Goal: Task Accomplishment & Management: Complete application form

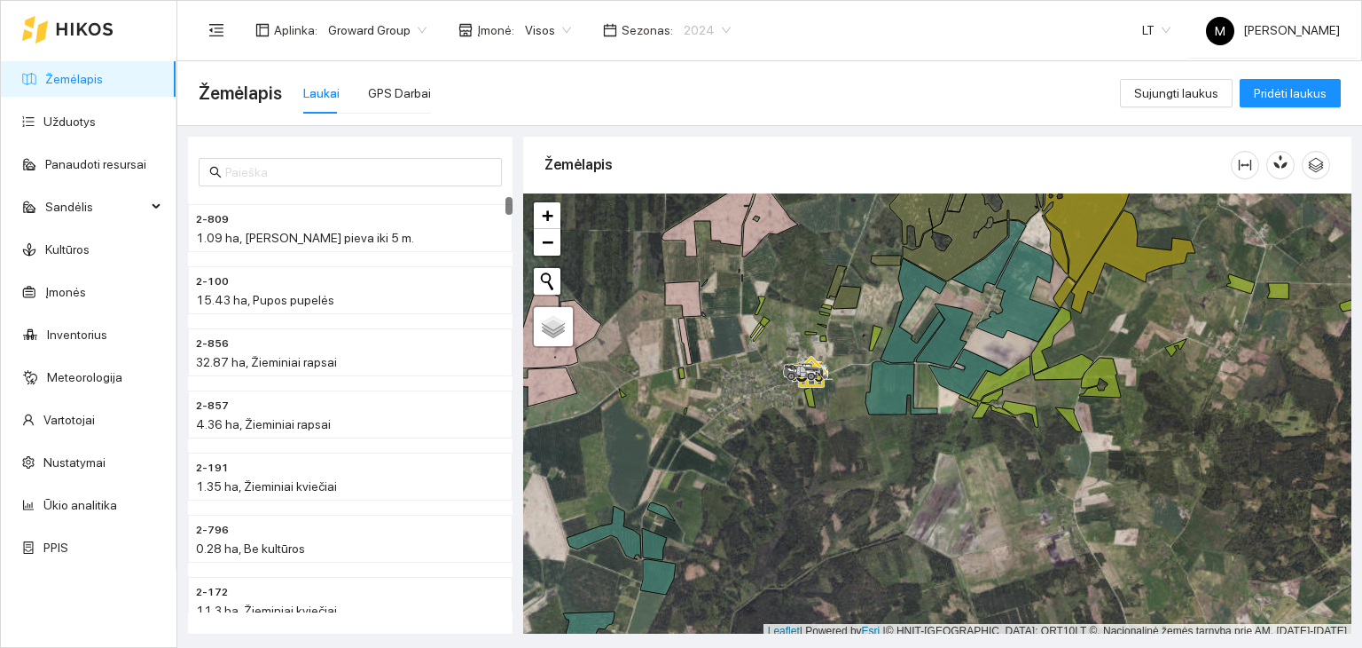
click at [692, 36] on span "2024" at bounding box center [707, 30] width 47 height 27
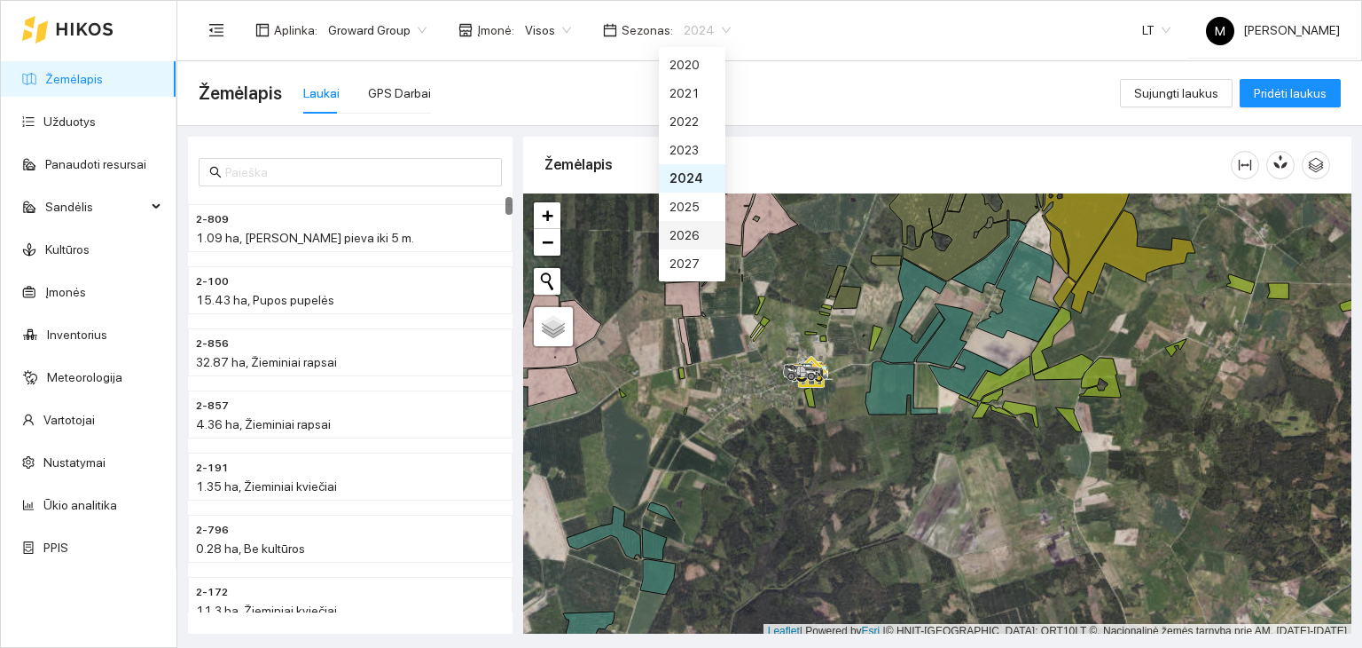
click at [704, 228] on div "2026" at bounding box center [692, 235] width 67 height 28
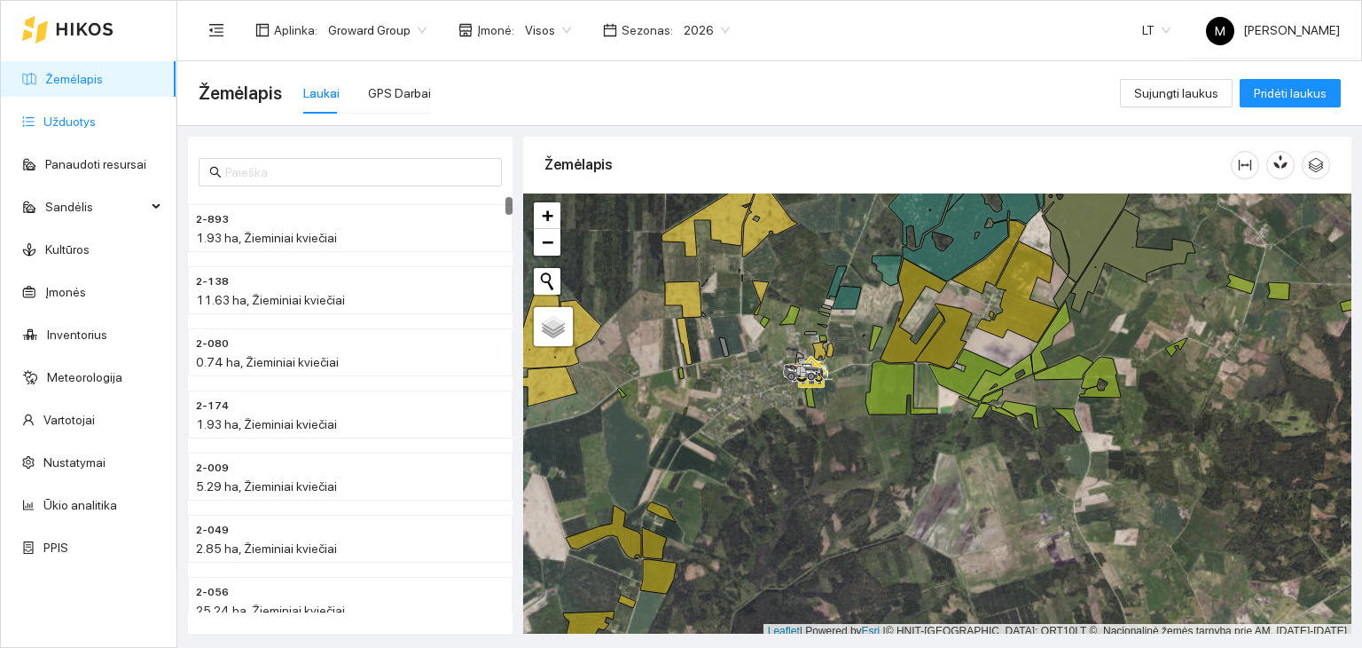
click at [80, 122] on link "Užduotys" at bounding box center [69, 121] width 52 height 14
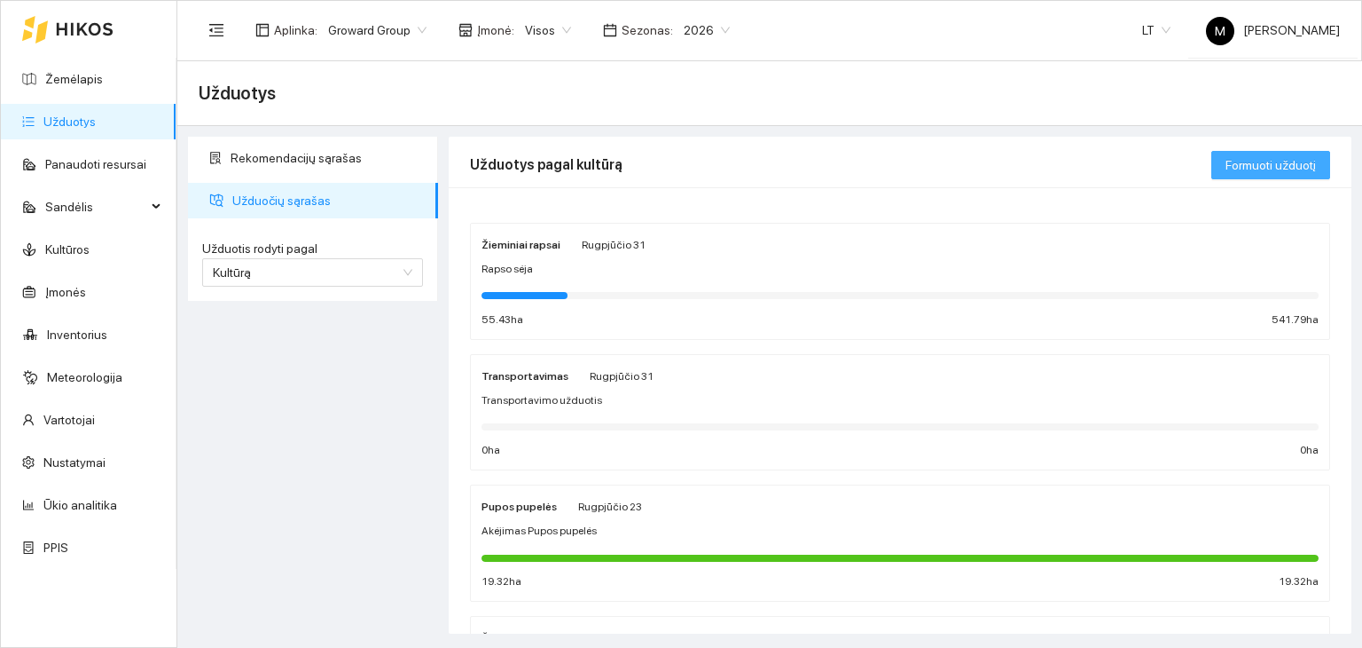
click at [1244, 167] on span "Formuoti užduotį" at bounding box center [1271, 165] width 90 height 20
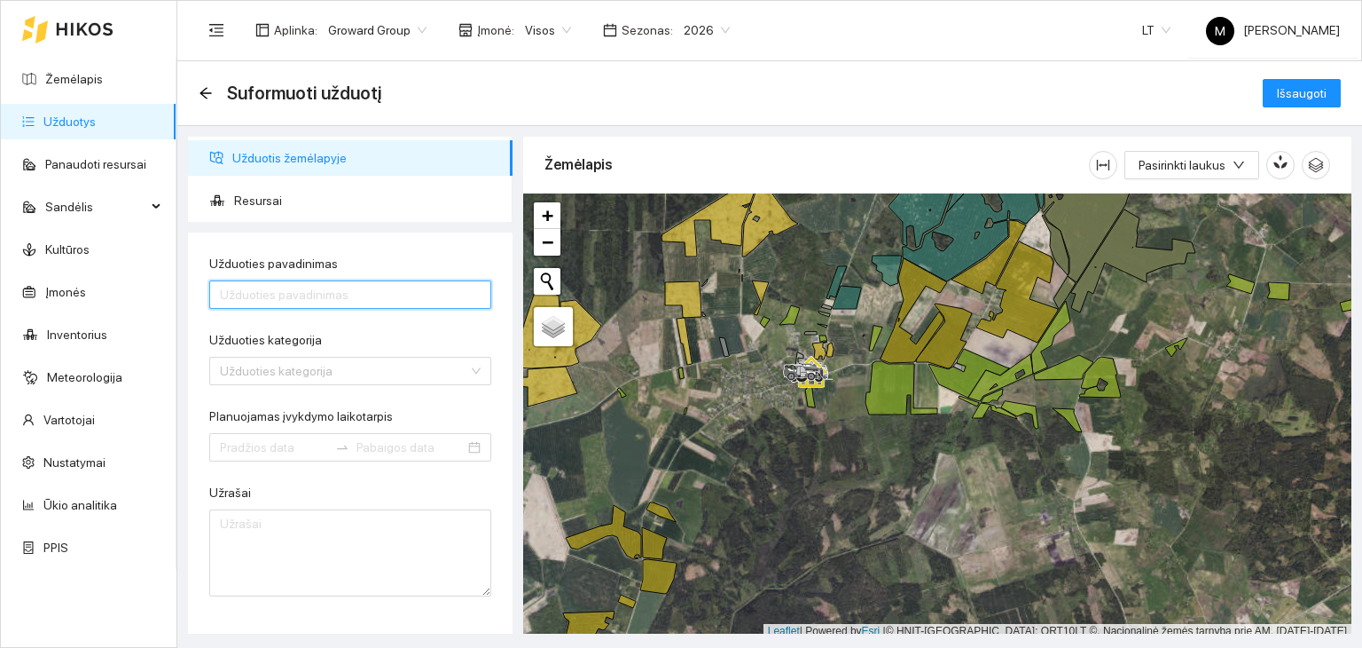
click at [264, 285] on input "Užduoties pavadinimas" at bounding box center [350, 294] width 282 height 28
type input "Purškimas prikabinamu purkštuvu Žieminiai rapsai"
click at [319, 359] on input "Užduoties kategorija" at bounding box center [344, 370] width 248 height 27
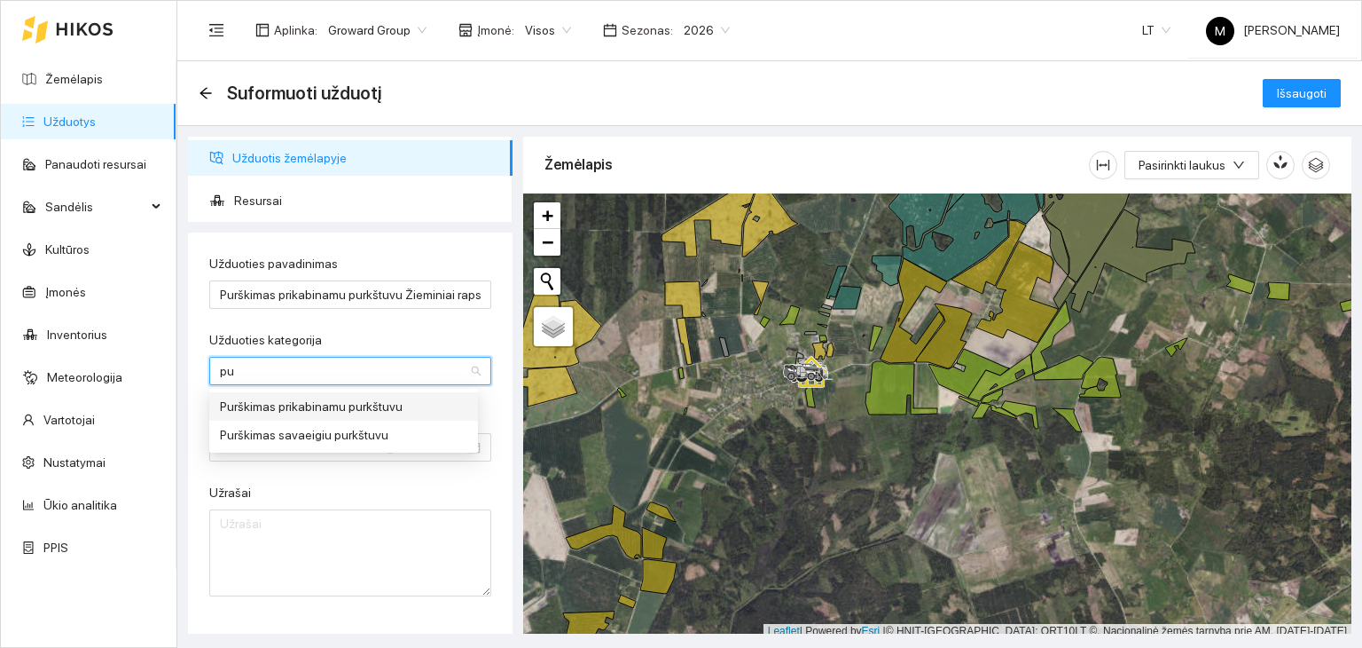
type input "pur"
click at [315, 405] on div "Purškimas prikabinamu purkštuvu" at bounding box center [343, 406] width 247 height 20
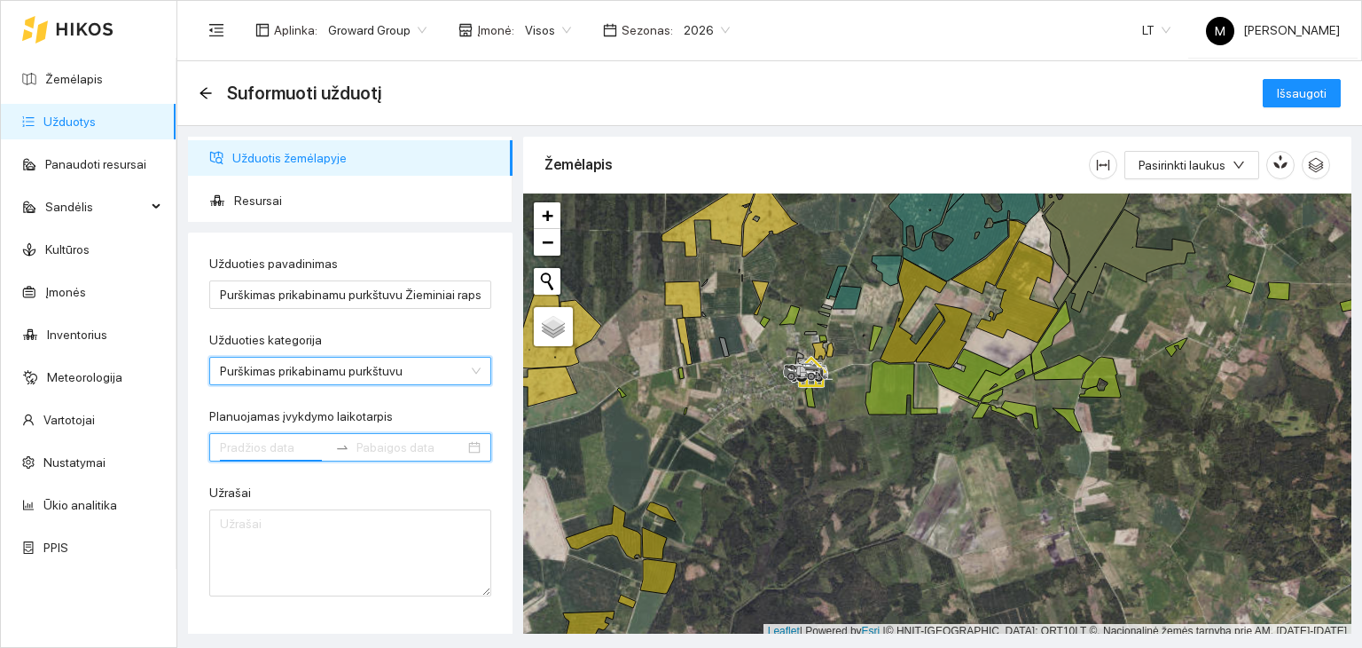
click at [267, 437] on input "Planuojamas įvykdymo laikotarpis" at bounding box center [274, 447] width 108 height 20
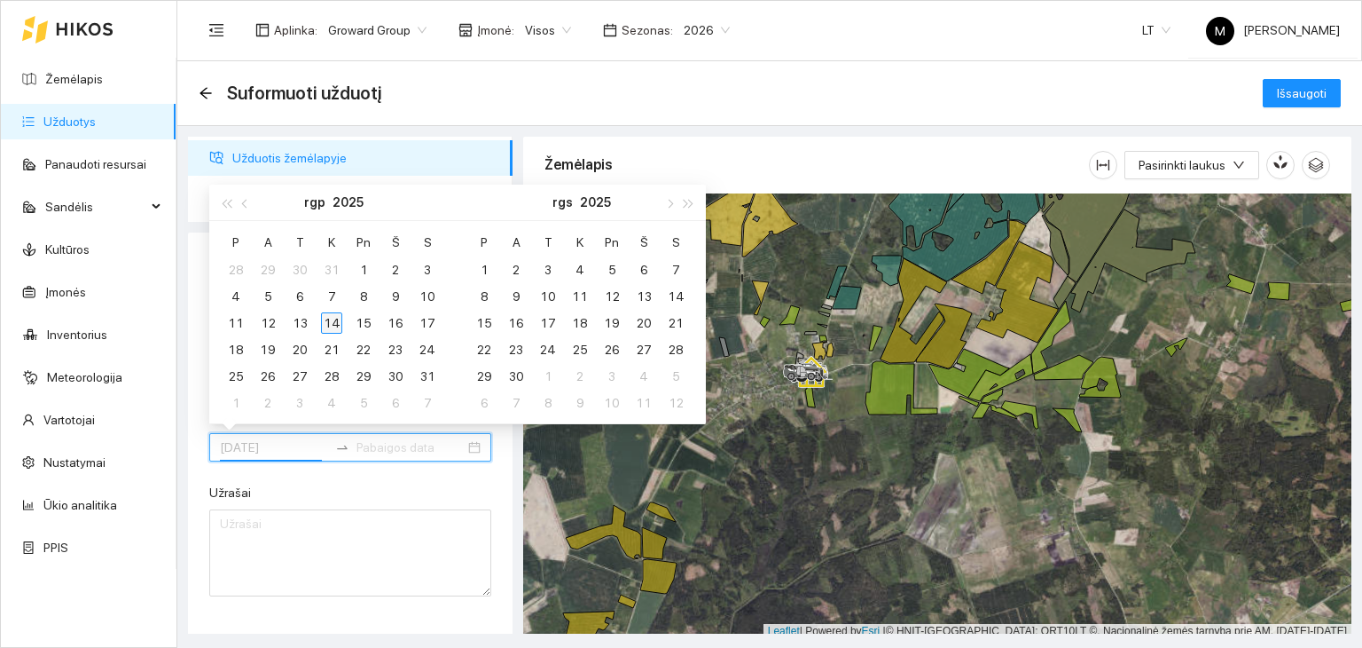
type input "[DATE]"
click at [337, 324] on div "14" at bounding box center [331, 322] width 21 height 21
type input "[DATE]"
click at [365, 317] on div "15" at bounding box center [363, 322] width 21 height 21
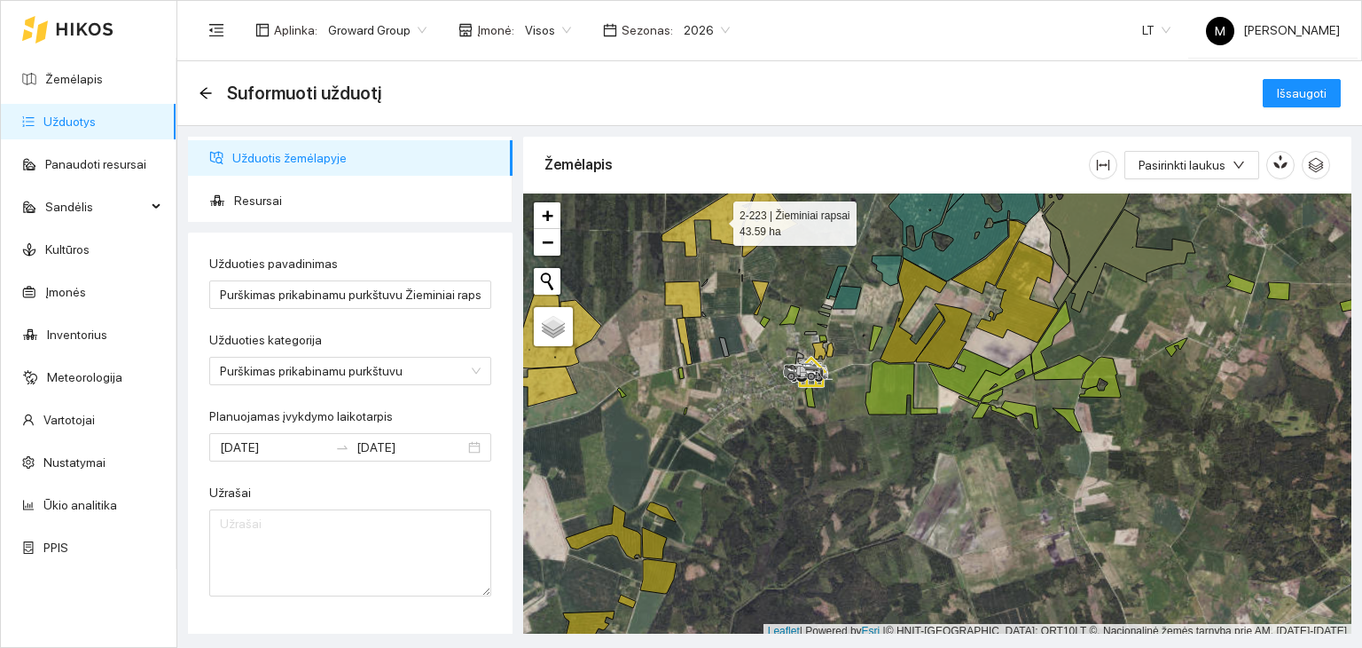
scroll to position [4, 0]
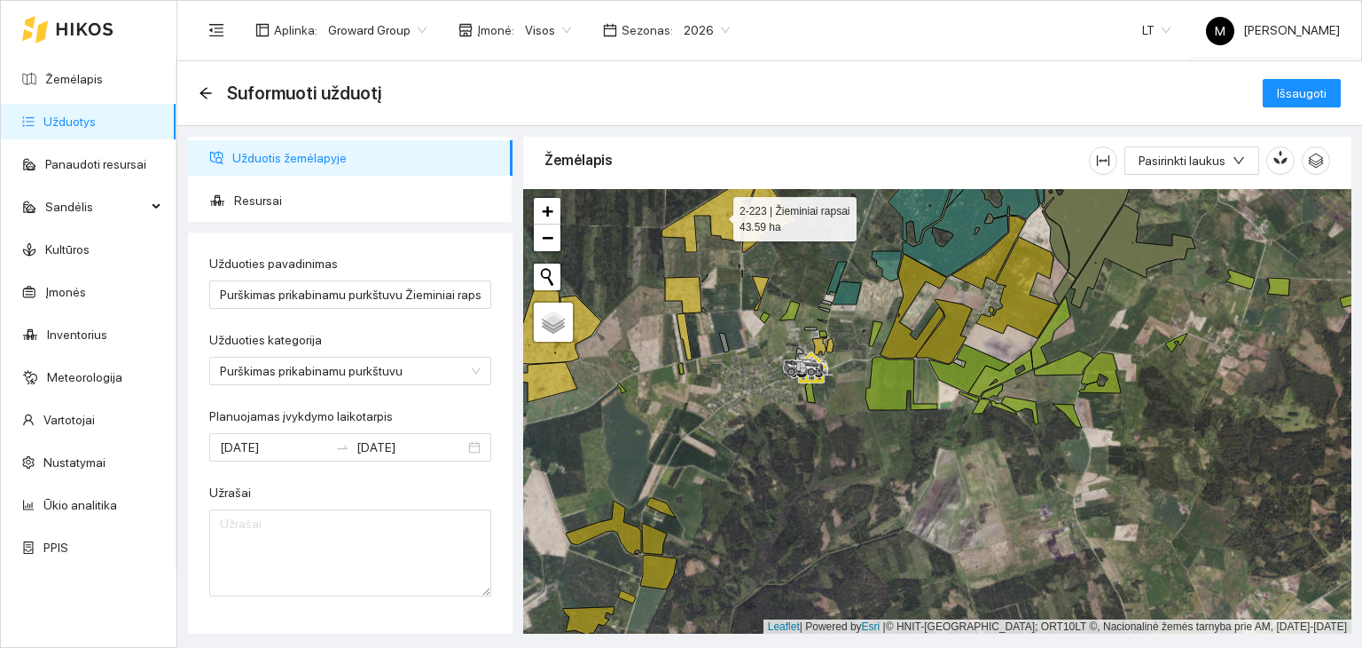
click at [717, 213] on icon at bounding box center [711, 210] width 99 height 83
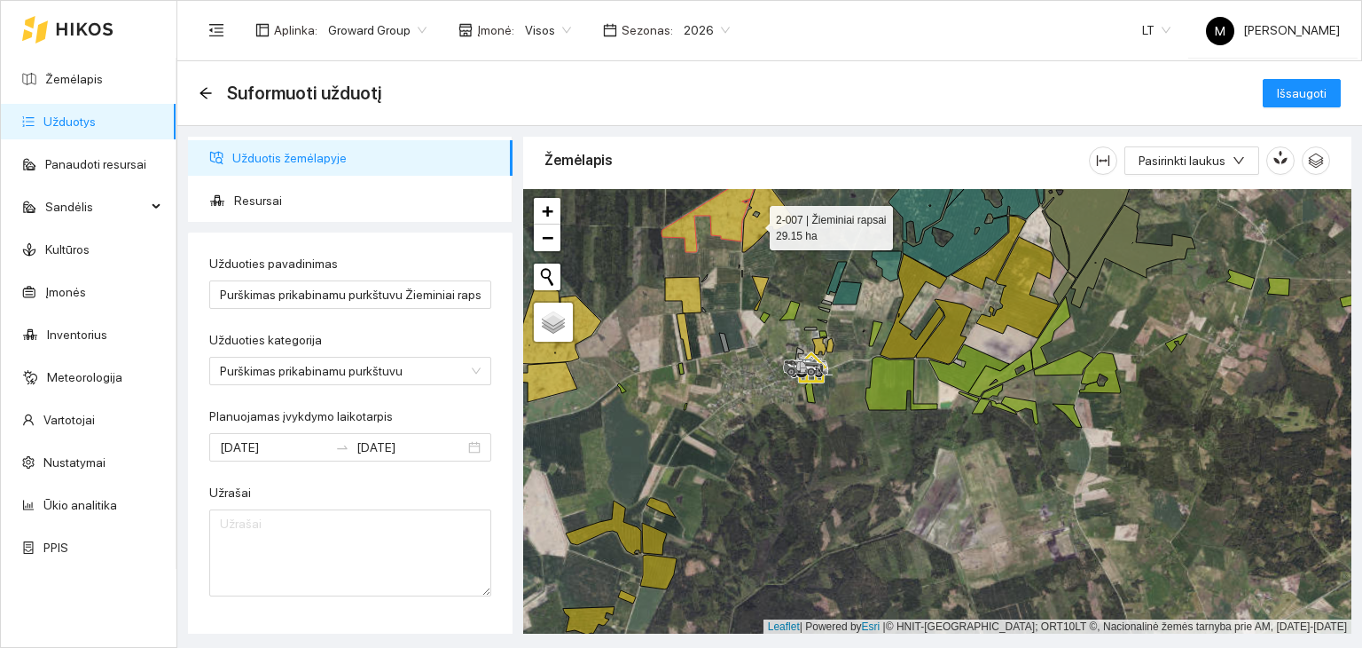
click at [754, 223] on icon at bounding box center [770, 210] width 56 height 82
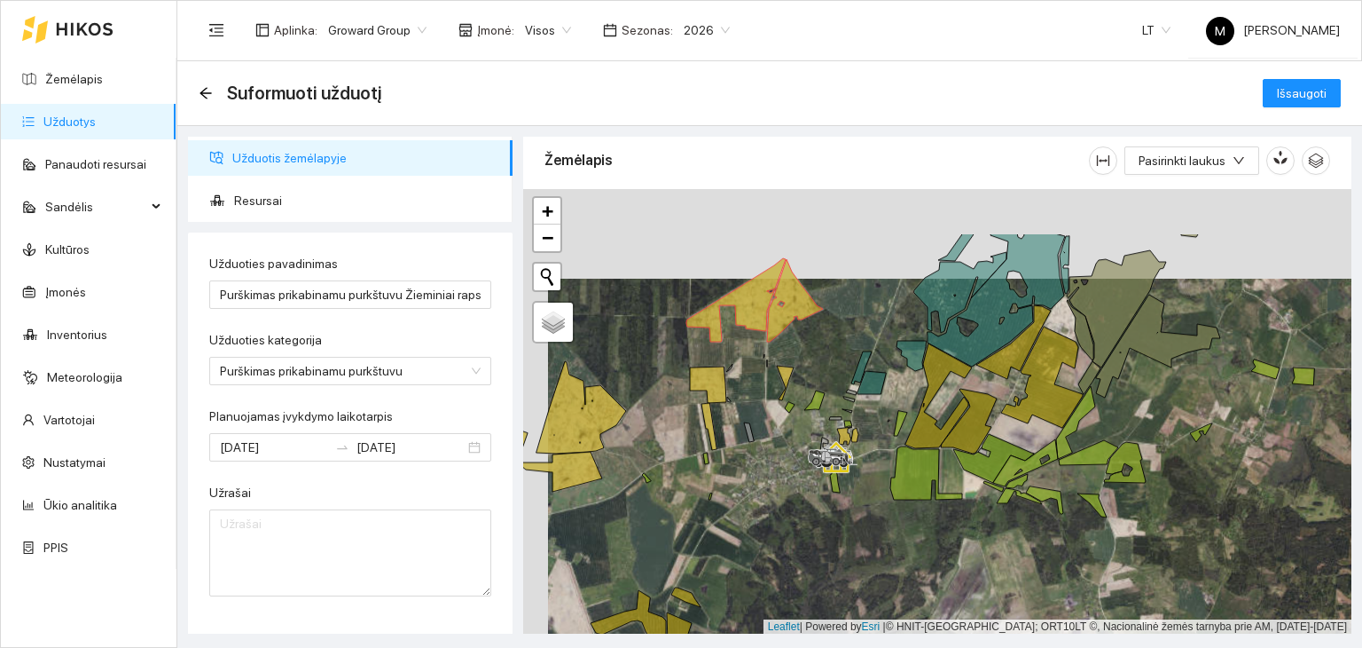
drag, startPoint x: 788, startPoint y: 255, endPoint x: 813, endPoint y: 345, distance: 93.0
click at [813, 345] on div at bounding box center [937, 411] width 828 height 445
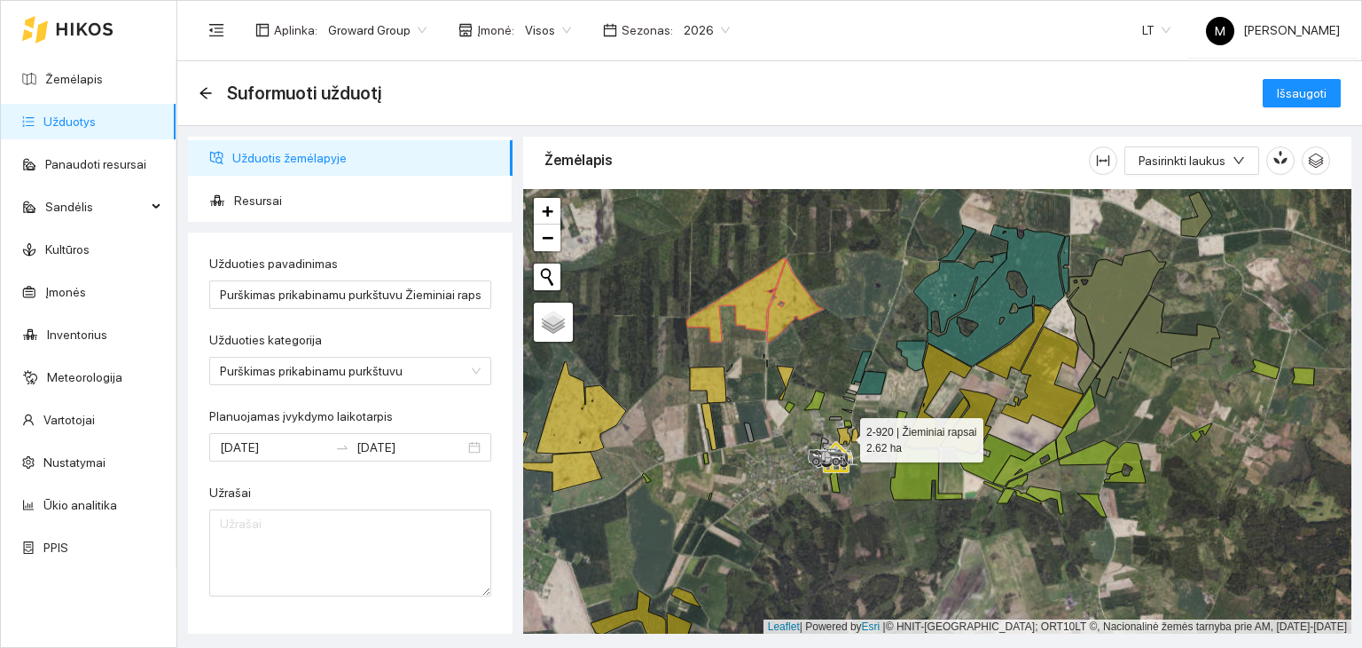
click at [844, 436] on icon at bounding box center [844, 436] width 15 height 18
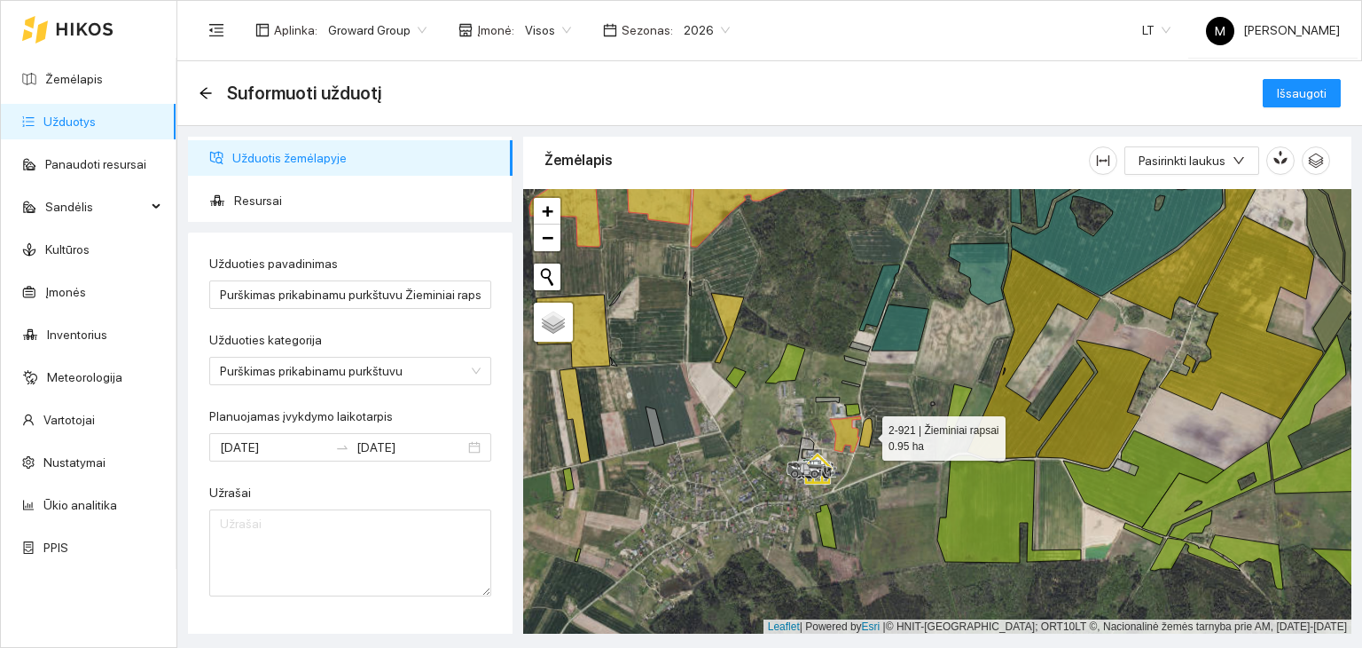
click at [867, 433] on icon at bounding box center [866, 432] width 13 height 29
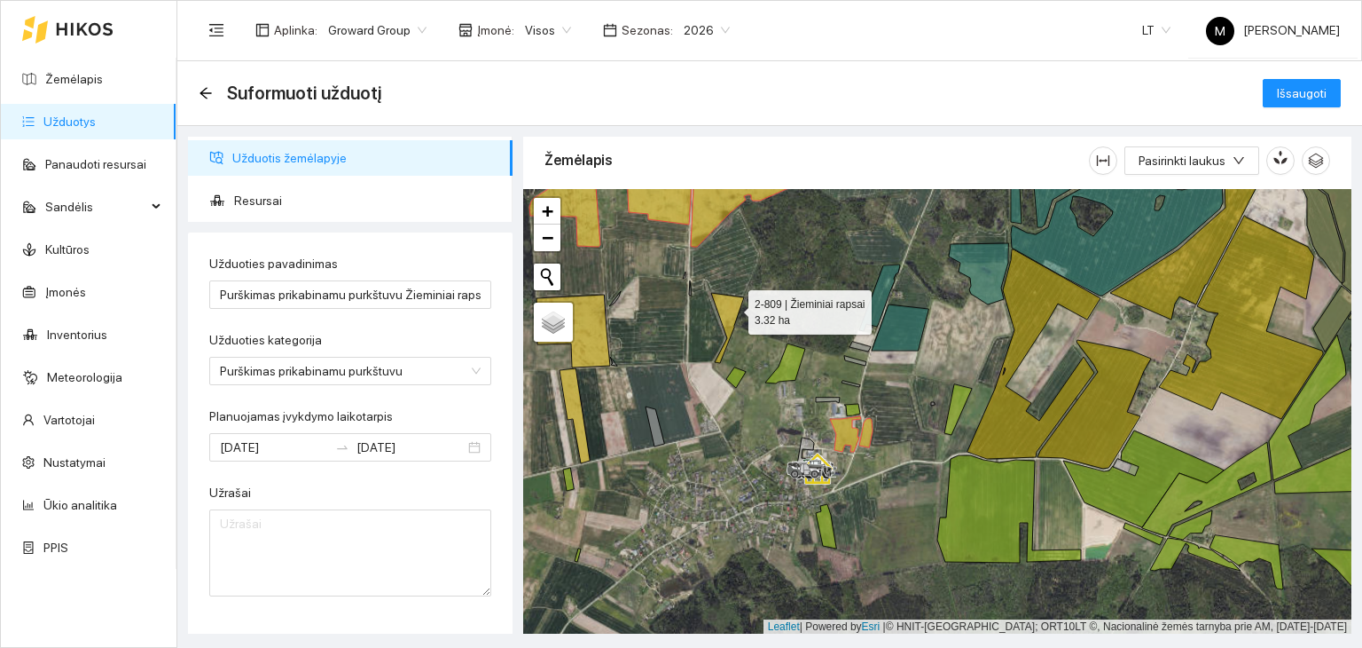
click at [733, 307] on icon at bounding box center [727, 328] width 33 height 70
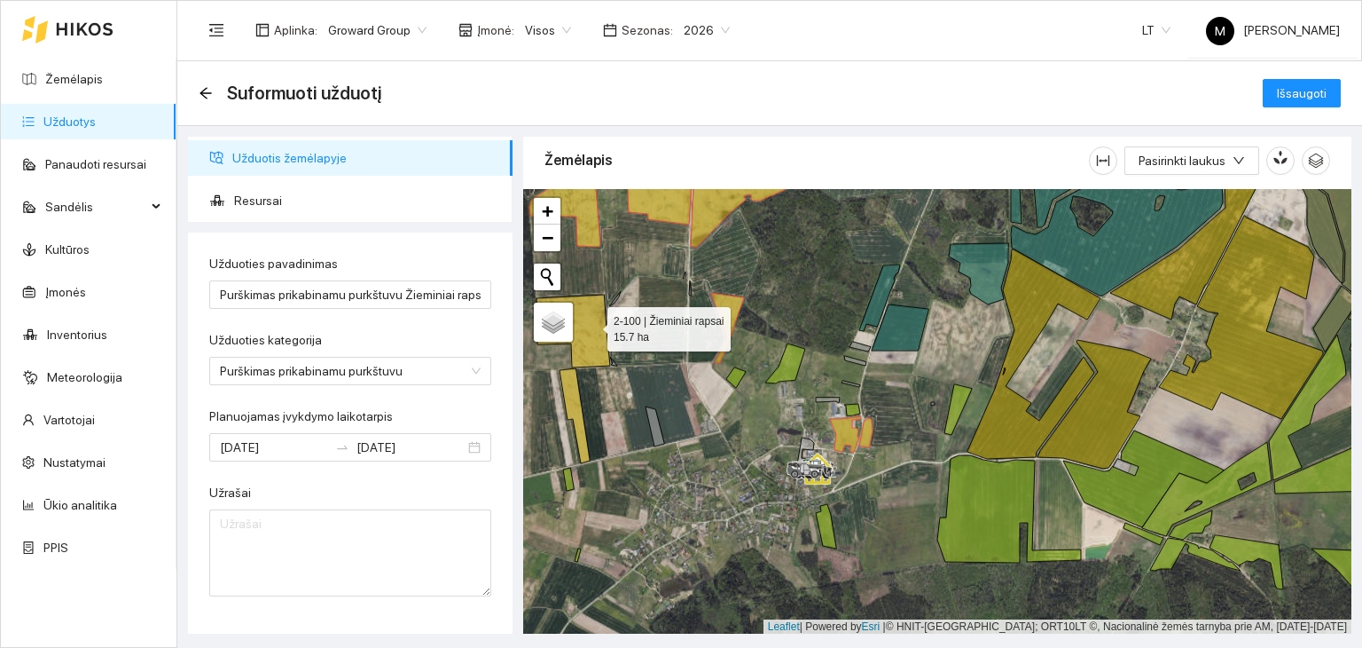
click at [592, 324] on icon at bounding box center [574, 330] width 74 height 73
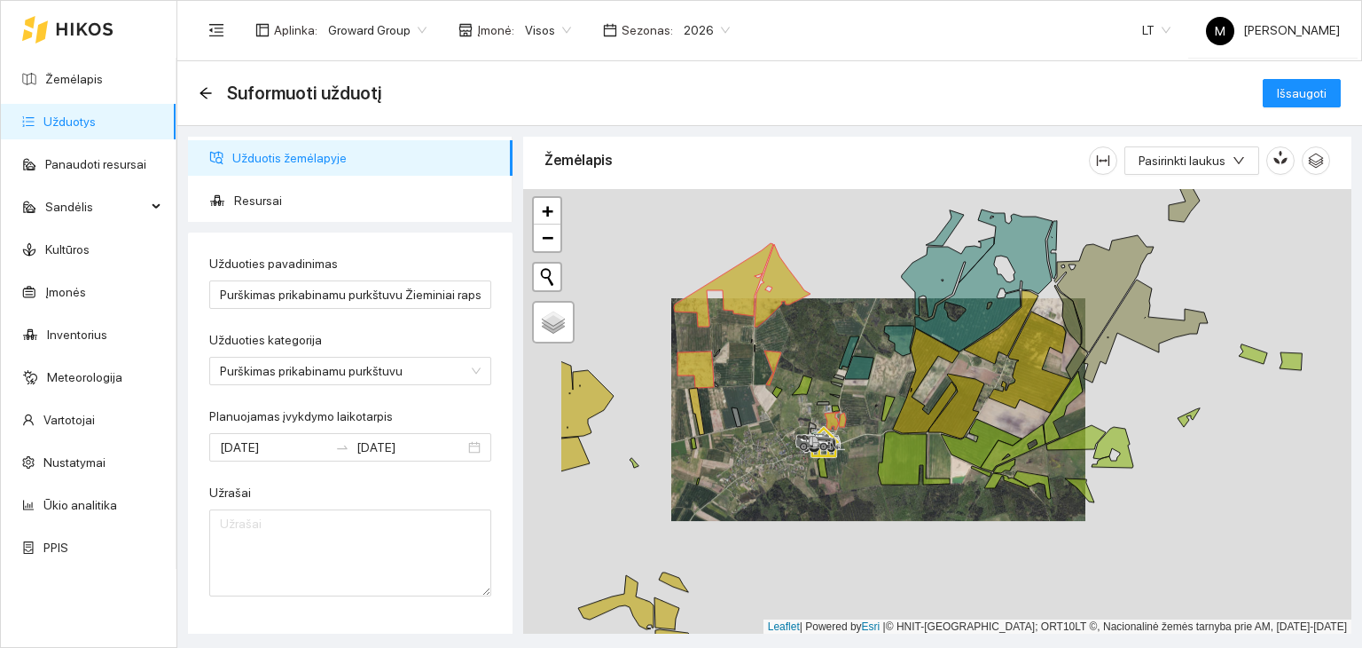
drag, startPoint x: 616, startPoint y: 448, endPoint x: 745, endPoint y: 447, distance: 129.5
click at [745, 447] on div at bounding box center [937, 411] width 828 height 445
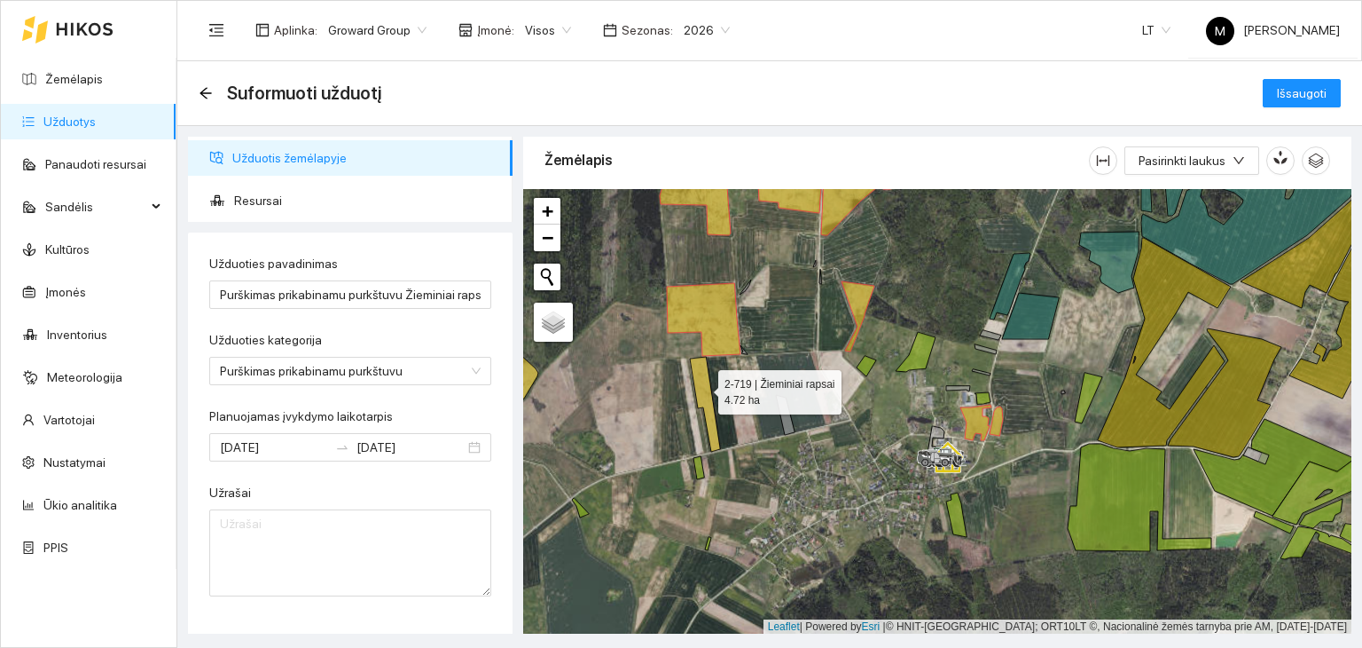
click at [703, 387] on icon at bounding box center [705, 404] width 30 height 95
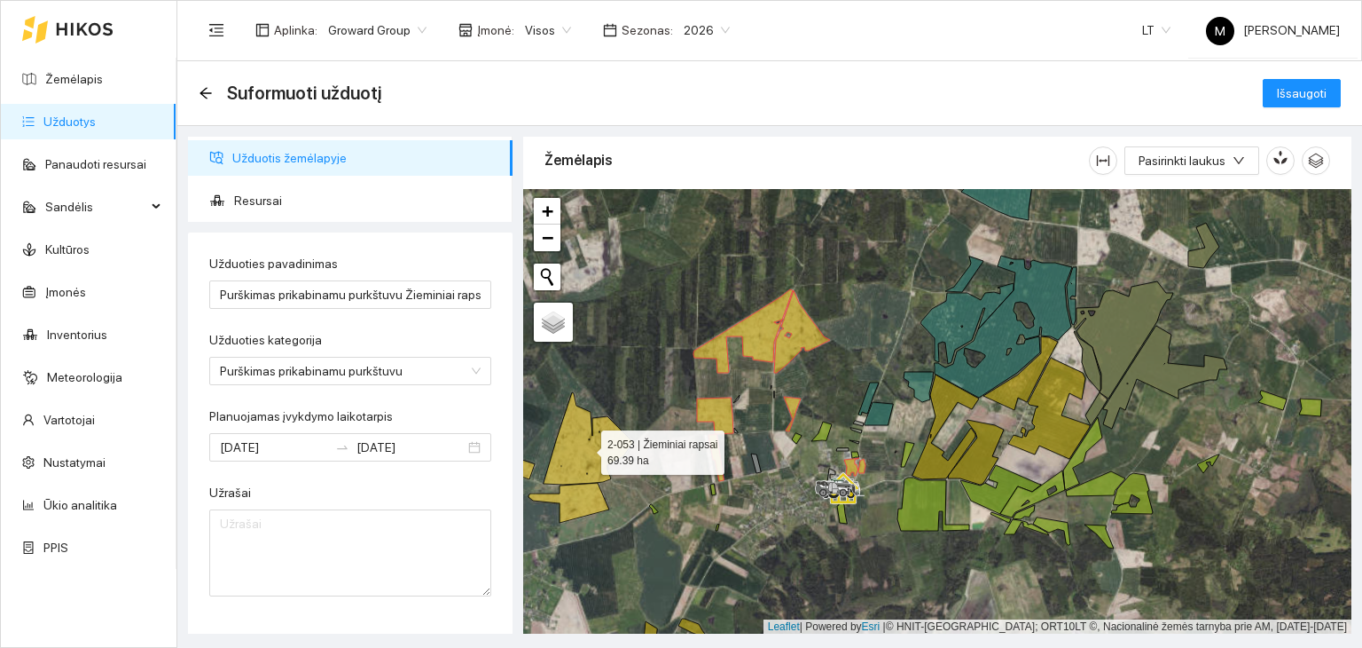
click at [576, 452] on icon at bounding box center [589, 438] width 90 height 92
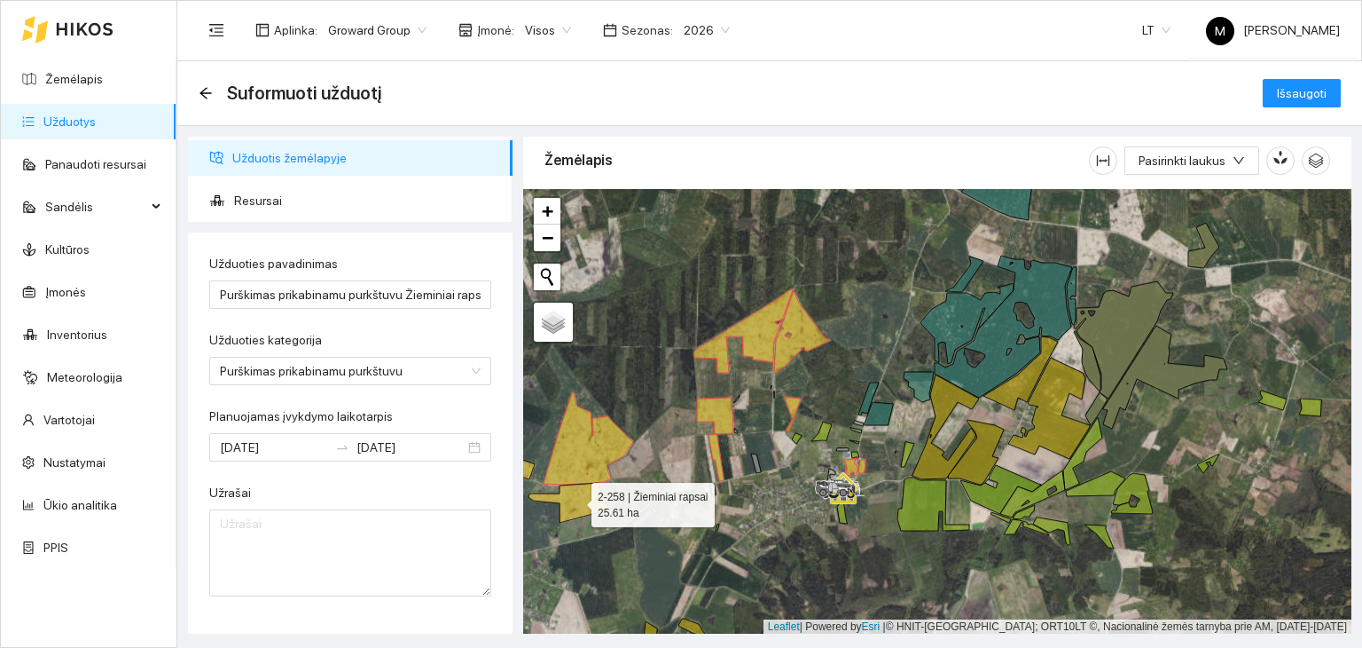
click at [577, 493] on icon at bounding box center [569, 503] width 81 height 40
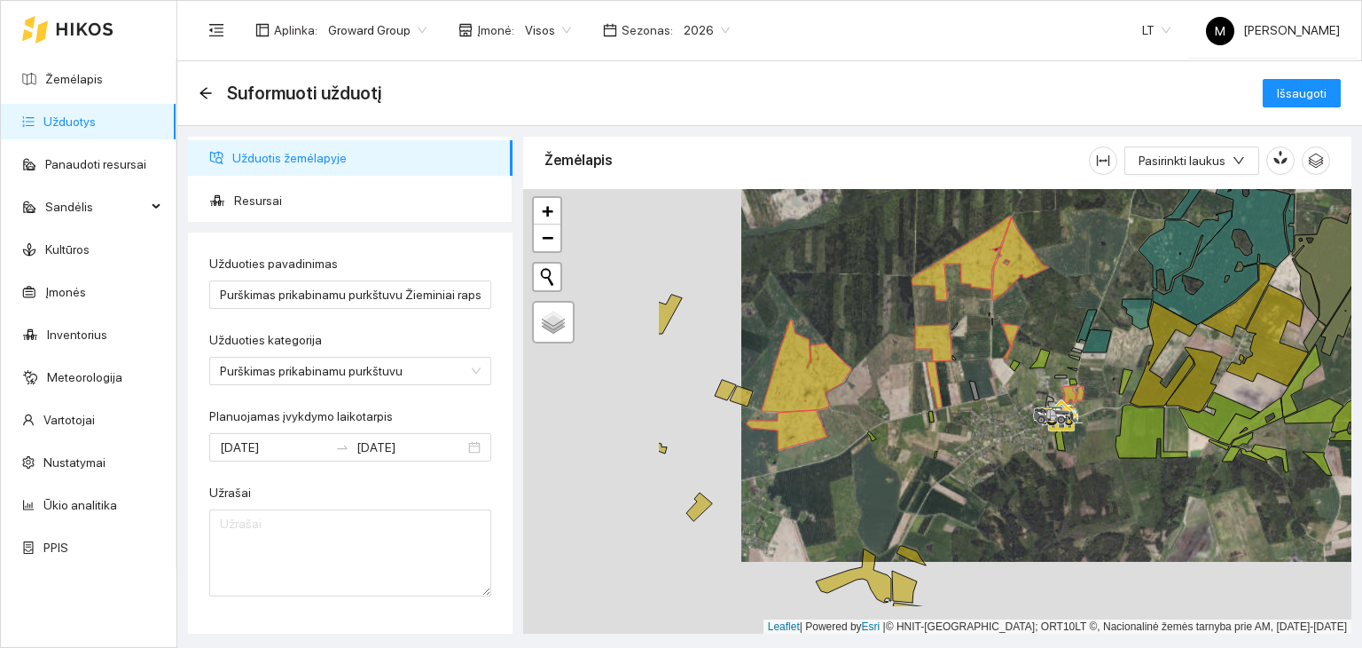
drag, startPoint x: 561, startPoint y: 536, endPoint x: 773, endPoint y: 455, distance: 227.7
click at [779, 459] on div at bounding box center [937, 411] width 828 height 445
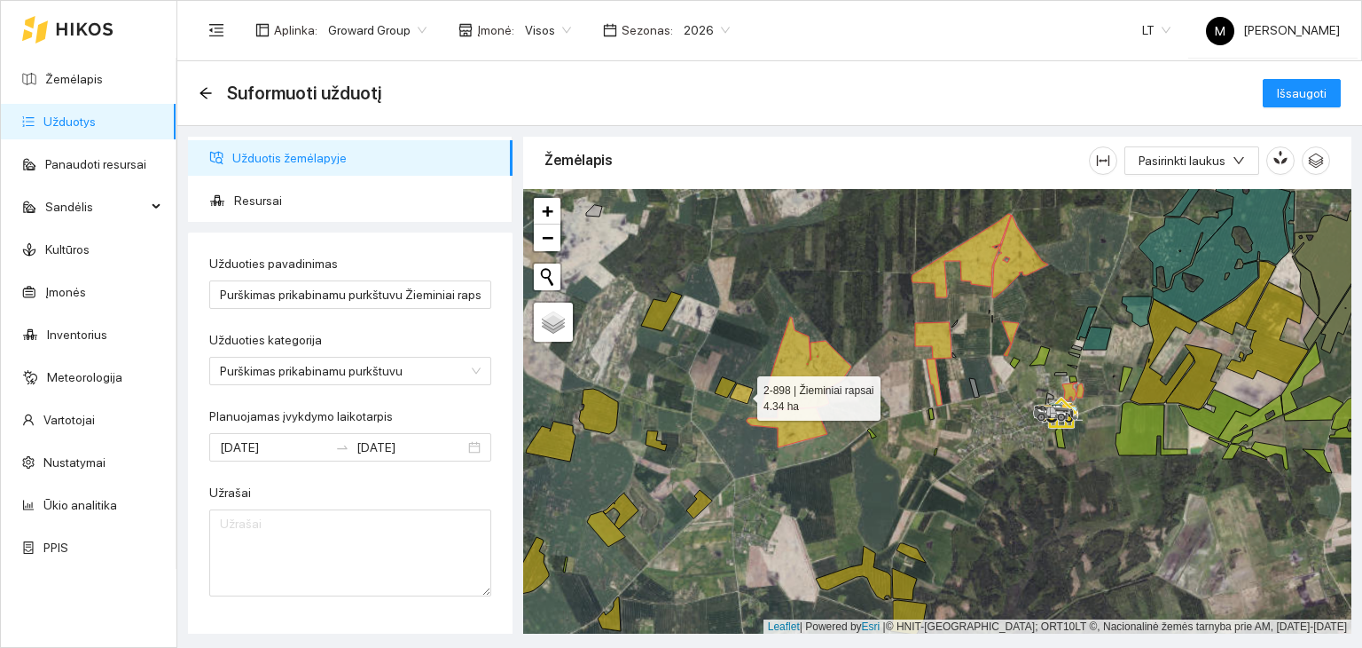
click at [738, 389] on icon at bounding box center [741, 393] width 23 height 20
click at [729, 384] on icon at bounding box center [725, 387] width 21 height 20
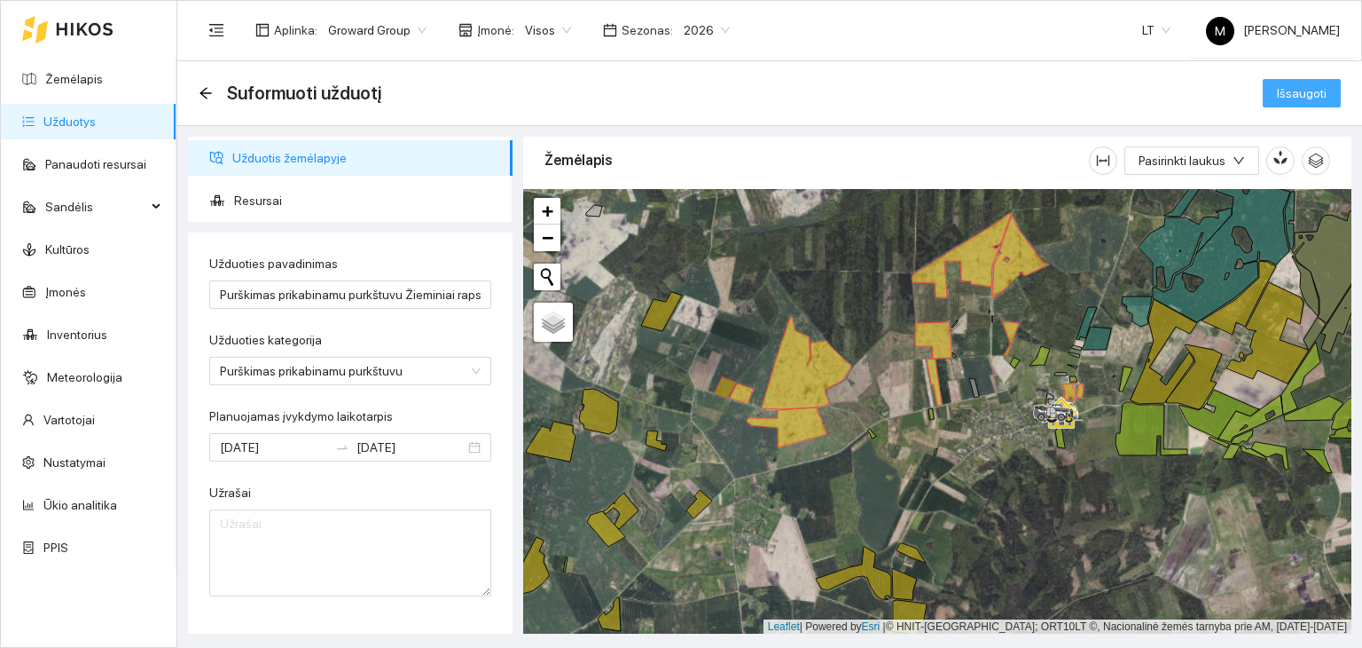
click at [1284, 90] on span "Išsaugoti" at bounding box center [1302, 93] width 50 height 20
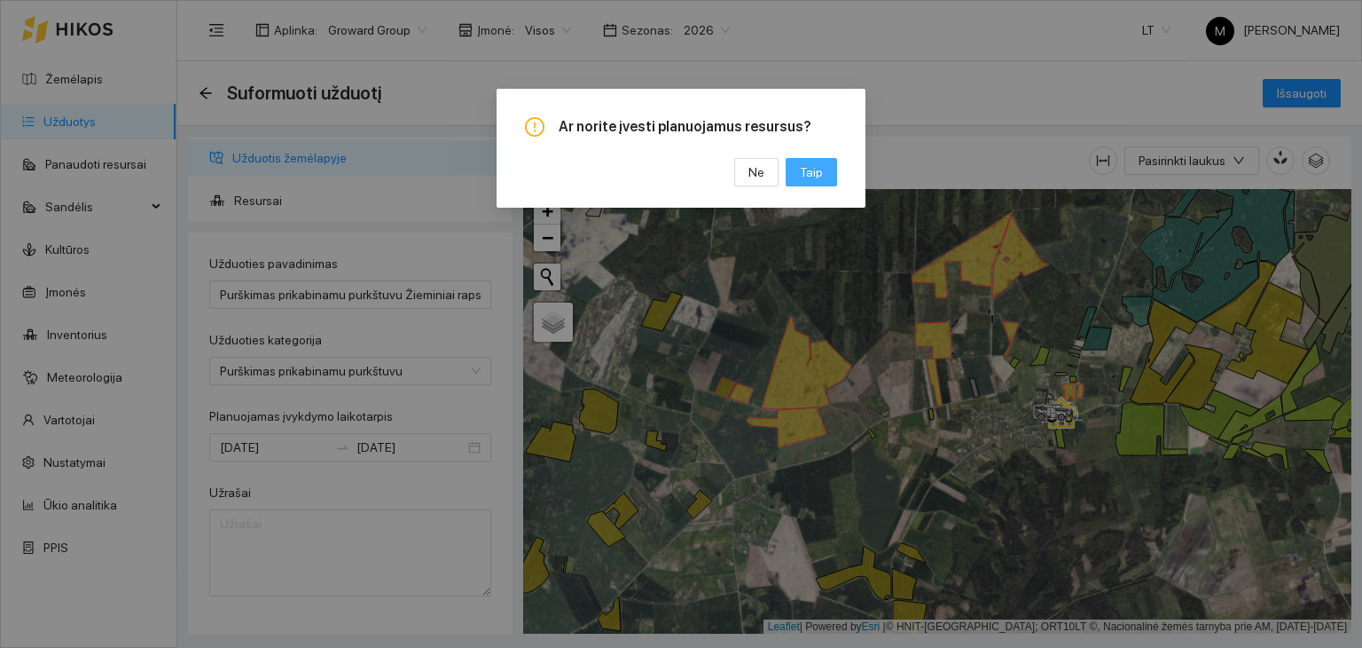
click at [814, 174] on span "Taip" at bounding box center [811, 172] width 23 height 20
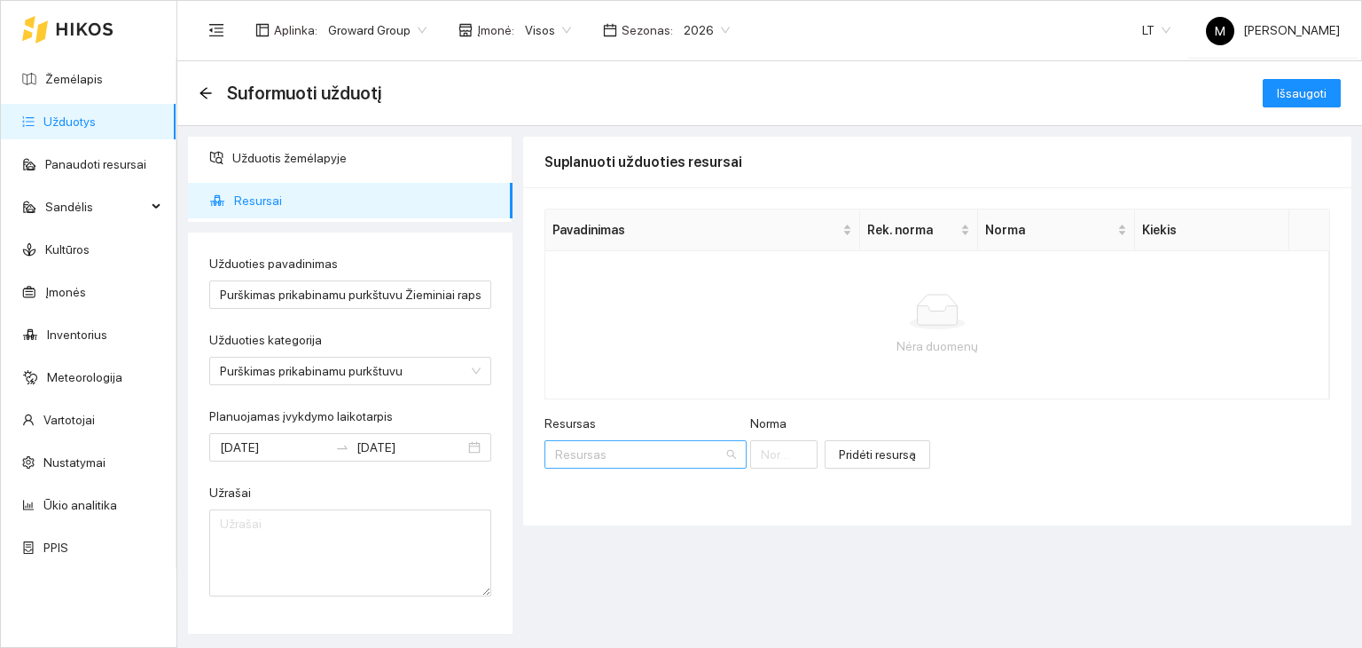
click at [607, 449] on input "Resursas" at bounding box center [639, 454] width 169 height 27
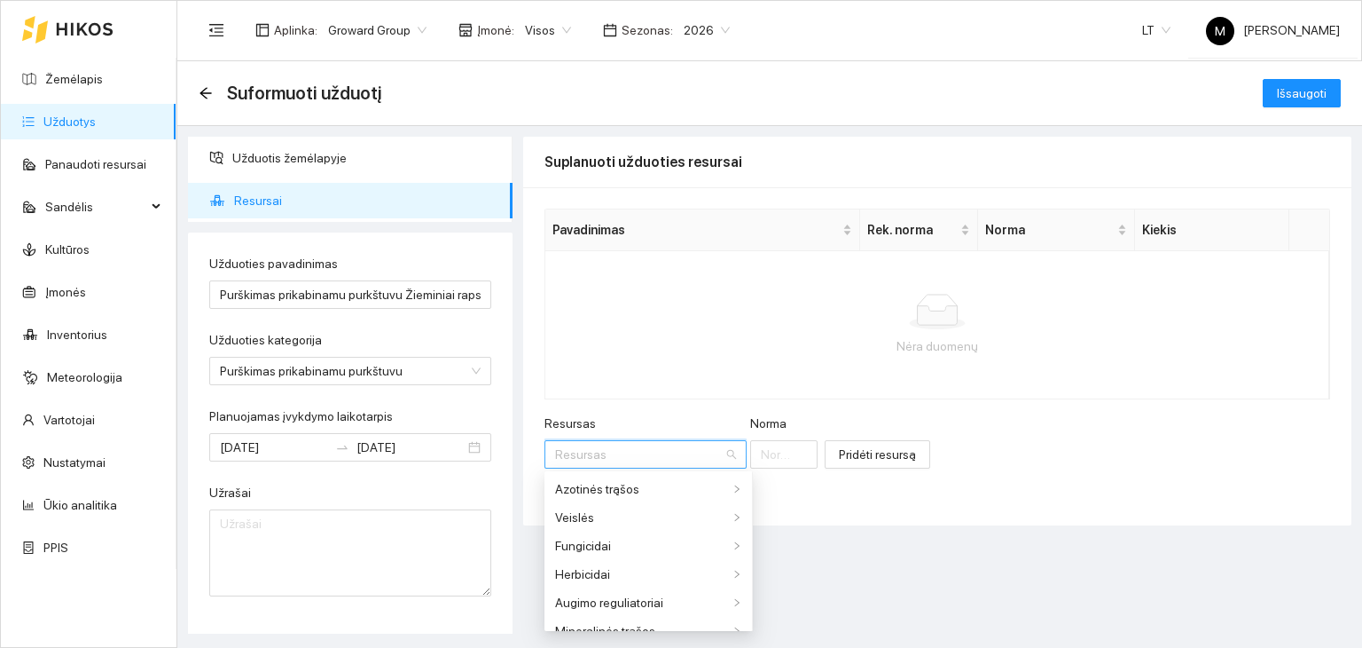
type input "k"
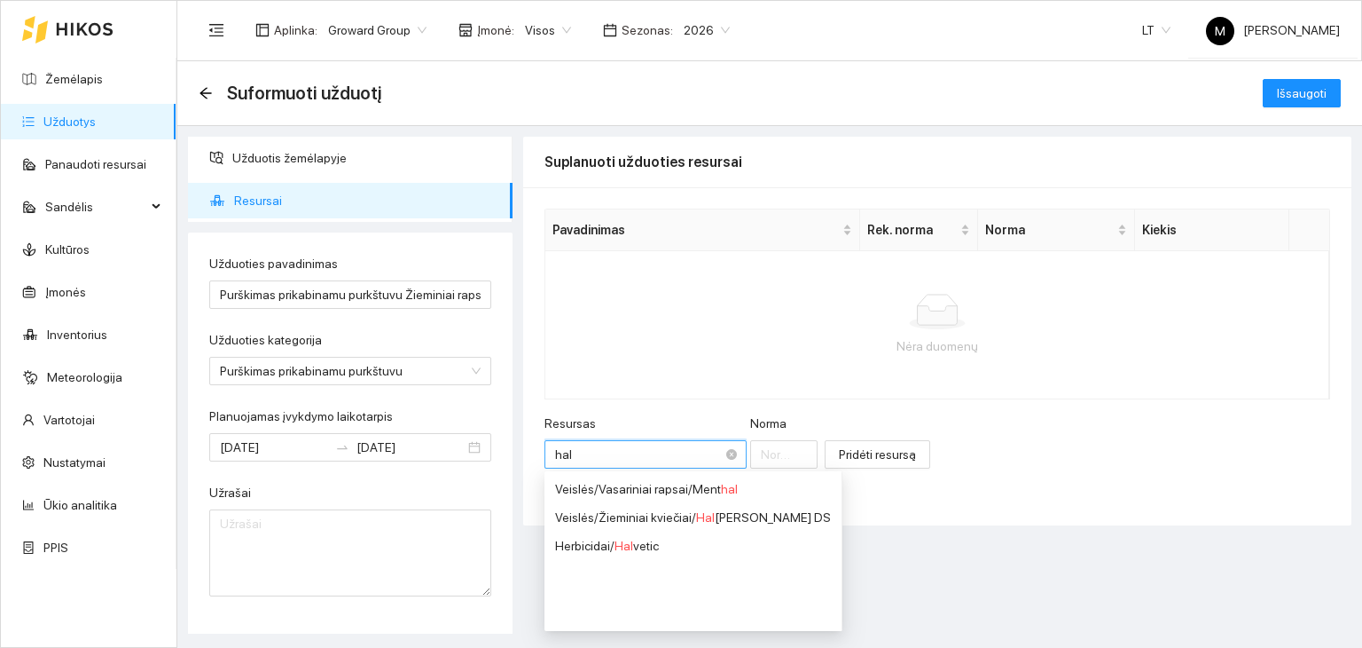
type input "halv"
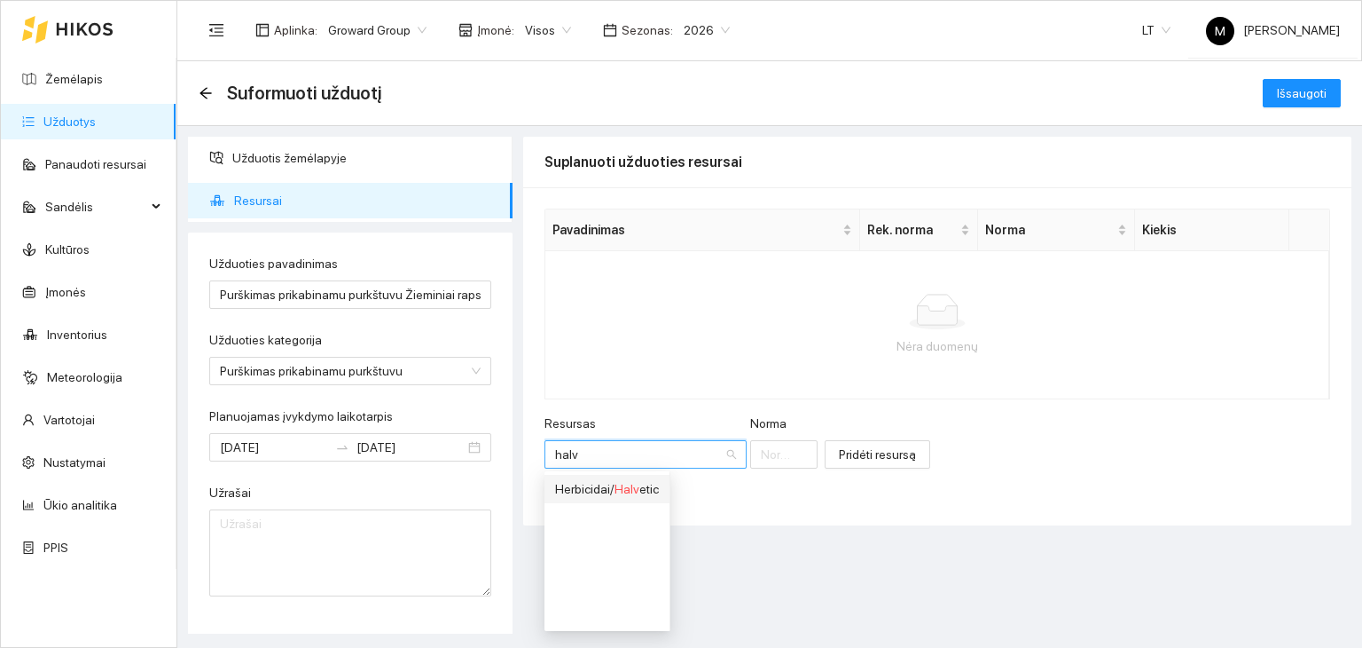
click at [612, 485] on div "Herbicidai / Halv etic" at bounding box center [607, 489] width 104 height 20
type input "1"
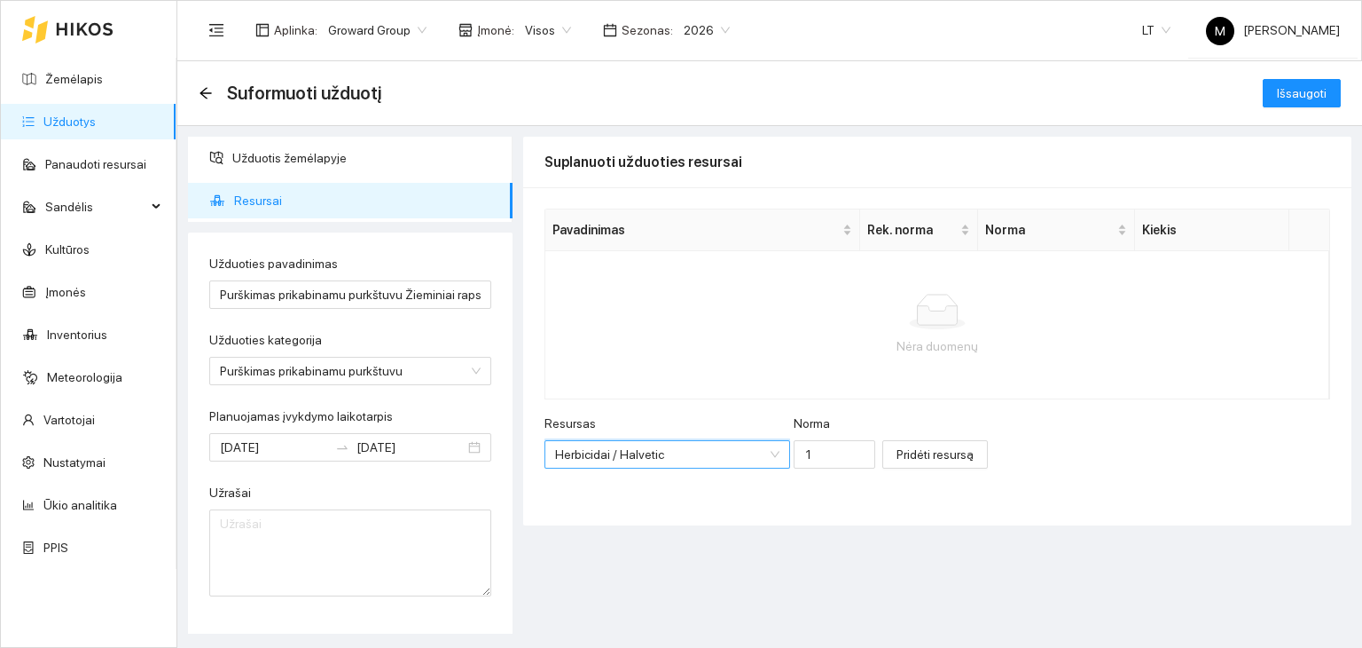
scroll to position [497, 0]
click at [794, 453] on input "1" at bounding box center [835, 454] width 82 height 28
type input "2"
click at [897, 446] on span "Pridėti resursą" at bounding box center [935, 454] width 77 height 20
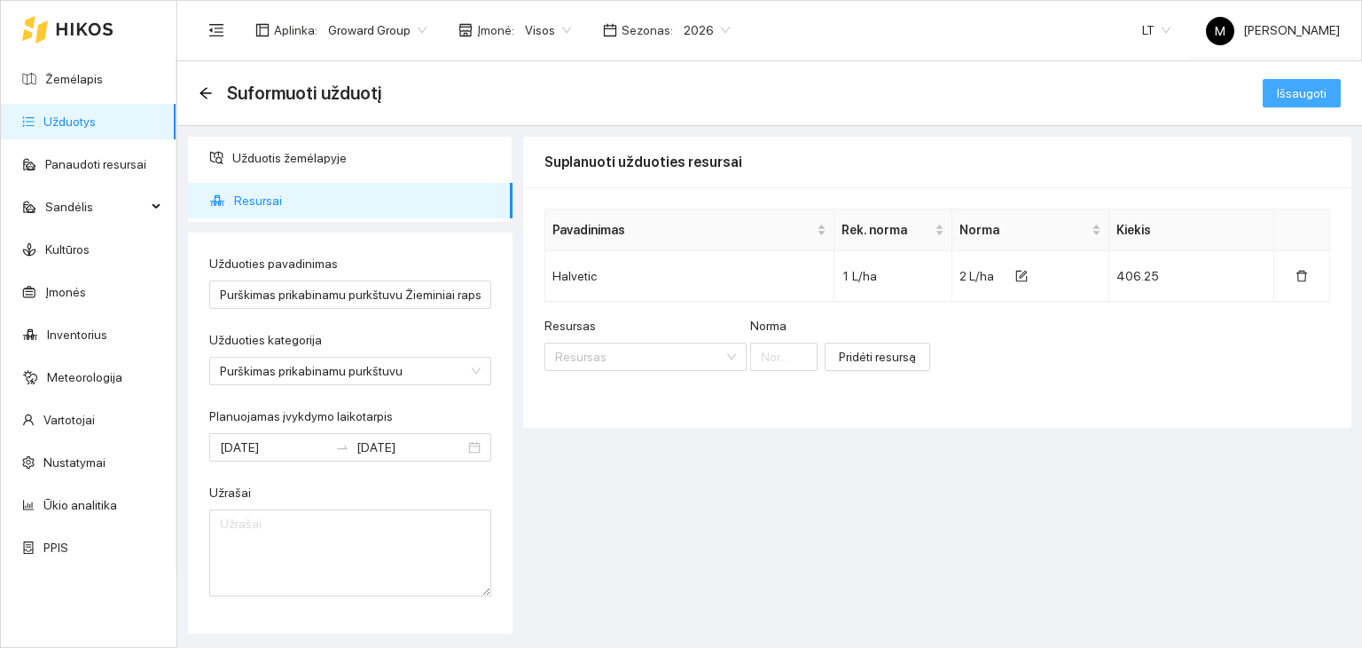
click at [1297, 93] on span "Išsaugoti" at bounding box center [1302, 93] width 50 height 20
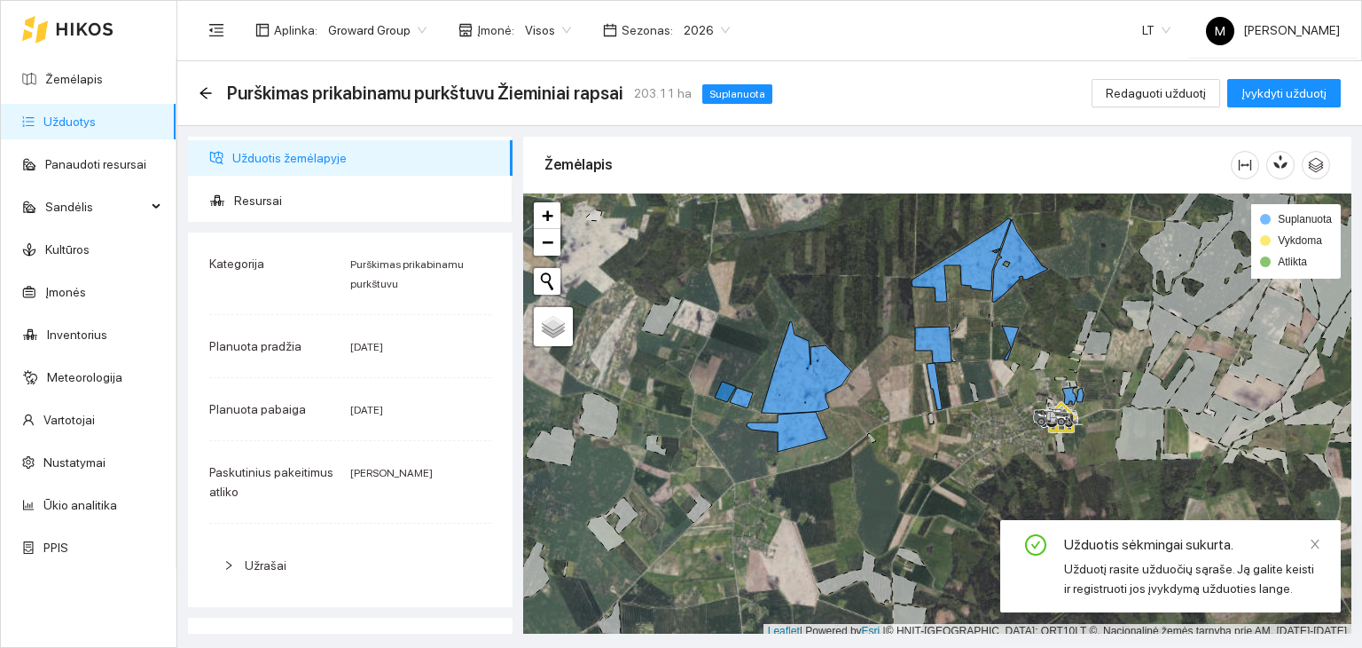
scroll to position [4, 0]
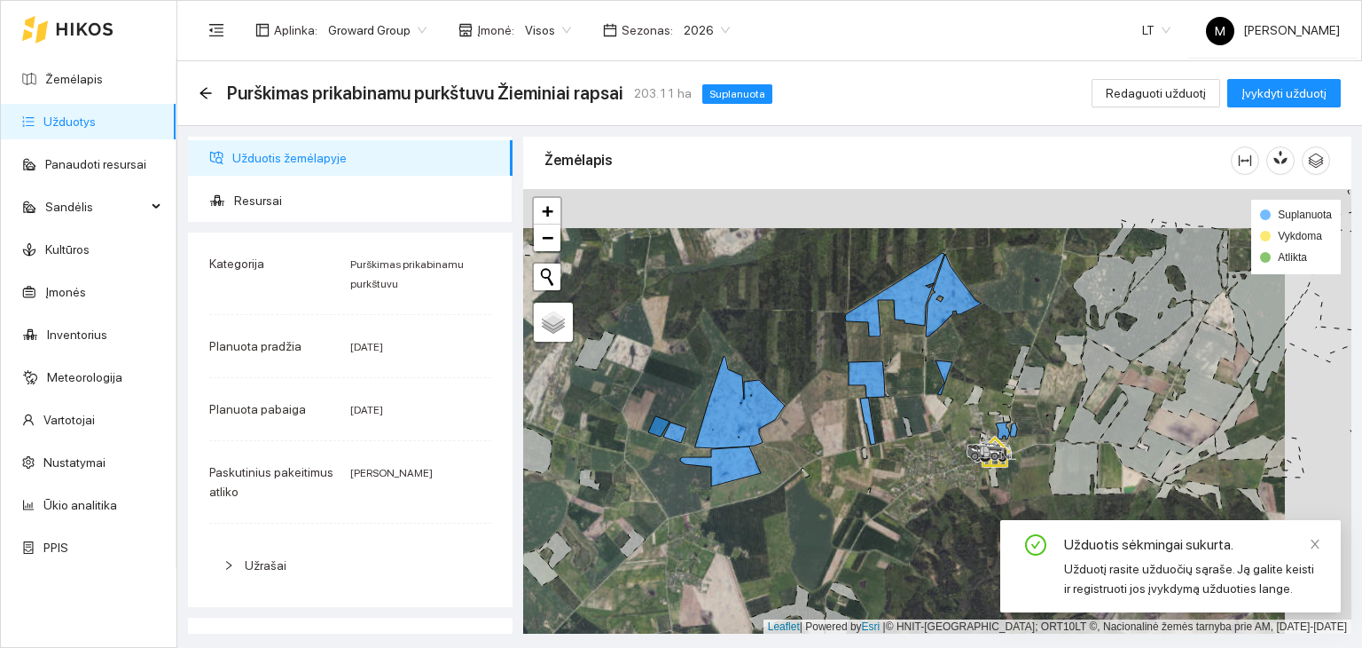
drag, startPoint x: 950, startPoint y: 463, endPoint x: 891, endPoint y: 501, distance: 70.6
click at [891, 501] on div at bounding box center [937, 411] width 828 height 445
click at [96, 129] on link "Užduotys" at bounding box center [69, 121] width 52 height 14
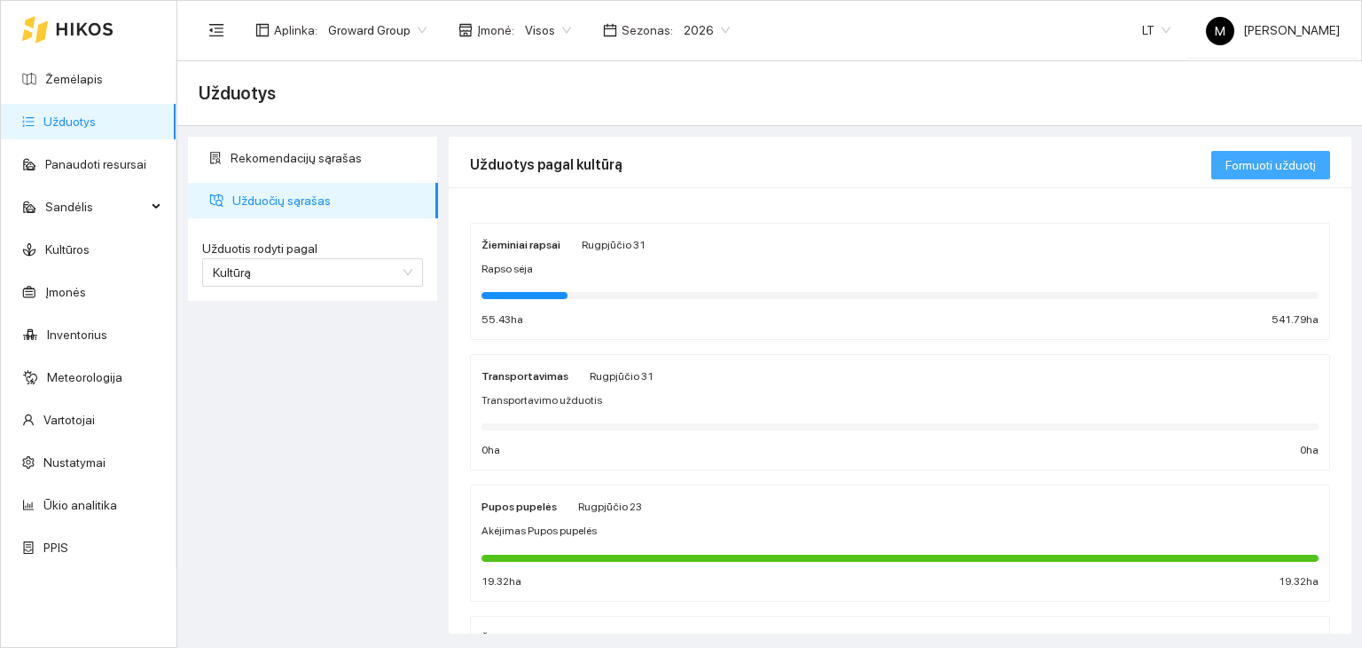
click at [1279, 159] on span "Formuoti užduotį" at bounding box center [1271, 165] width 90 height 20
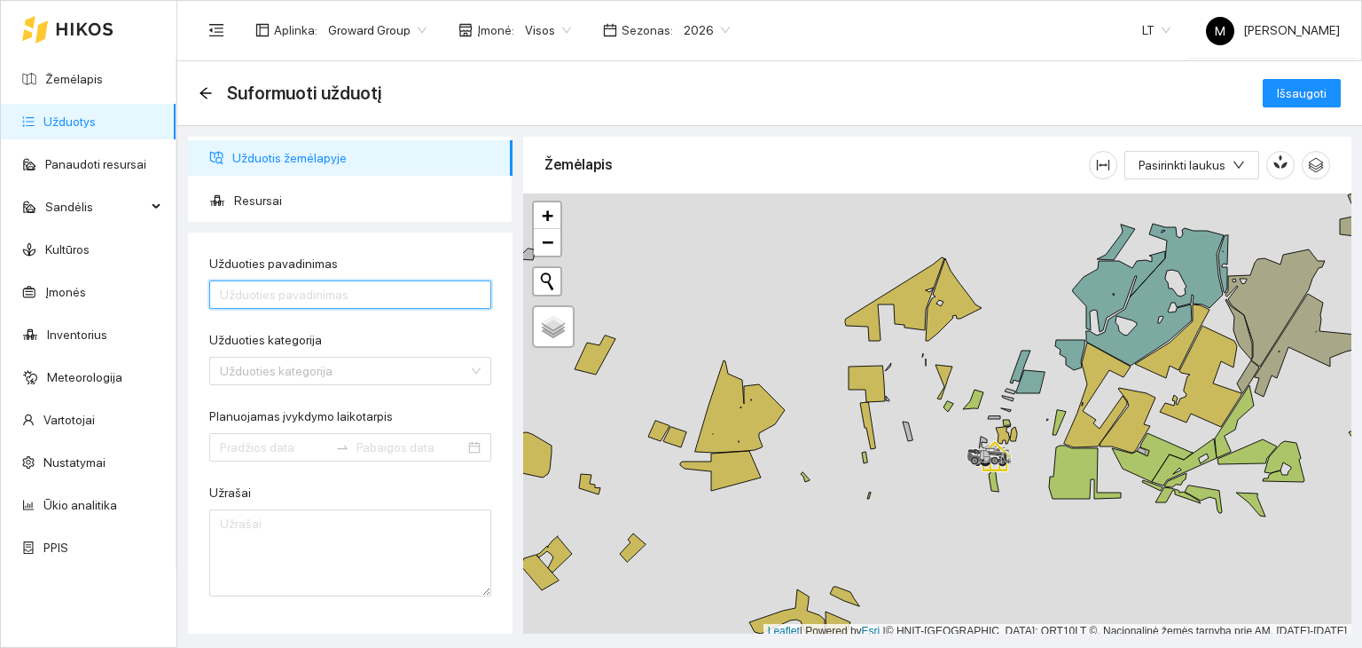
click at [271, 281] on input "Užduoties pavadinimas" at bounding box center [350, 294] width 282 height 28
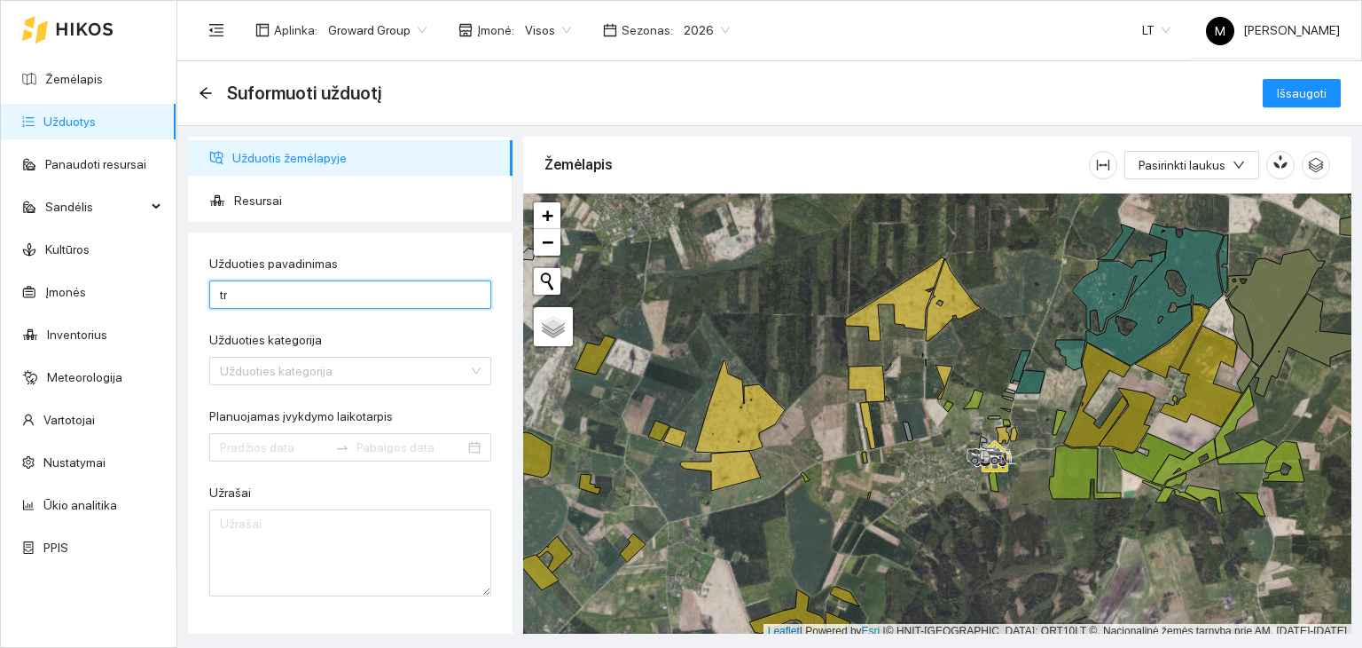
type input "Trąšų barstymas"
click at [312, 362] on input "Užduoties kategorija" at bounding box center [344, 370] width 248 height 27
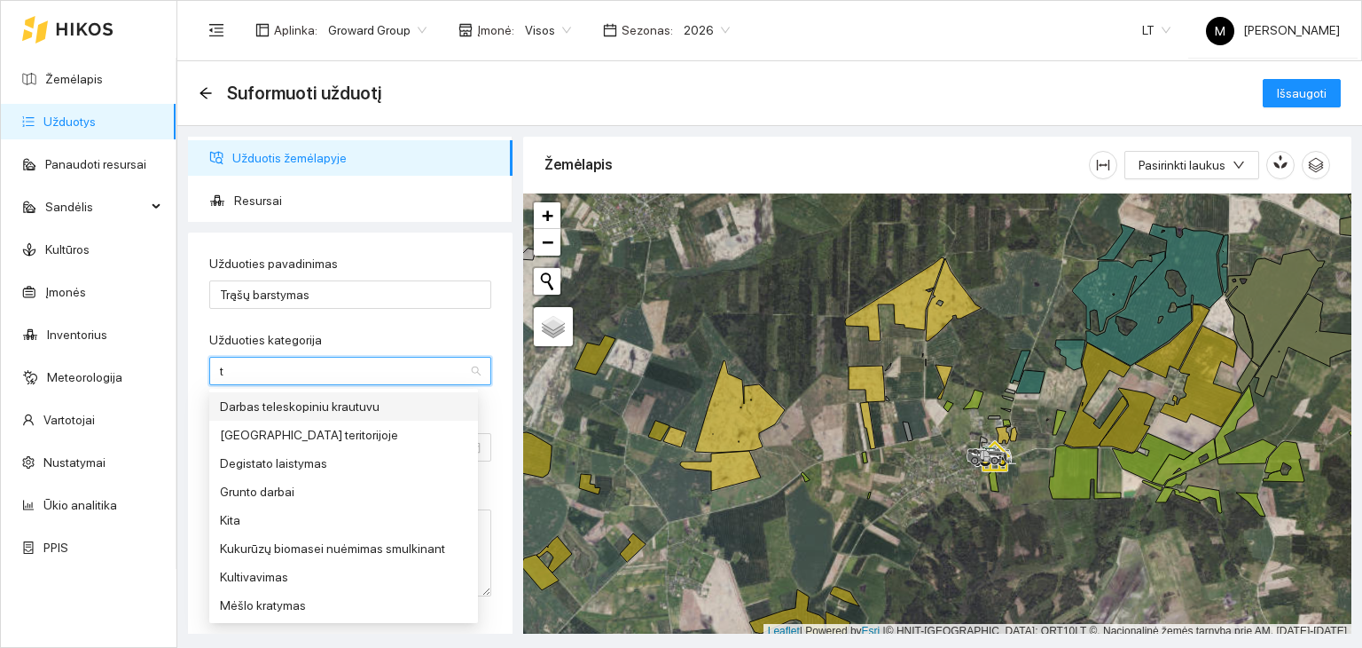
type input "tr"
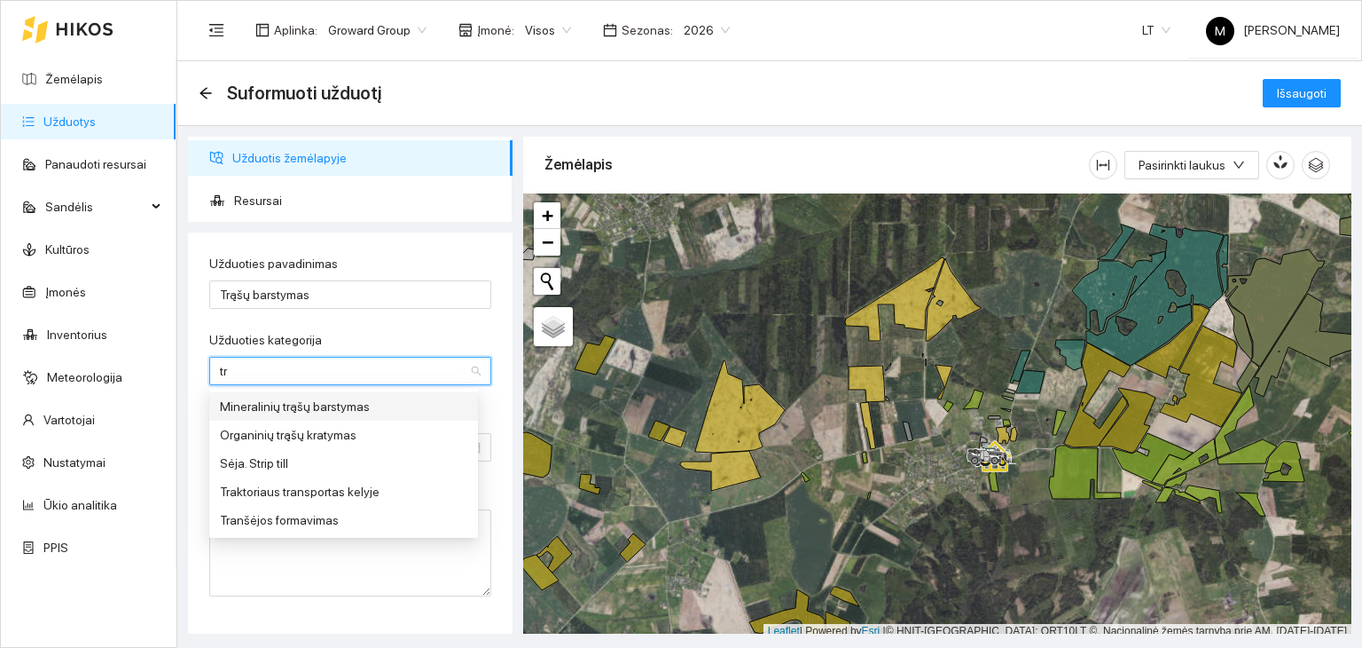
click at [316, 400] on div "Mineralinių trąšų barstymas" at bounding box center [343, 406] width 247 height 20
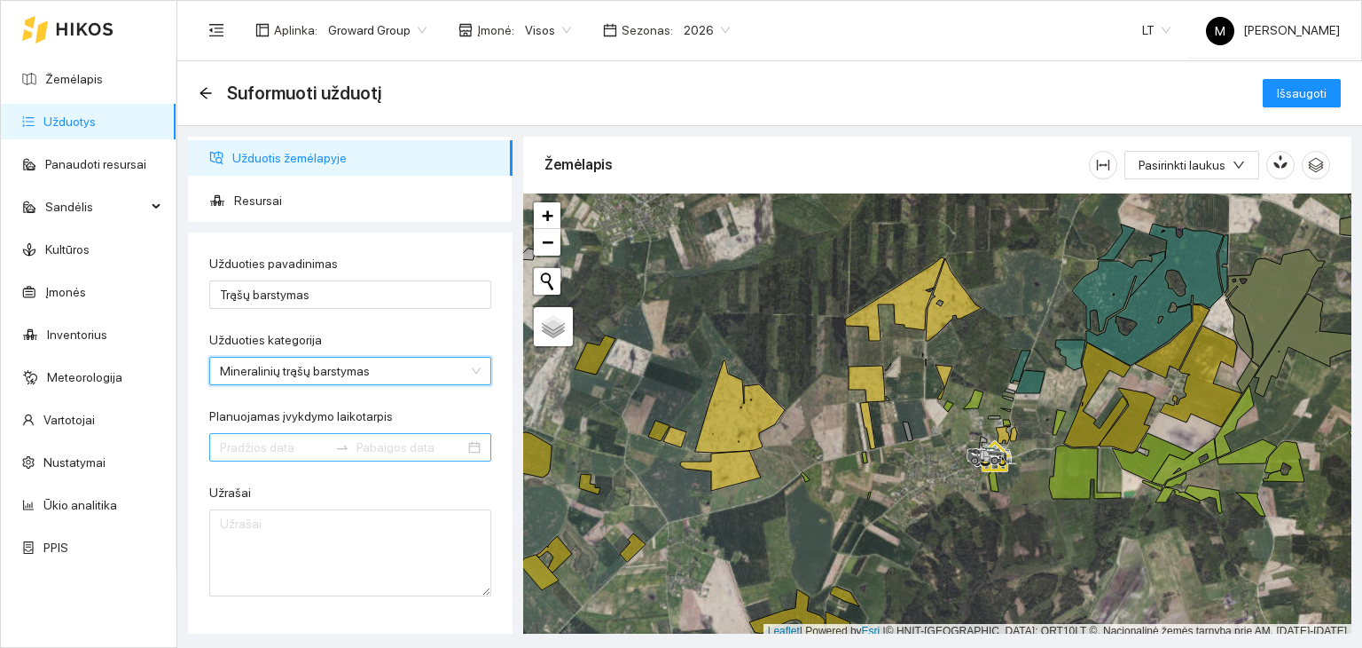
click at [299, 441] on input "Planuojamas įvykdymo laikotarpis" at bounding box center [274, 447] width 108 height 20
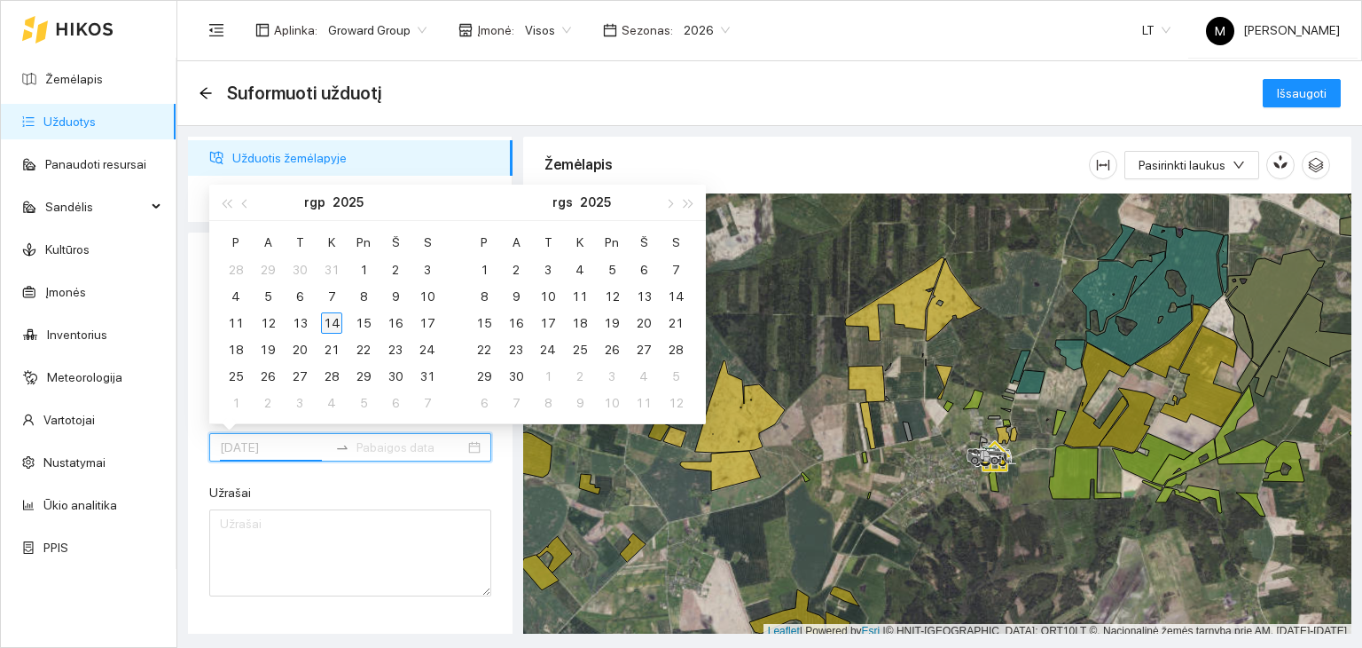
type input "[DATE]"
click at [332, 324] on div "14" at bounding box center [331, 322] width 21 height 21
type input "[DATE]"
click at [239, 347] on div "18" at bounding box center [235, 349] width 21 height 21
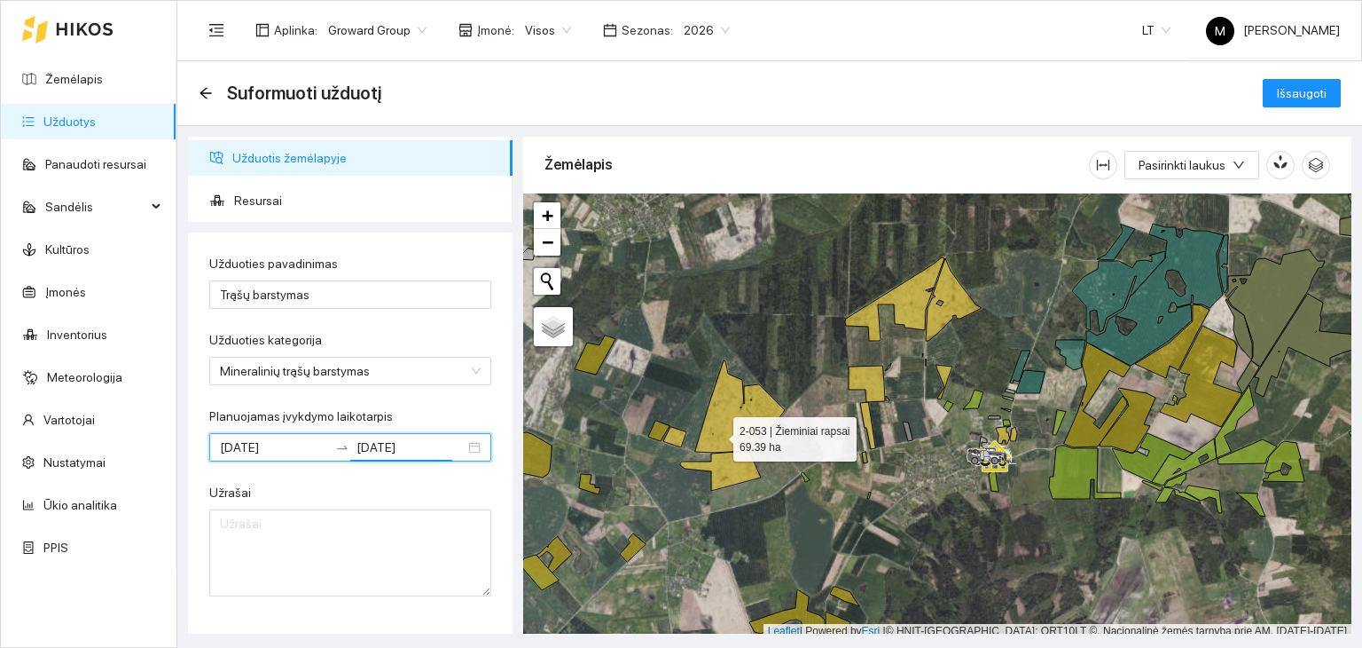
click at [719, 433] on icon at bounding box center [740, 406] width 90 height 92
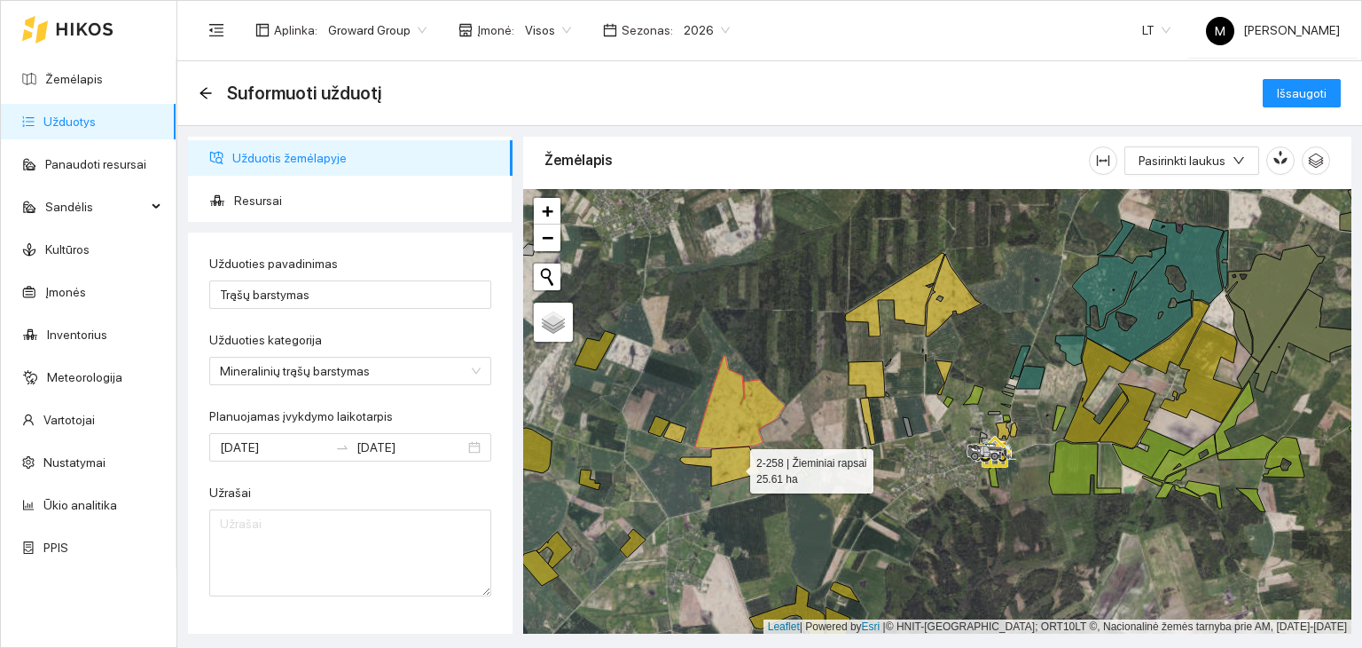
click at [734, 466] on icon at bounding box center [720, 466] width 81 height 40
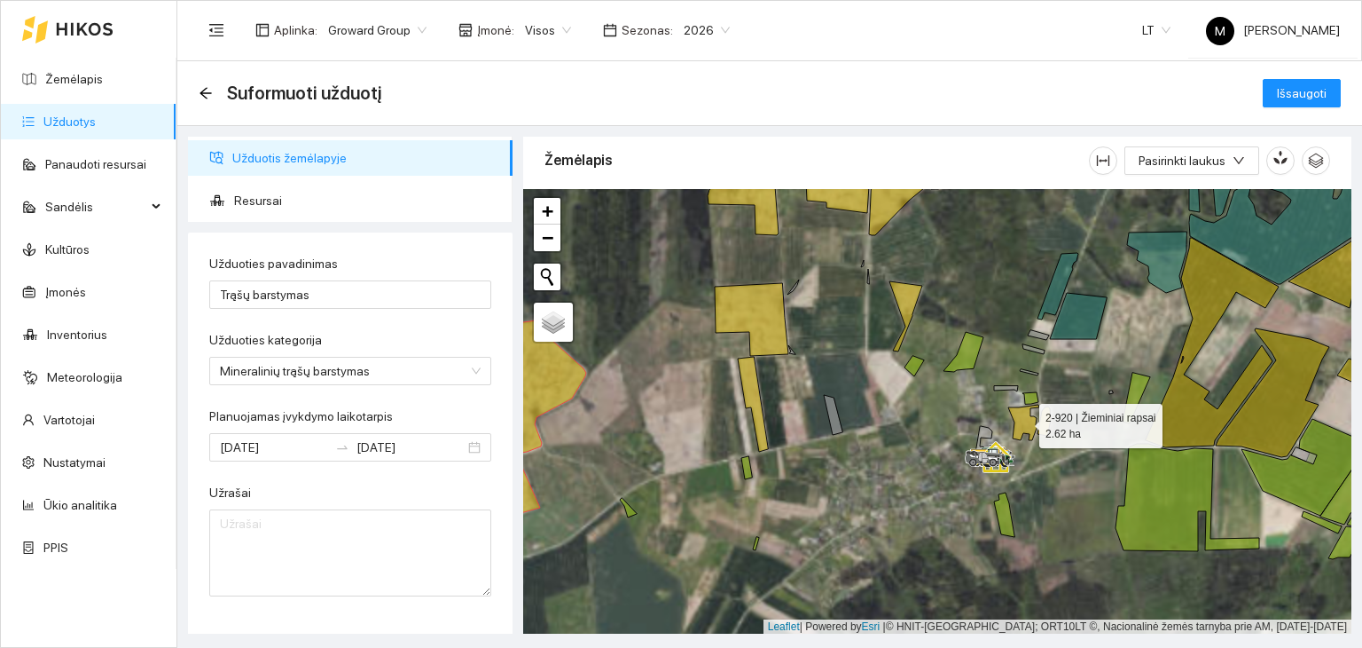
click at [1027, 421] on icon at bounding box center [1024, 421] width 31 height 35
click at [1048, 427] on icon at bounding box center [1044, 420] width 13 height 29
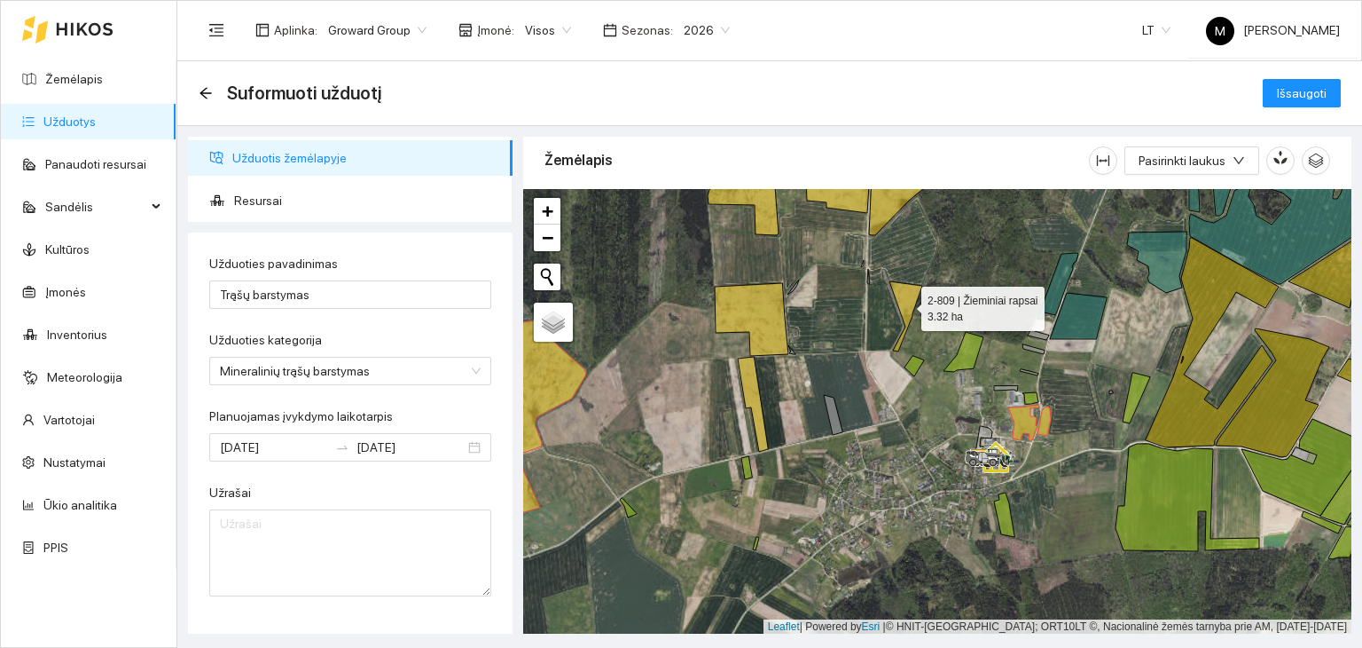
click at [912, 298] on icon at bounding box center [906, 316] width 33 height 70
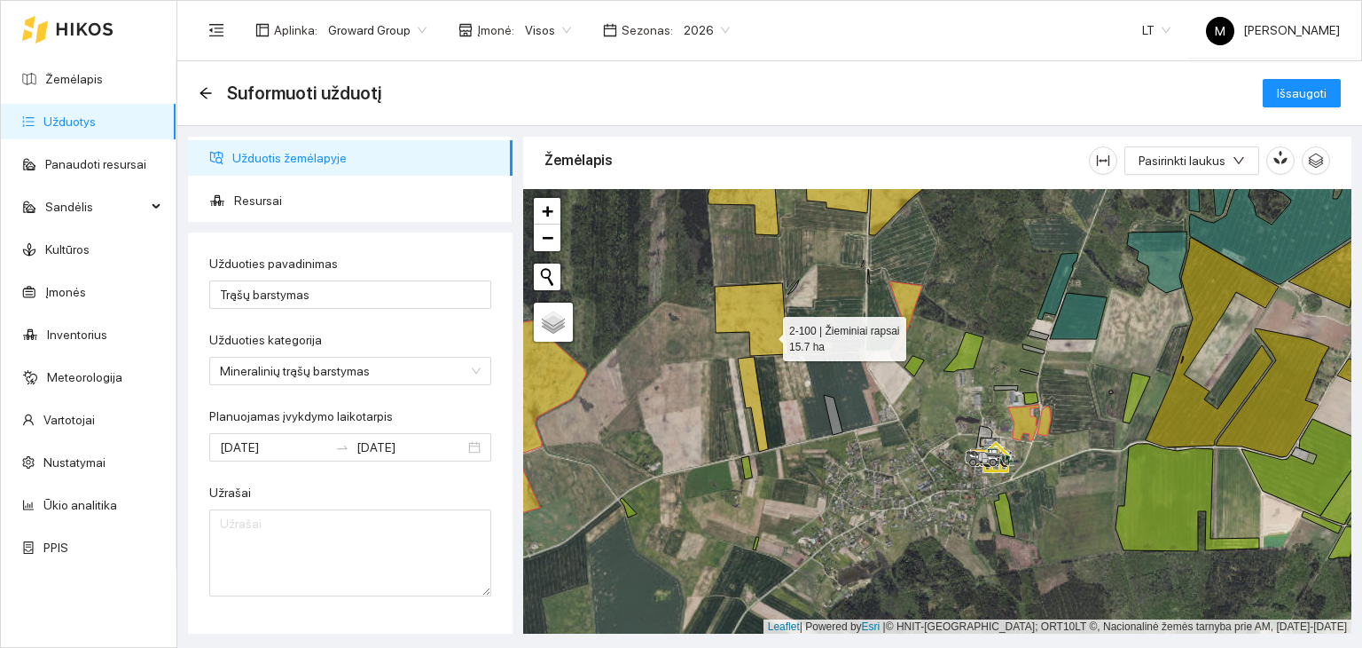
click at [767, 334] on icon at bounding box center [752, 319] width 74 height 73
click at [765, 341] on icon at bounding box center [752, 319] width 74 height 73
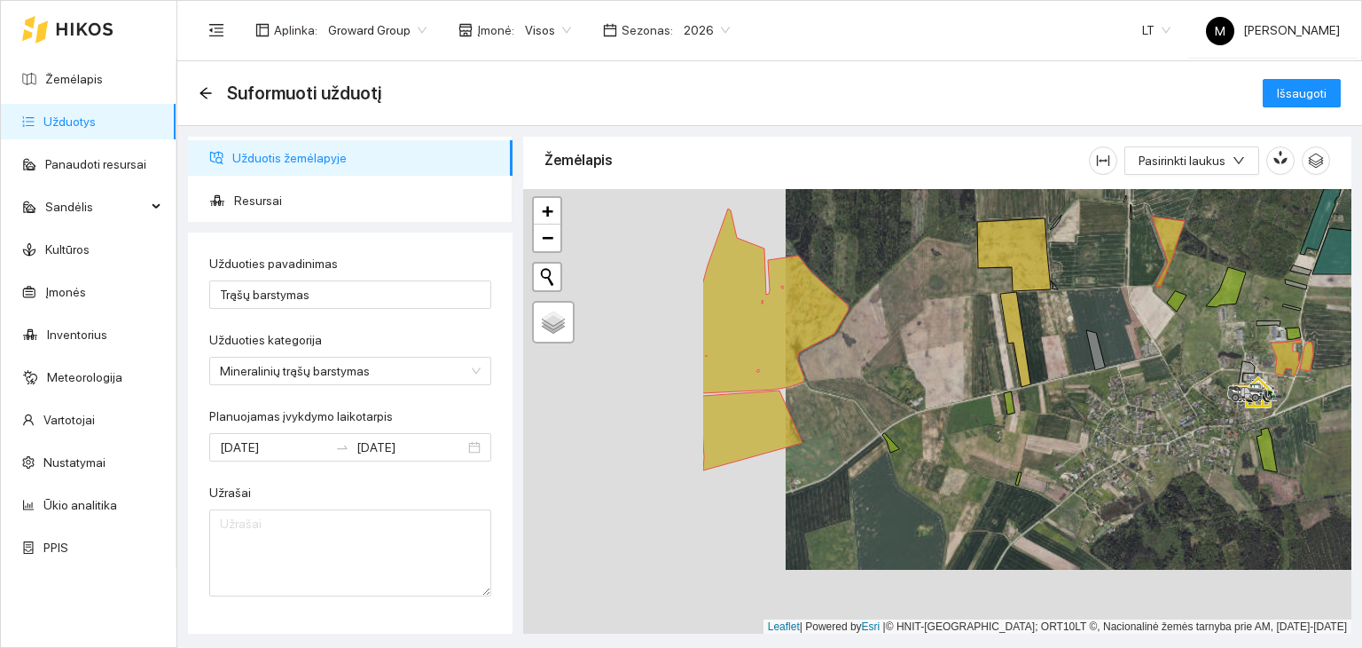
drag, startPoint x: 640, startPoint y: 423, endPoint x: 1023, endPoint y: 340, distance: 391.3
click at [1020, 341] on div at bounding box center [937, 411] width 828 height 445
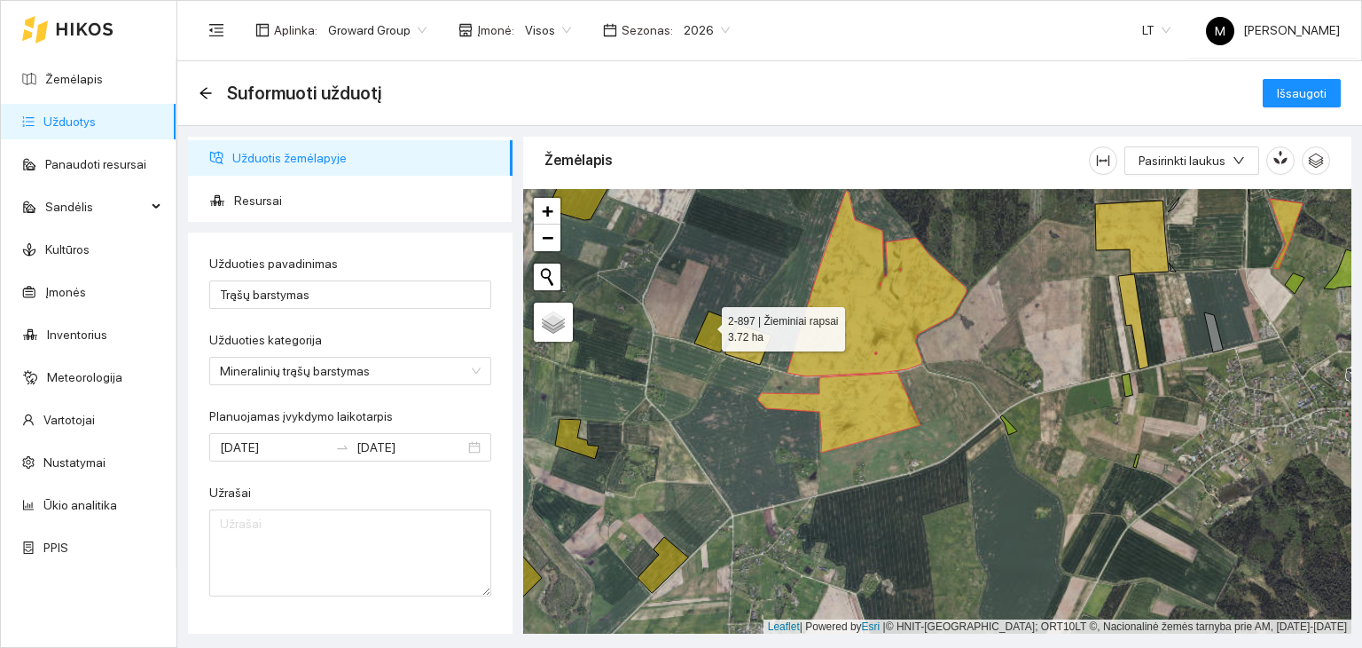
click at [709, 325] on icon at bounding box center [716, 331] width 43 height 41
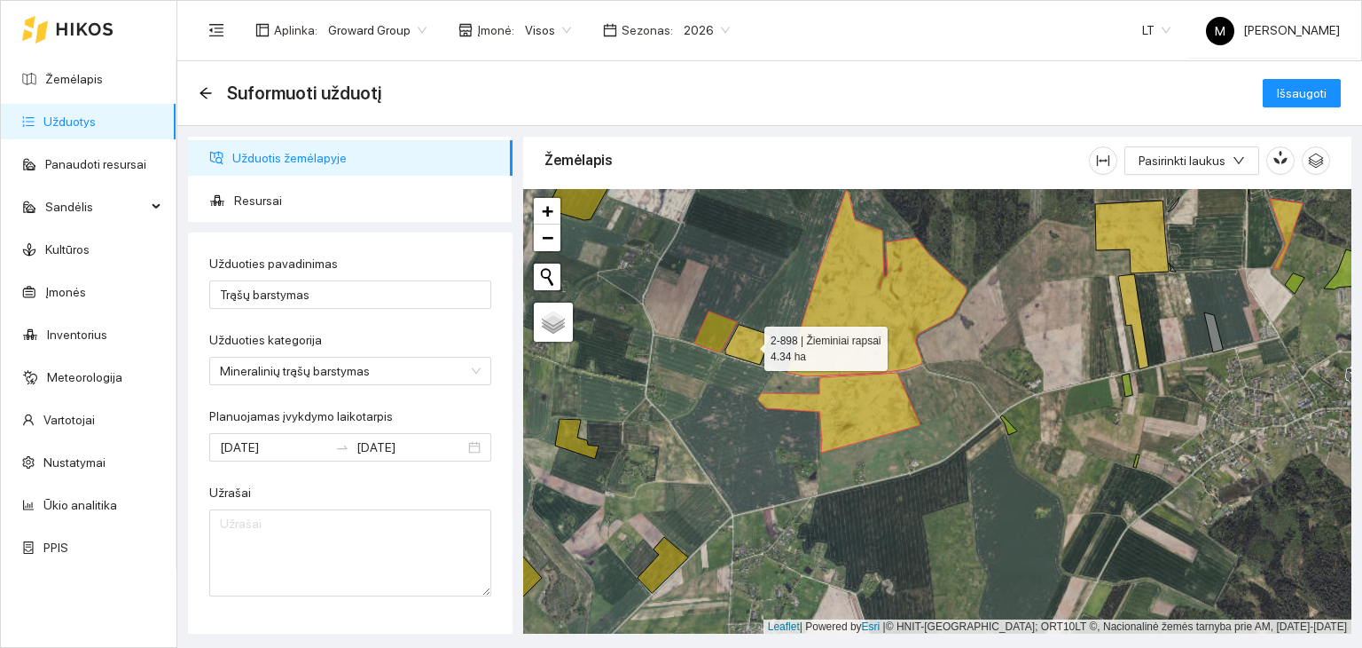
click at [753, 349] on icon at bounding box center [749, 345] width 46 height 40
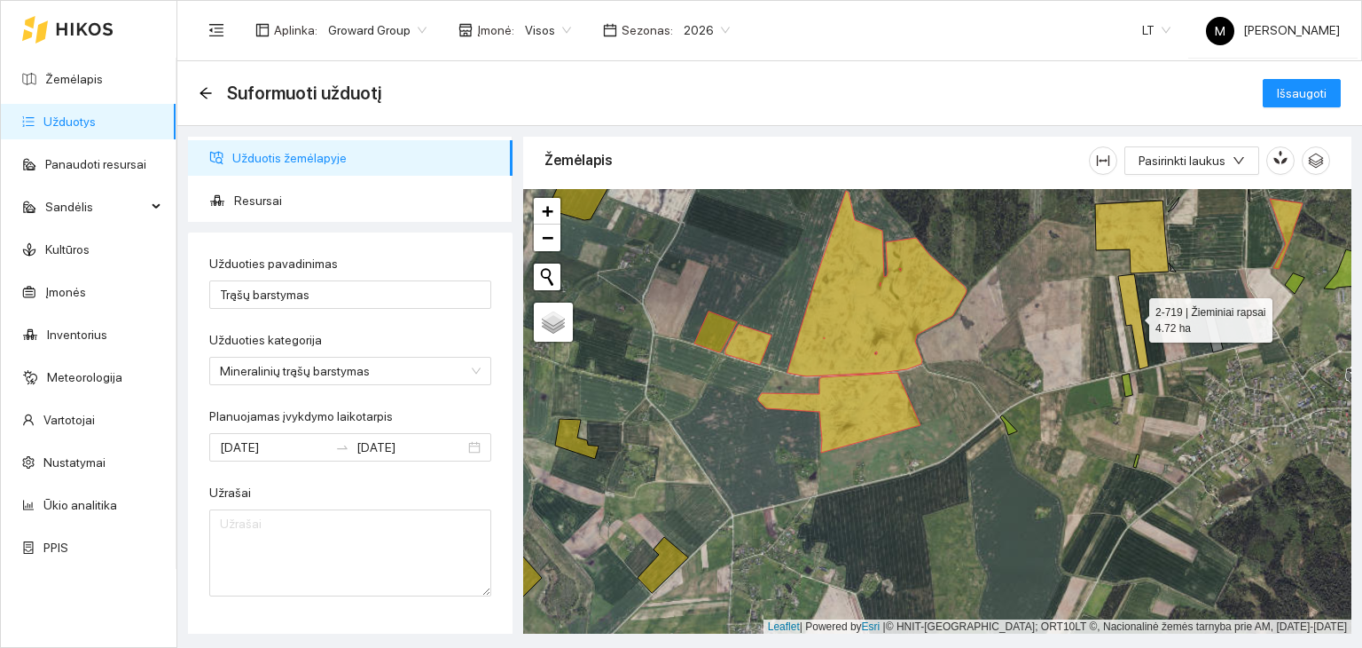
click at [1135, 324] on icon at bounding box center [1134, 321] width 30 height 95
click at [1318, 84] on span "Išsaugoti" at bounding box center [1302, 93] width 50 height 20
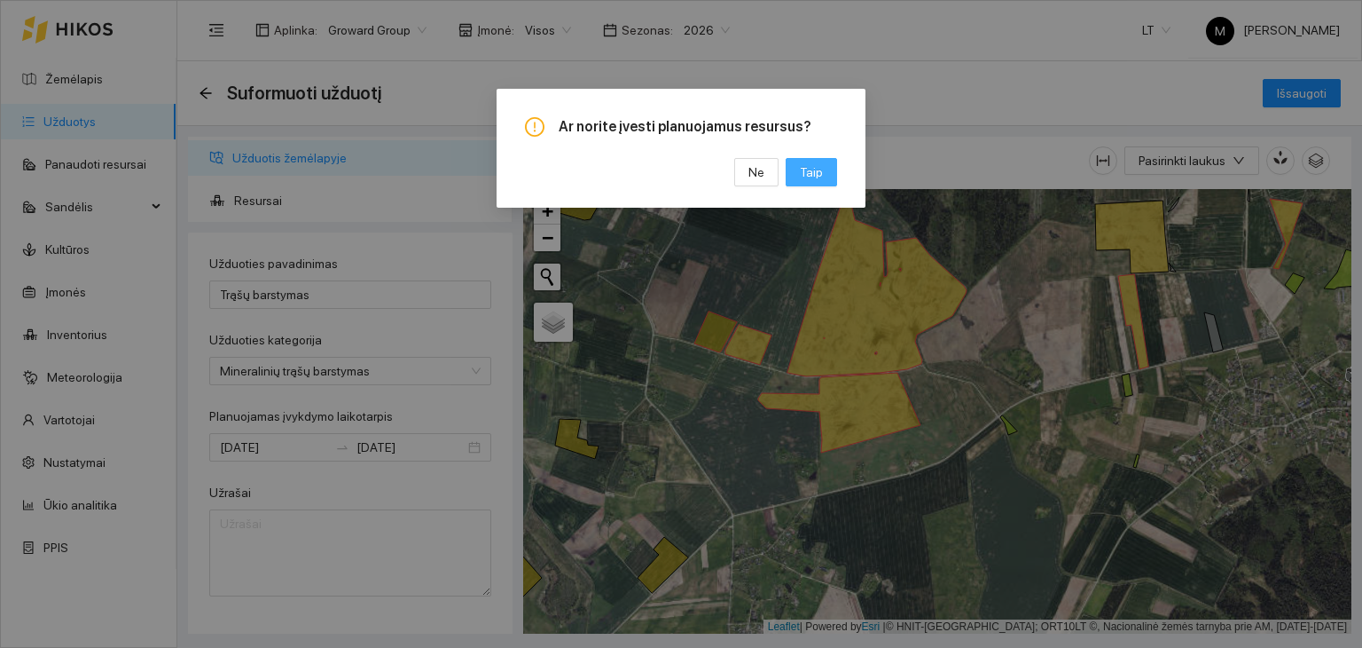
click at [815, 168] on span "Taip" at bounding box center [811, 172] width 23 height 20
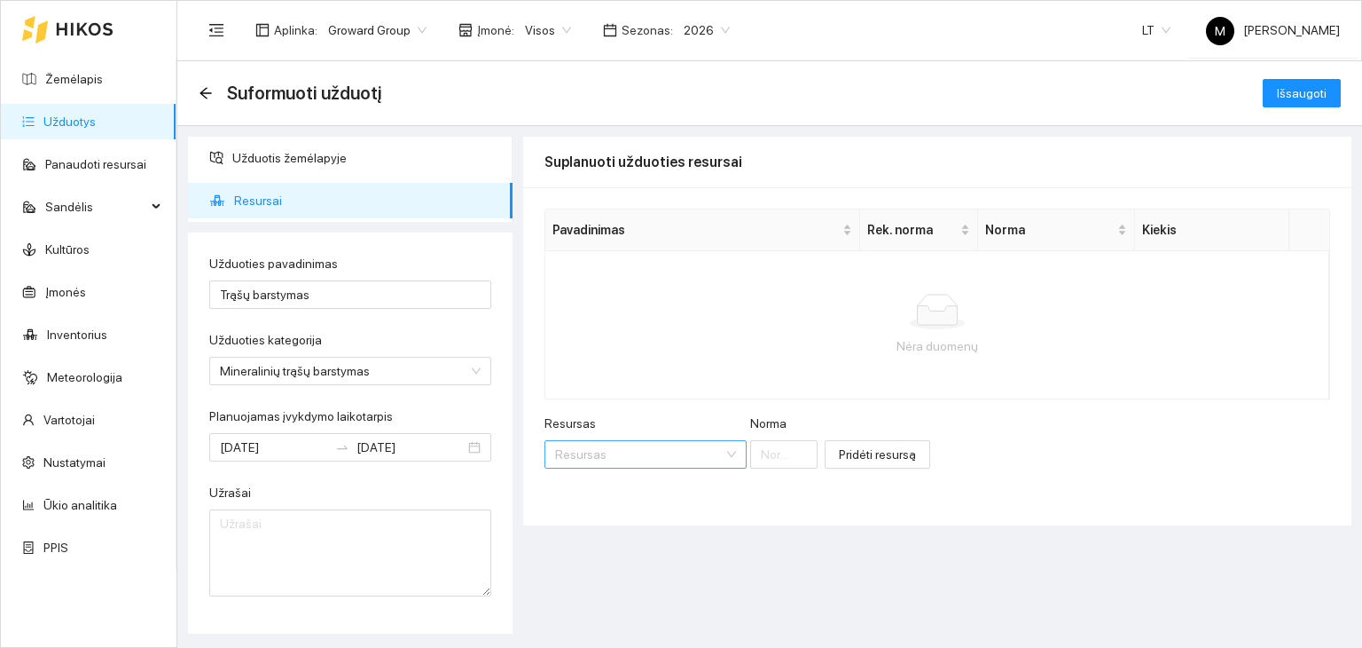
click at [623, 457] on input "Resursas" at bounding box center [639, 454] width 169 height 27
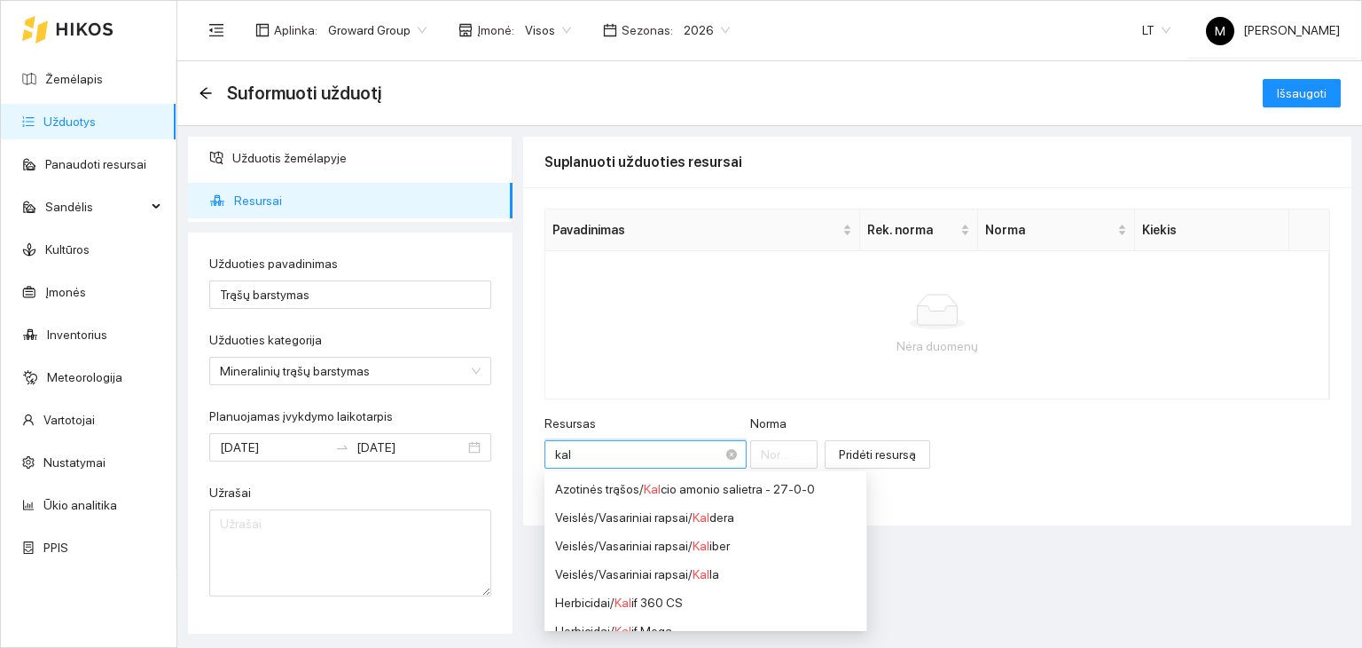
type input "kali"
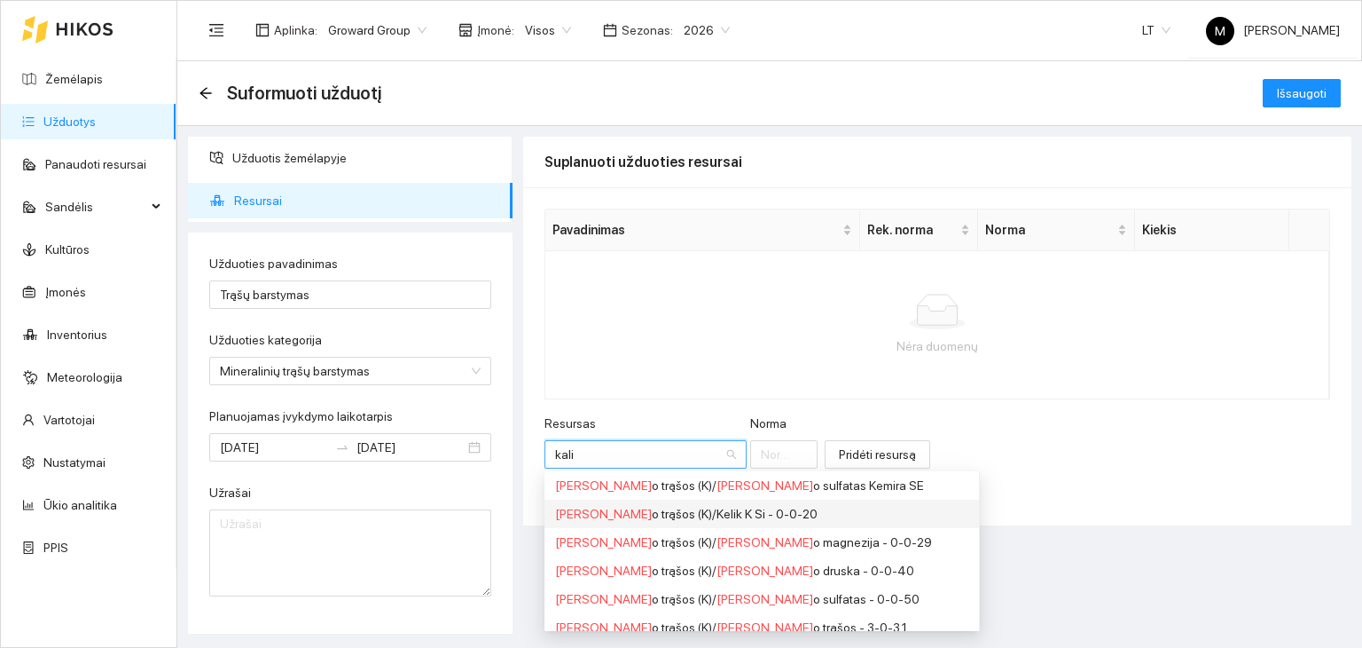
scroll to position [177, 0]
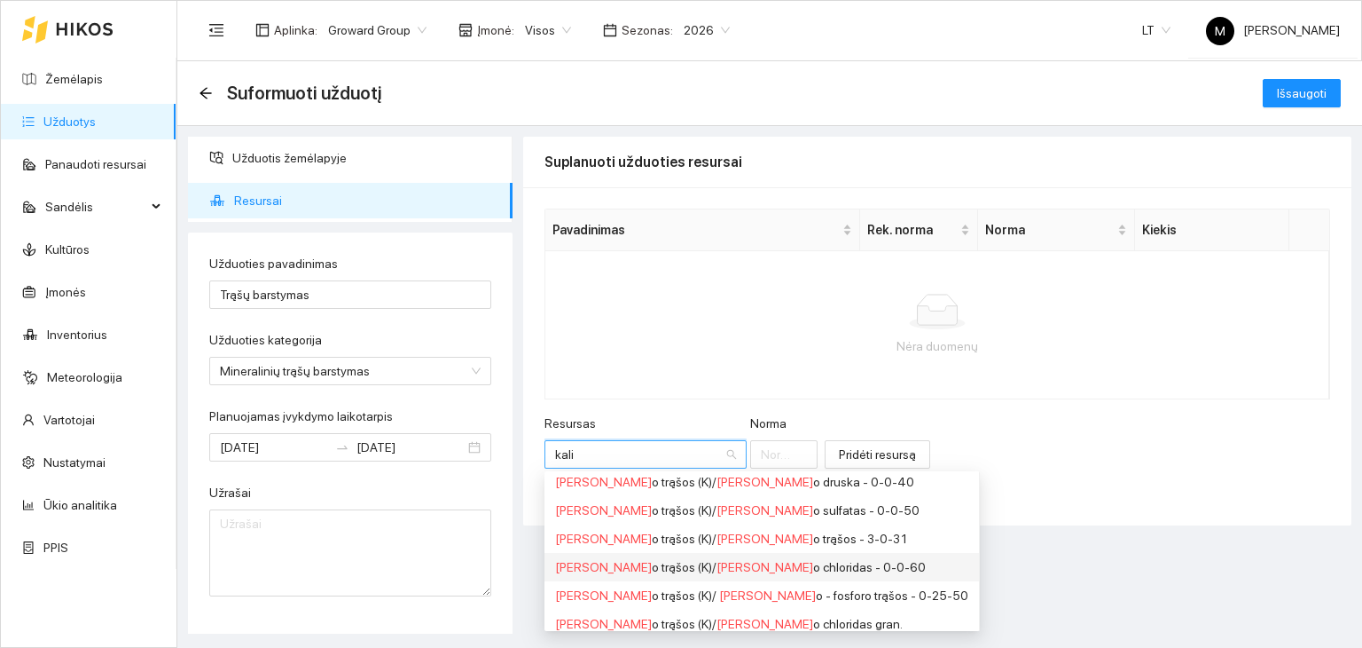
click at [686, 569] on div "Kali o trąšos (K) / Kali o chloridas - 0-0-60" at bounding box center [761, 567] width 413 height 20
type input "1"
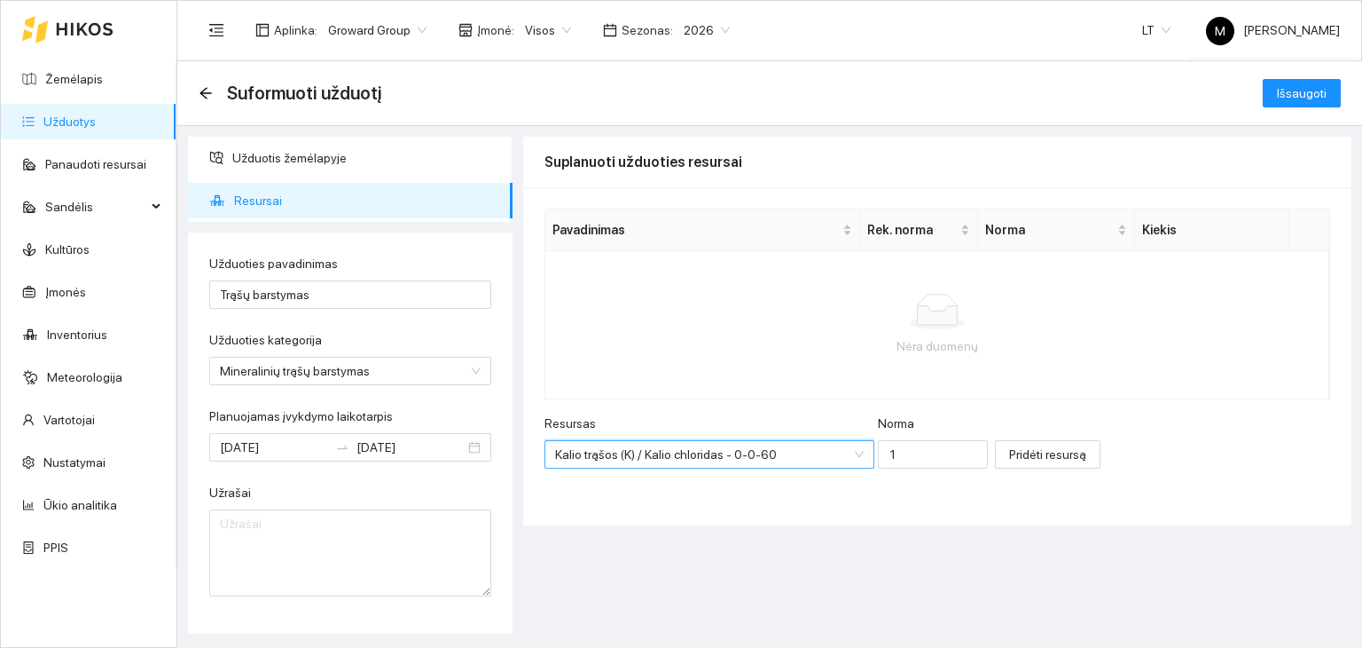
scroll to position [0, 0]
click at [910, 451] on input "1" at bounding box center [933, 454] width 110 height 28
type input "50"
click at [1009, 445] on span "Pridėti resursą" at bounding box center [1047, 454] width 77 height 20
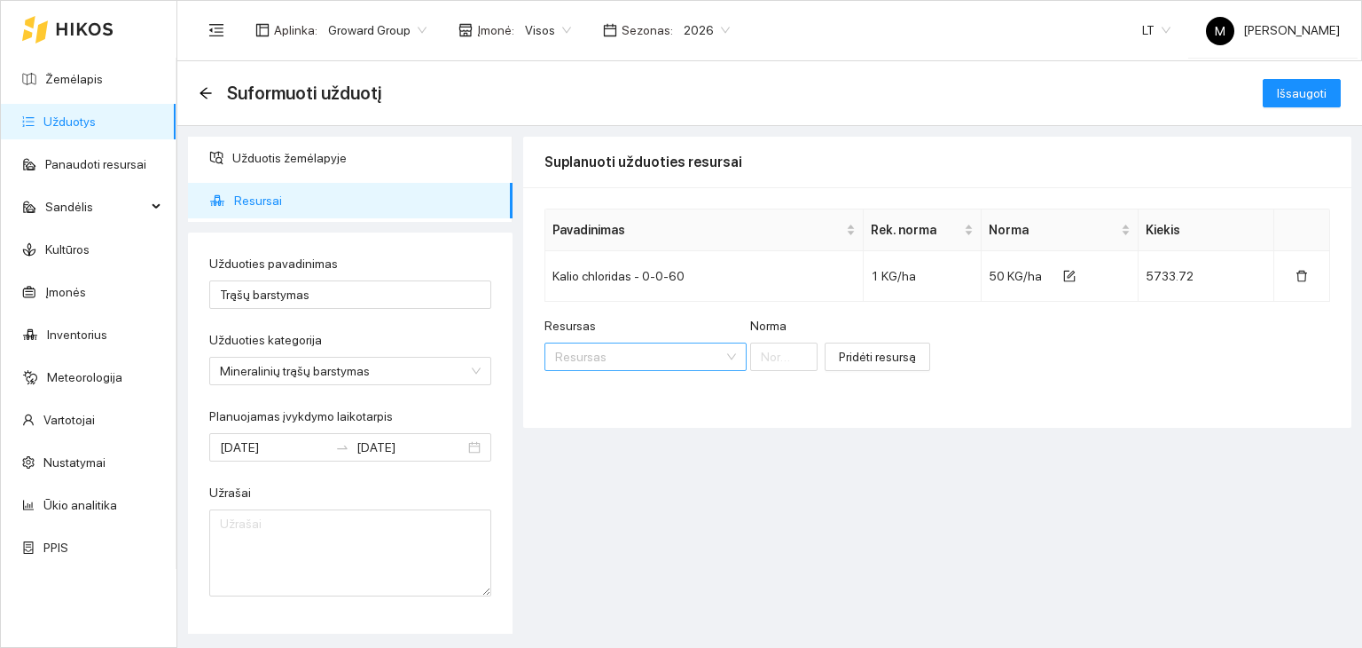
click at [632, 352] on input "Resursas" at bounding box center [639, 356] width 169 height 27
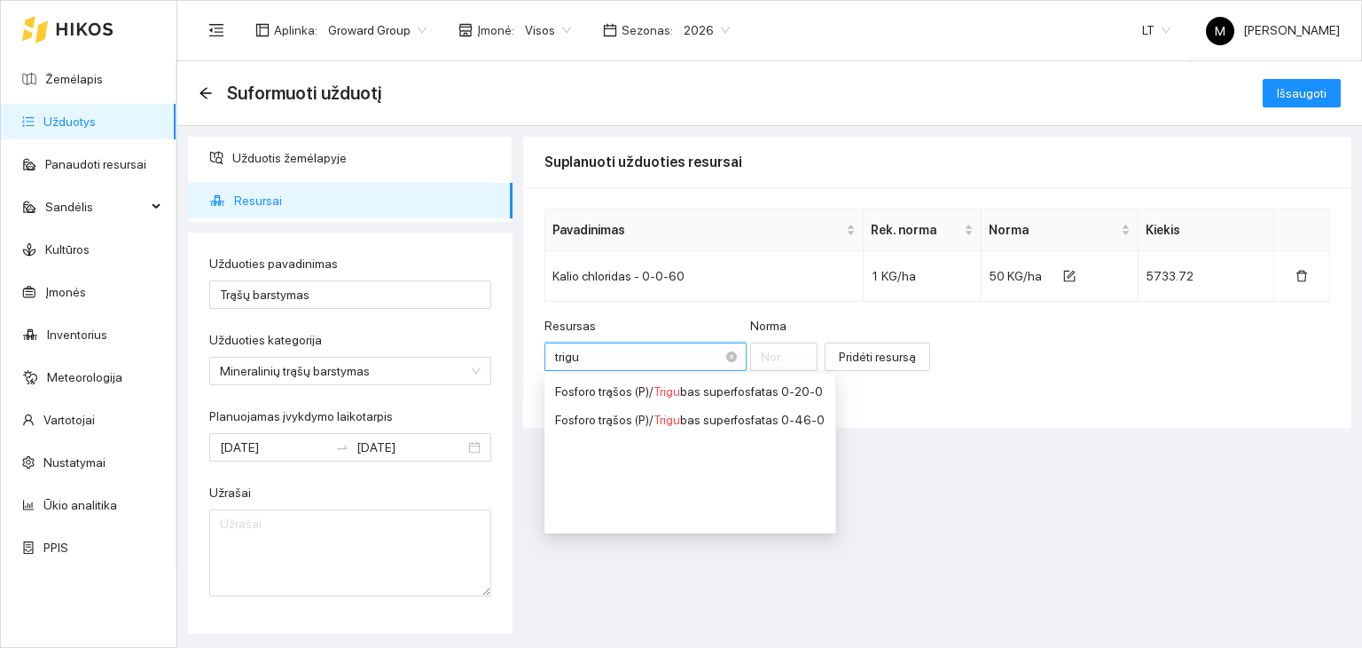
type input "trigub"
click at [685, 422] on span "Trigub" at bounding box center [671, 419] width 34 height 14
type input "1"
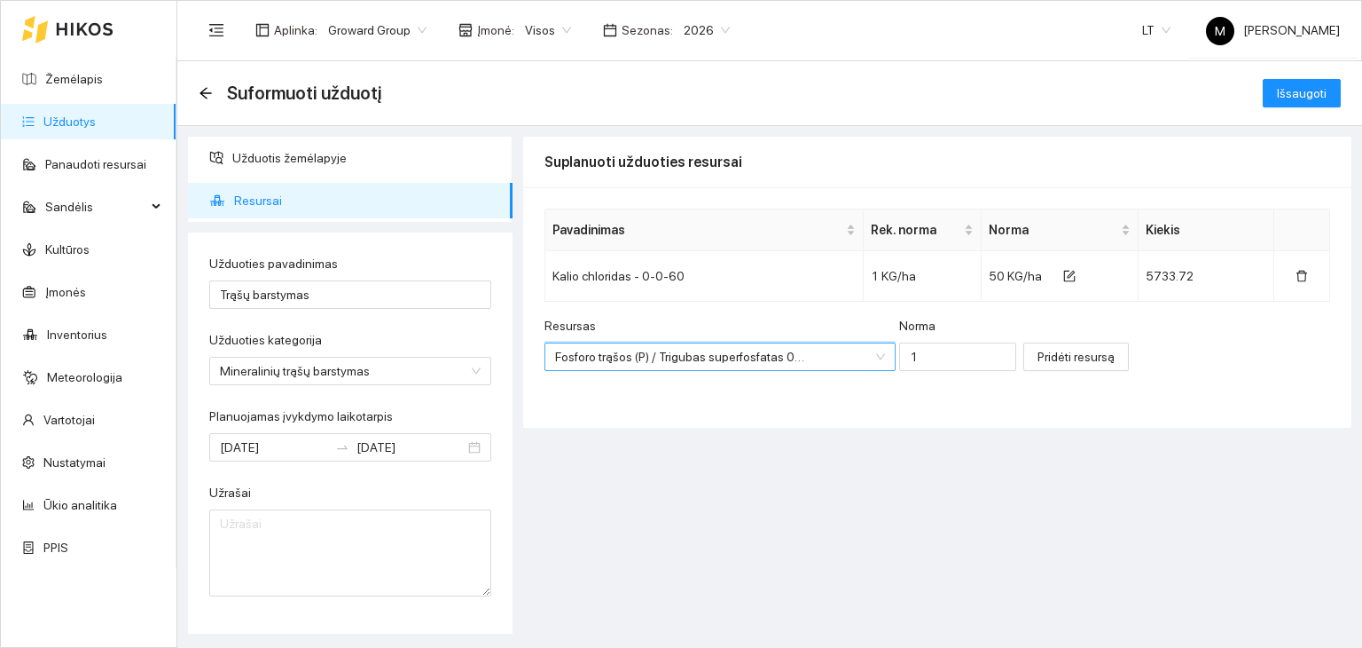
scroll to position [213, 0]
click at [908, 349] on input "1" at bounding box center [957, 356] width 117 height 28
type input "200"
click at [1038, 351] on span "Pridėti resursą" at bounding box center [1076, 357] width 77 height 20
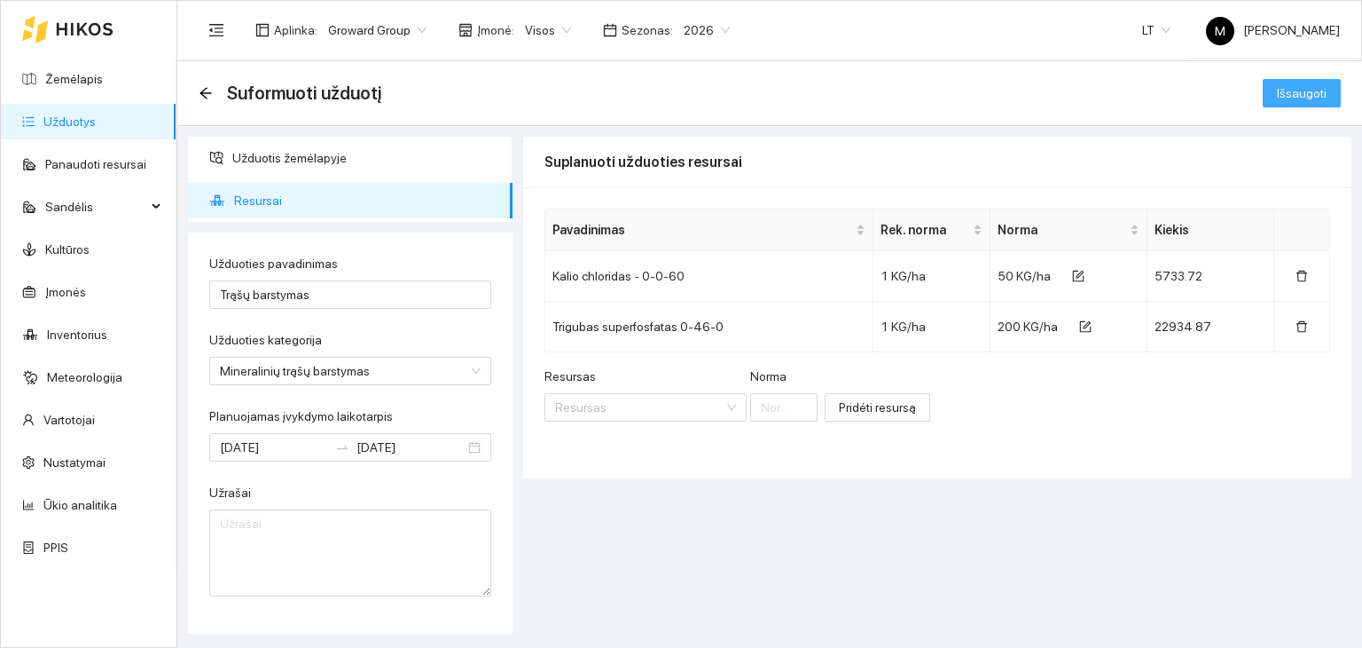
click at [1305, 92] on span "Išsaugoti" at bounding box center [1302, 93] width 50 height 20
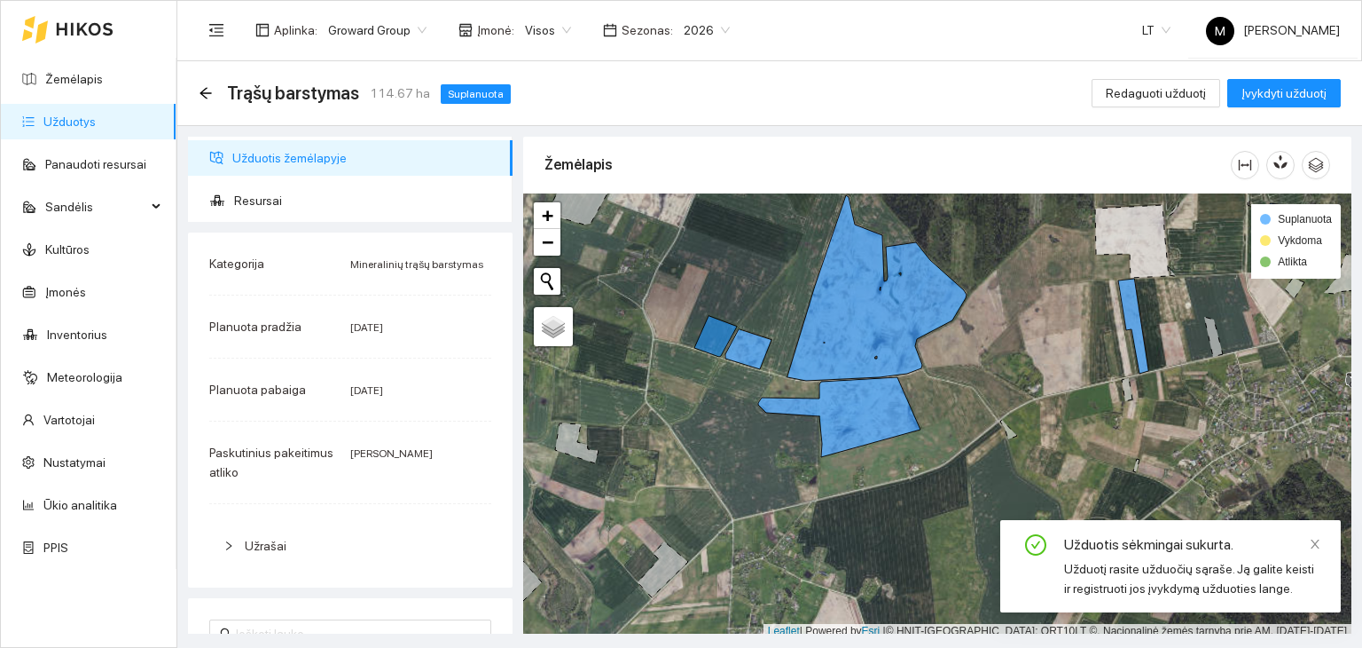
click at [81, 119] on link "Užduotys" at bounding box center [69, 121] width 52 height 14
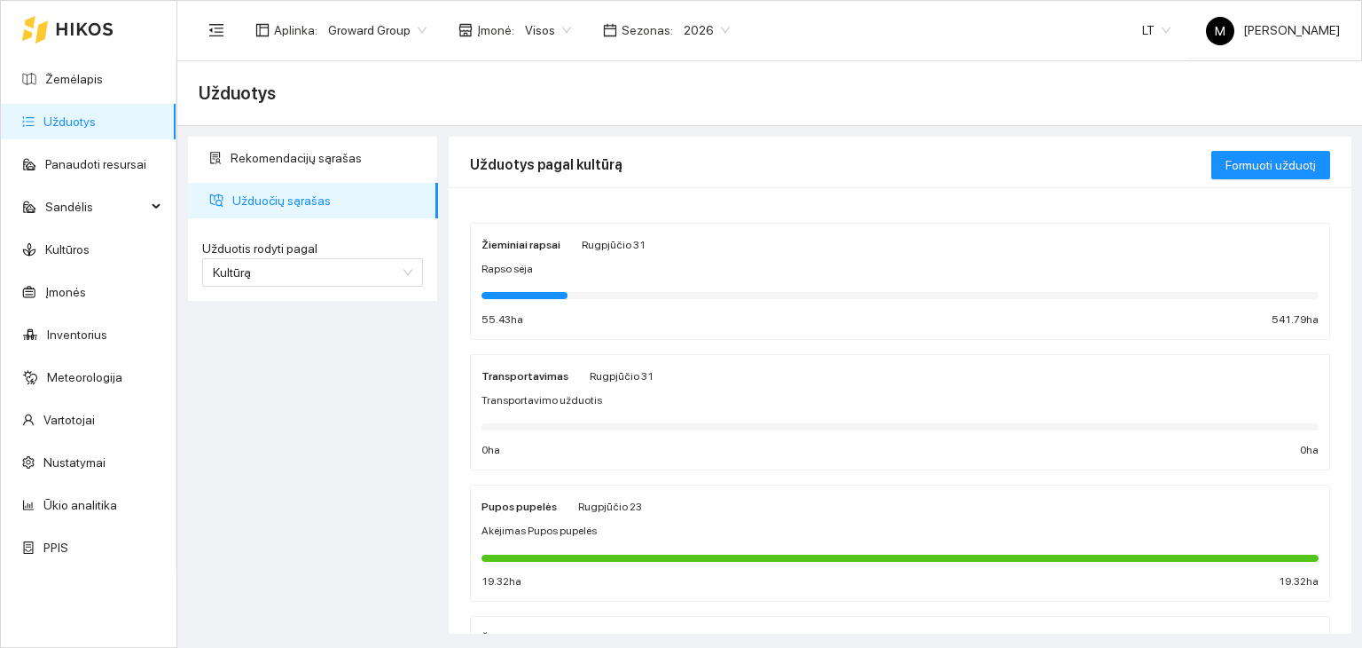
click at [534, 288] on div at bounding box center [900, 295] width 837 height 20
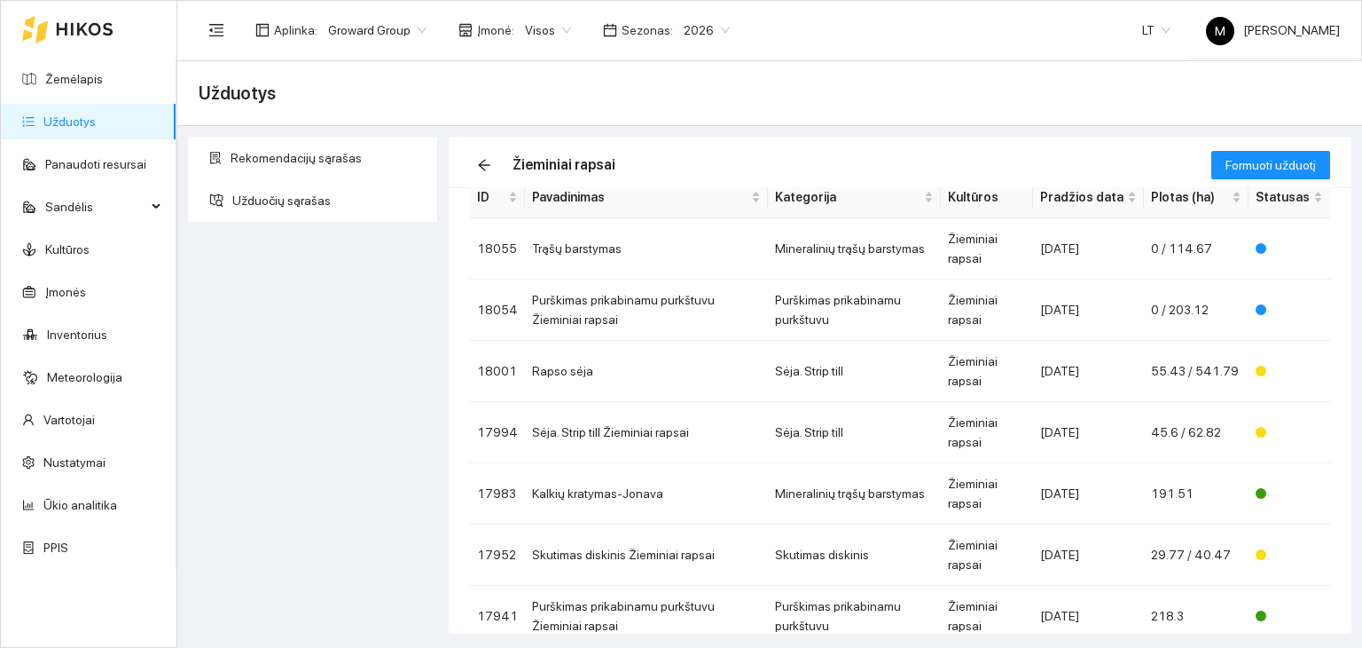
scroll to position [78, 0]
click at [623, 371] on td "Rapso sėja" at bounding box center [646, 371] width 243 height 61
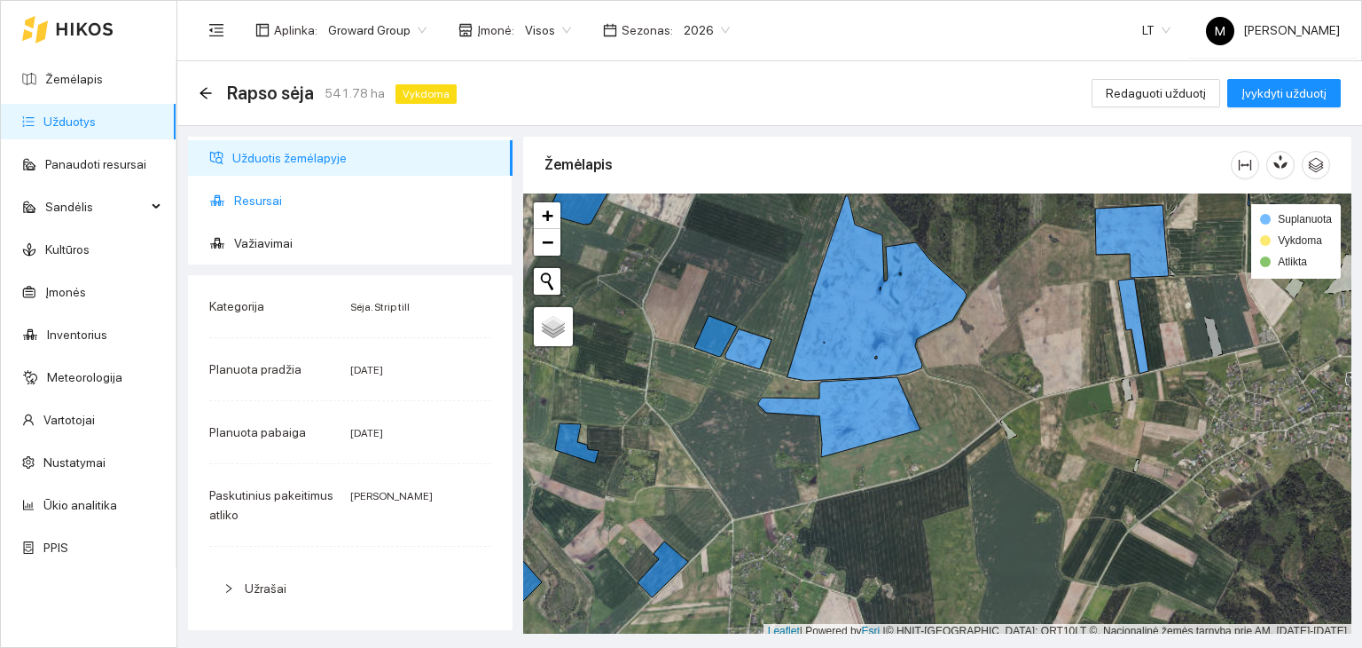
click at [310, 198] on span "Resursai" at bounding box center [366, 200] width 264 height 35
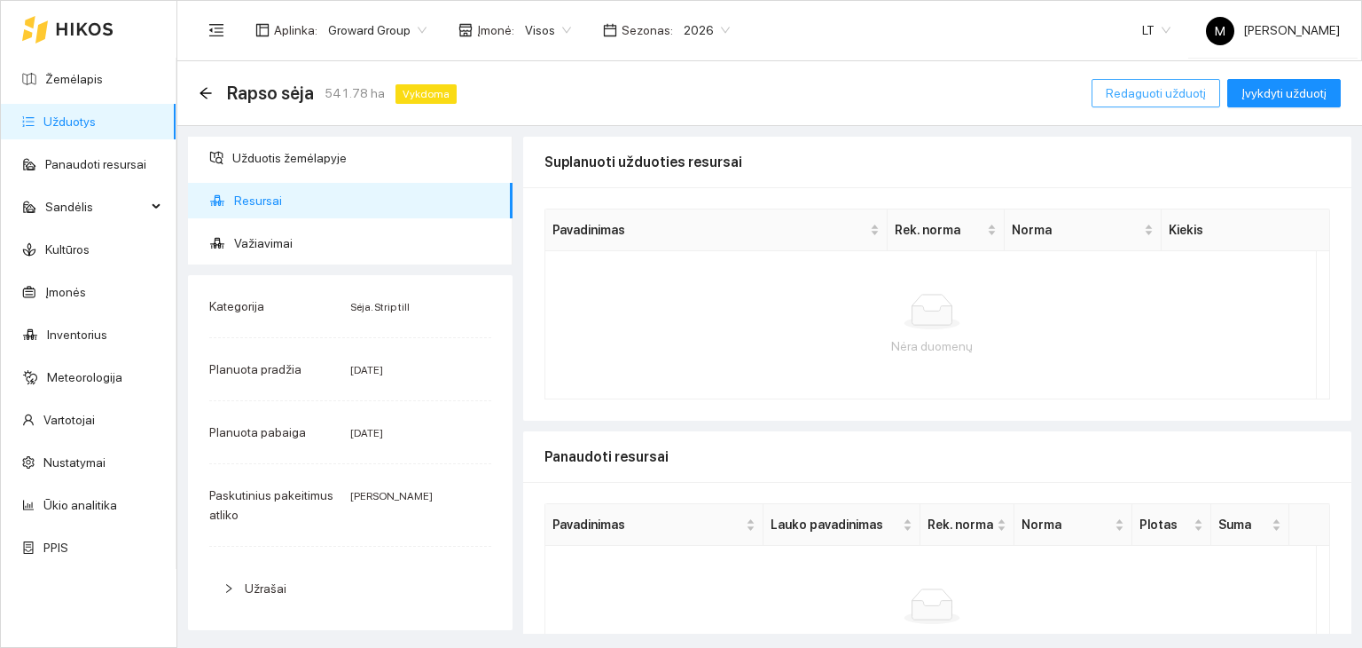
click at [1179, 87] on span "Redaguoti užduotį" at bounding box center [1156, 93] width 100 height 20
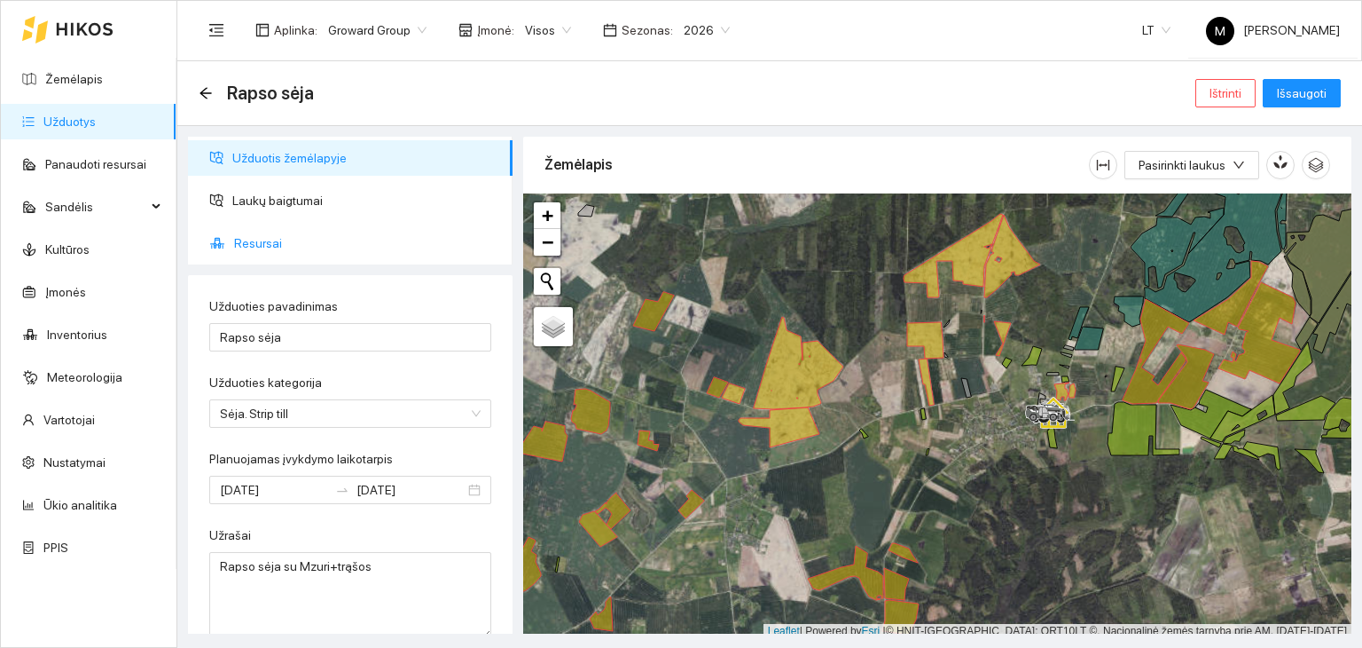
click at [267, 239] on span "Resursai" at bounding box center [366, 242] width 264 height 35
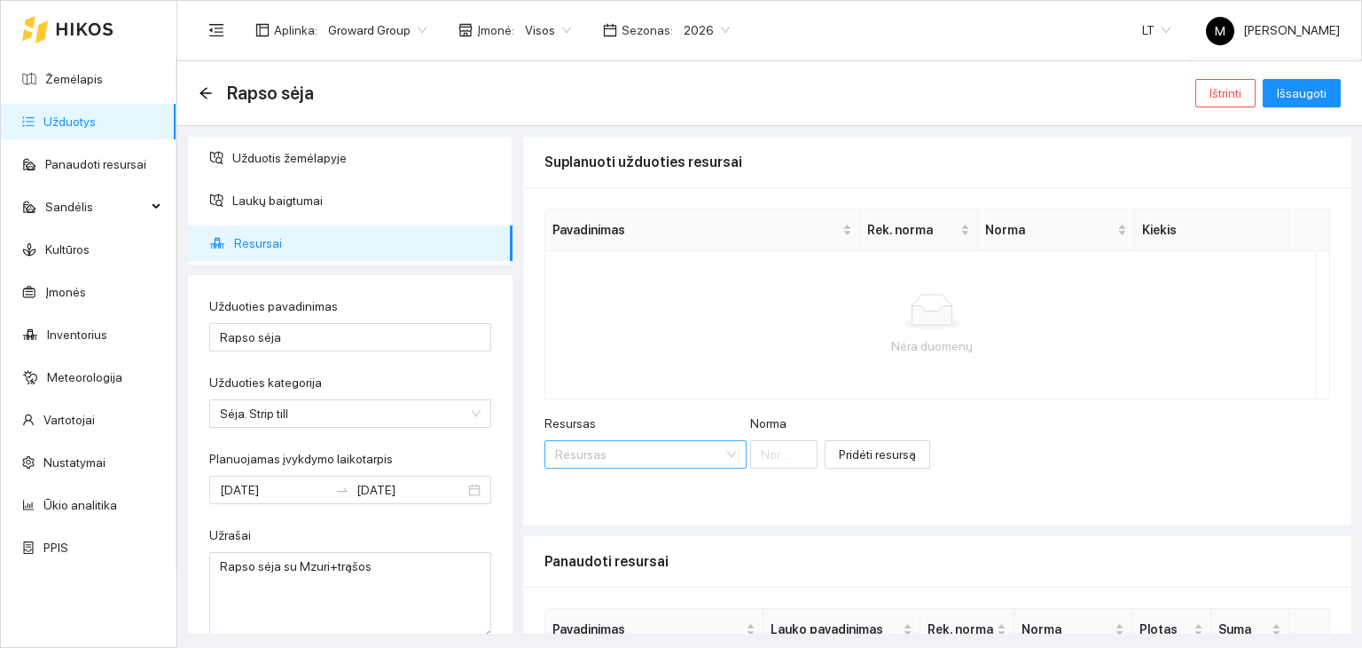
click at [609, 456] on input "Resursas" at bounding box center [639, 454] width 169 height 27
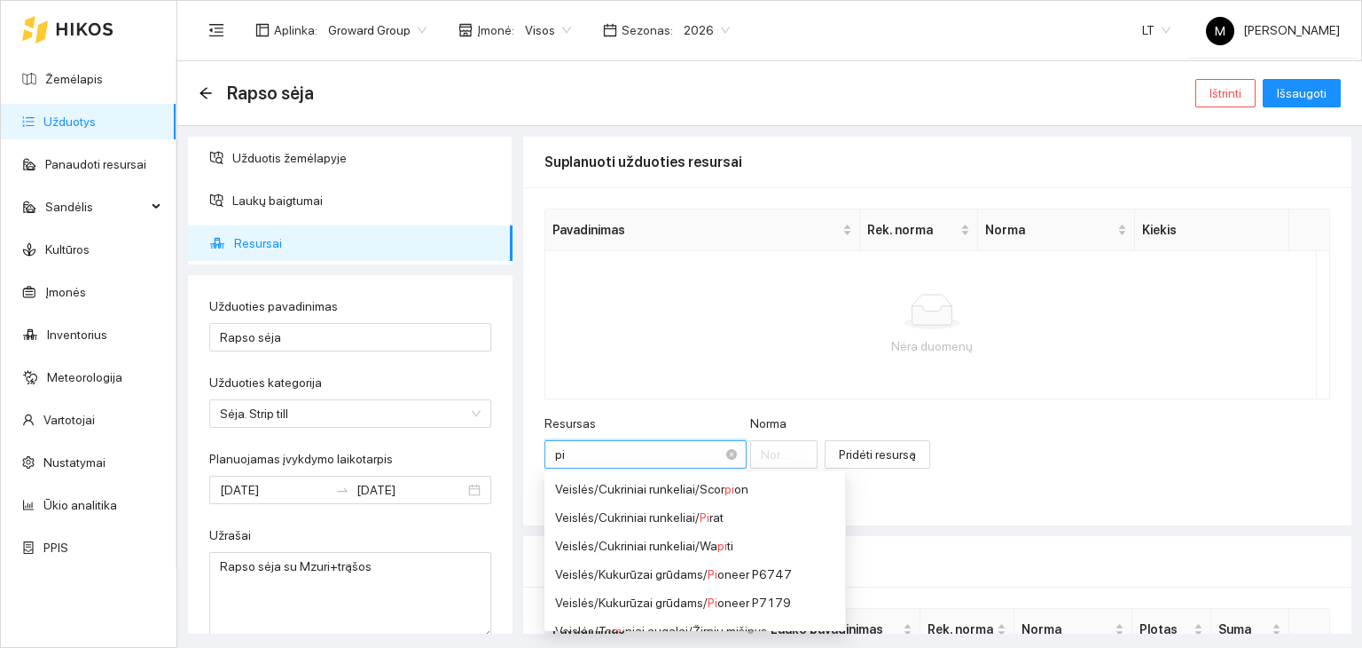
type input "p"
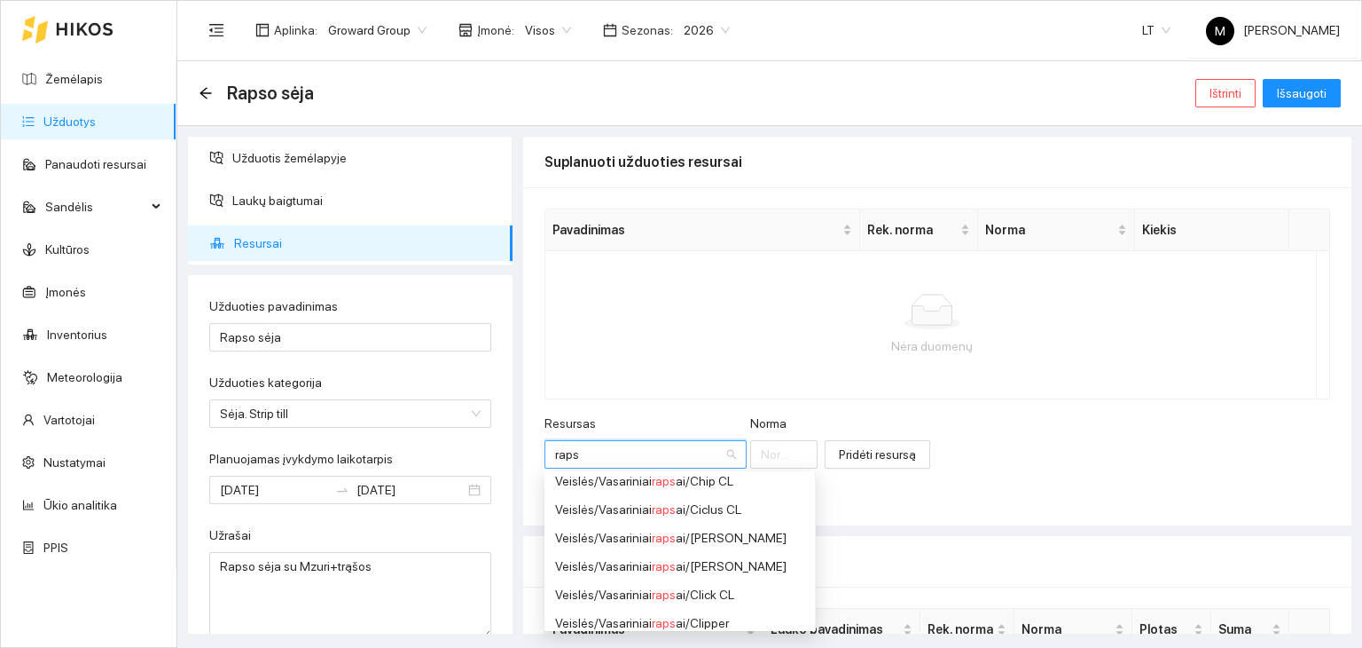
scroll to position [444, 0]
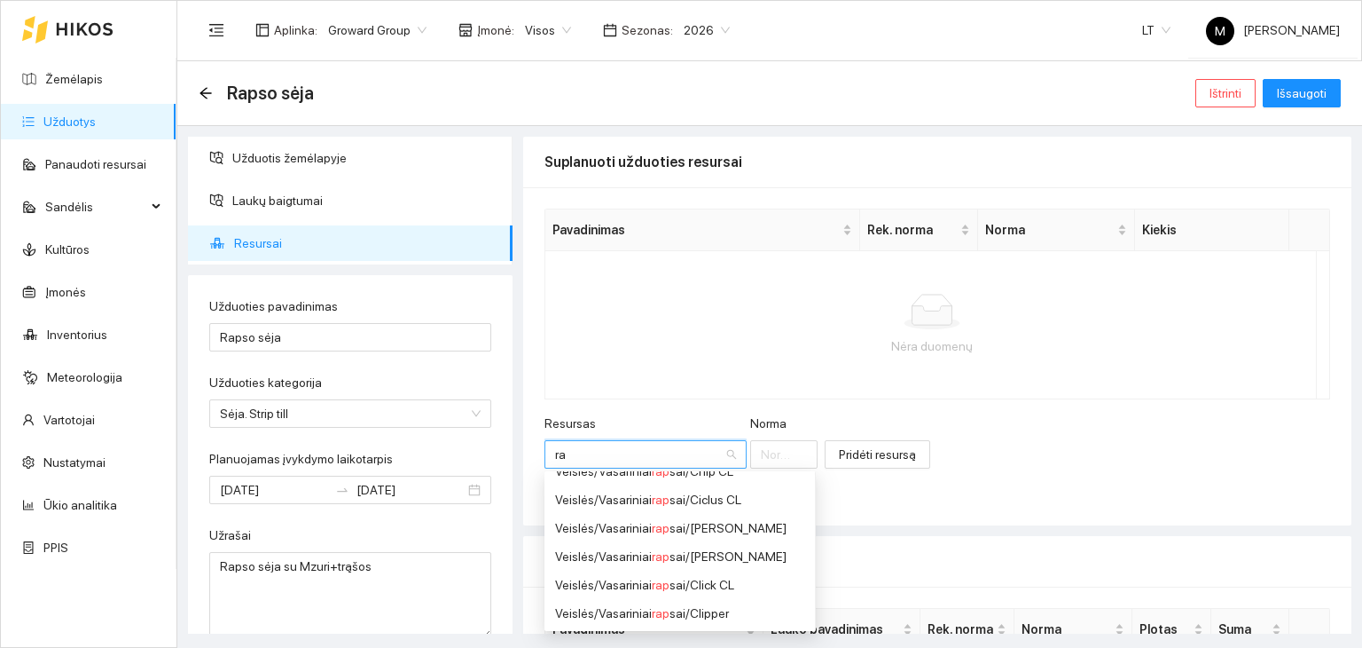
type input "r"
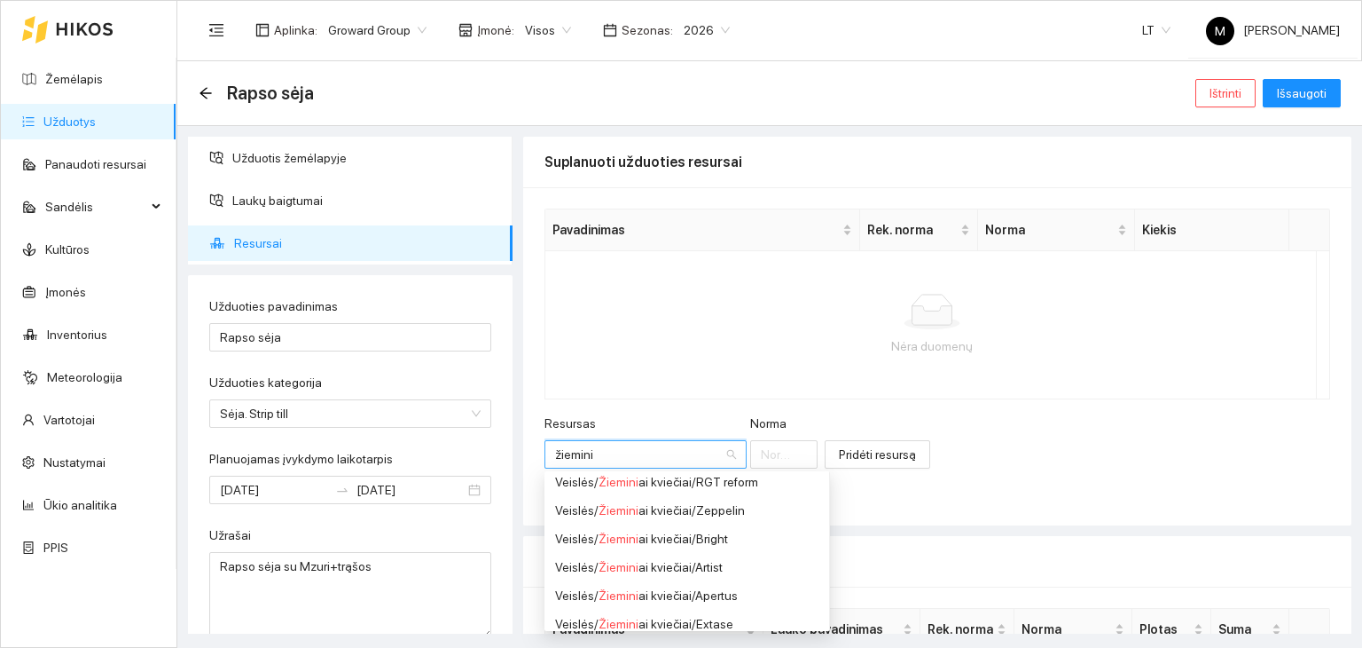
scroll to position [0, 0]
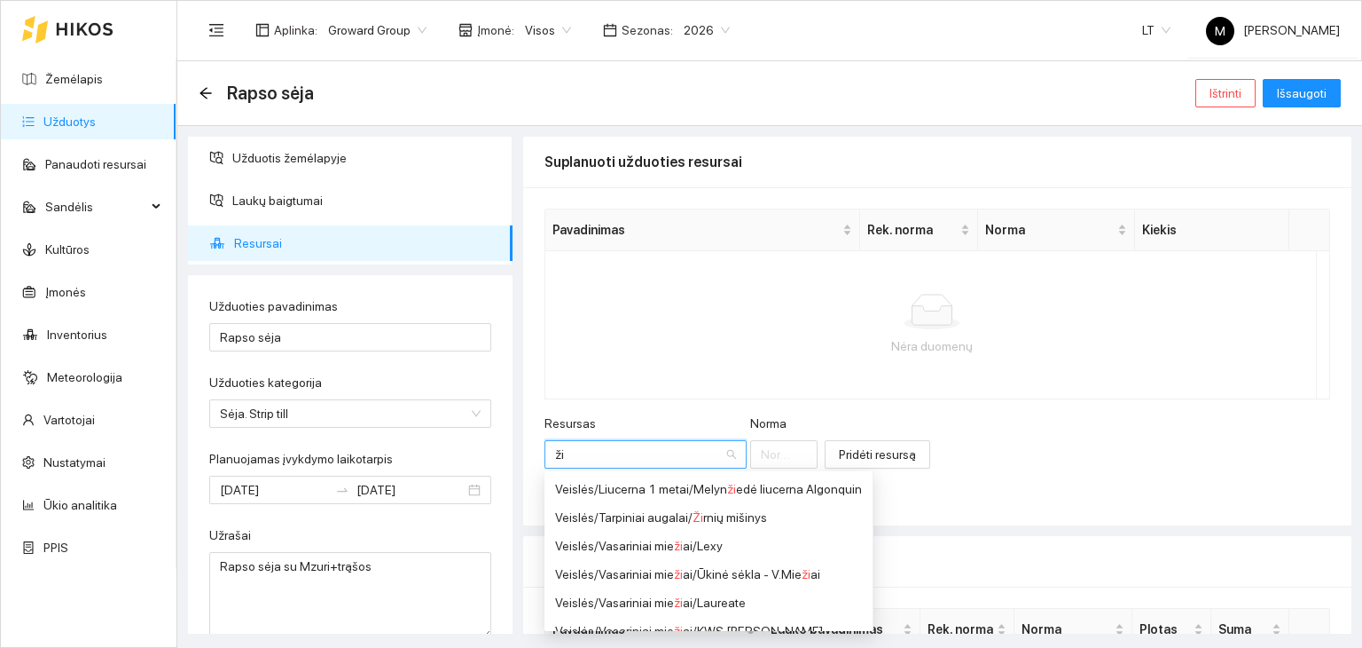
type input "ž"
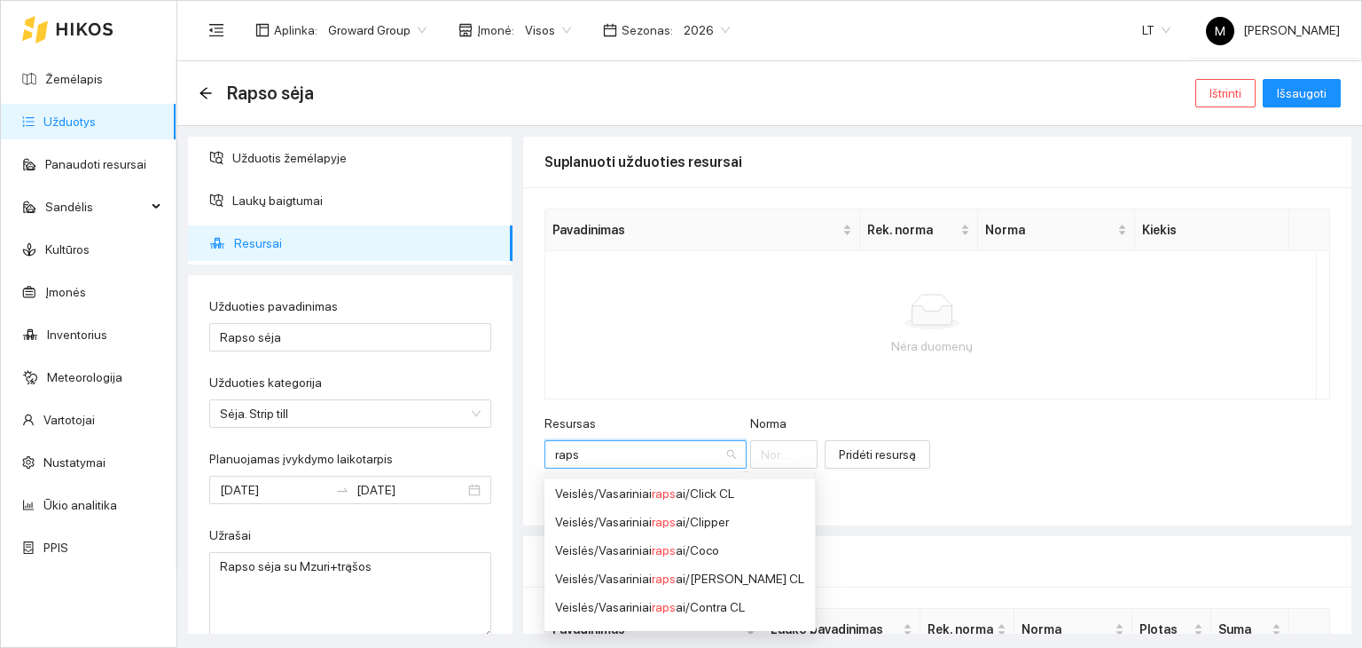
scroll to position [710, 0]
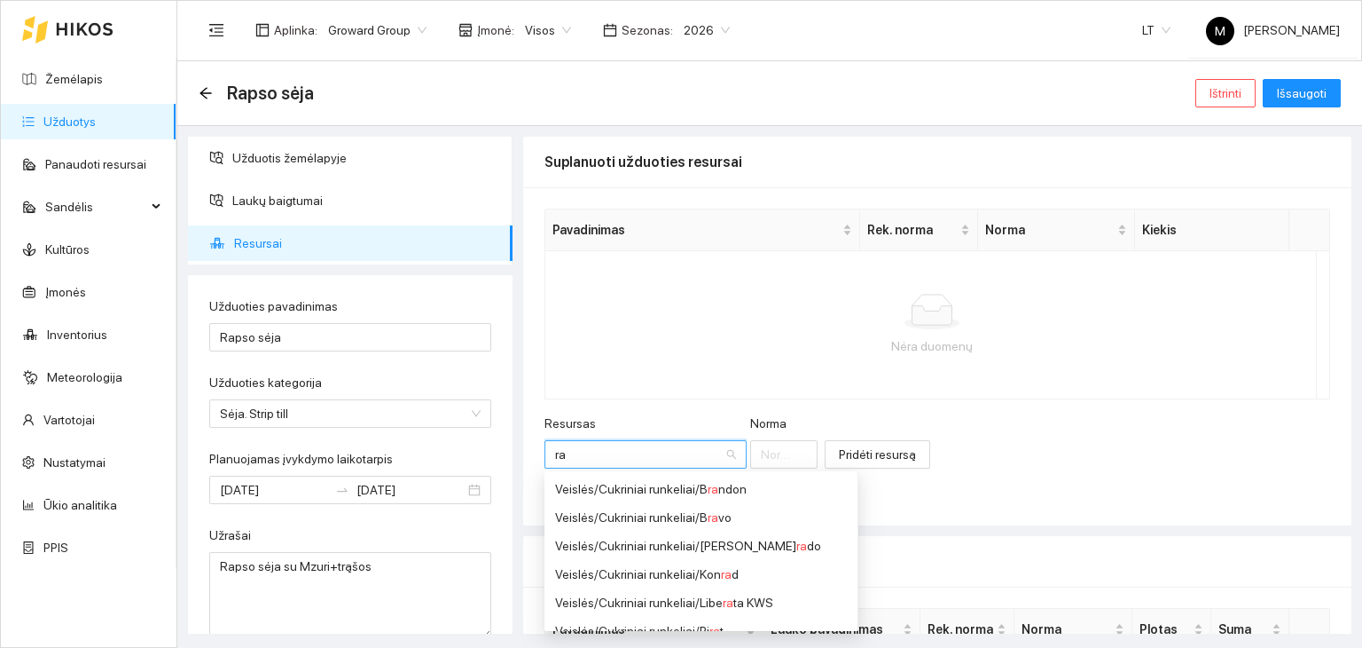
type input "r"
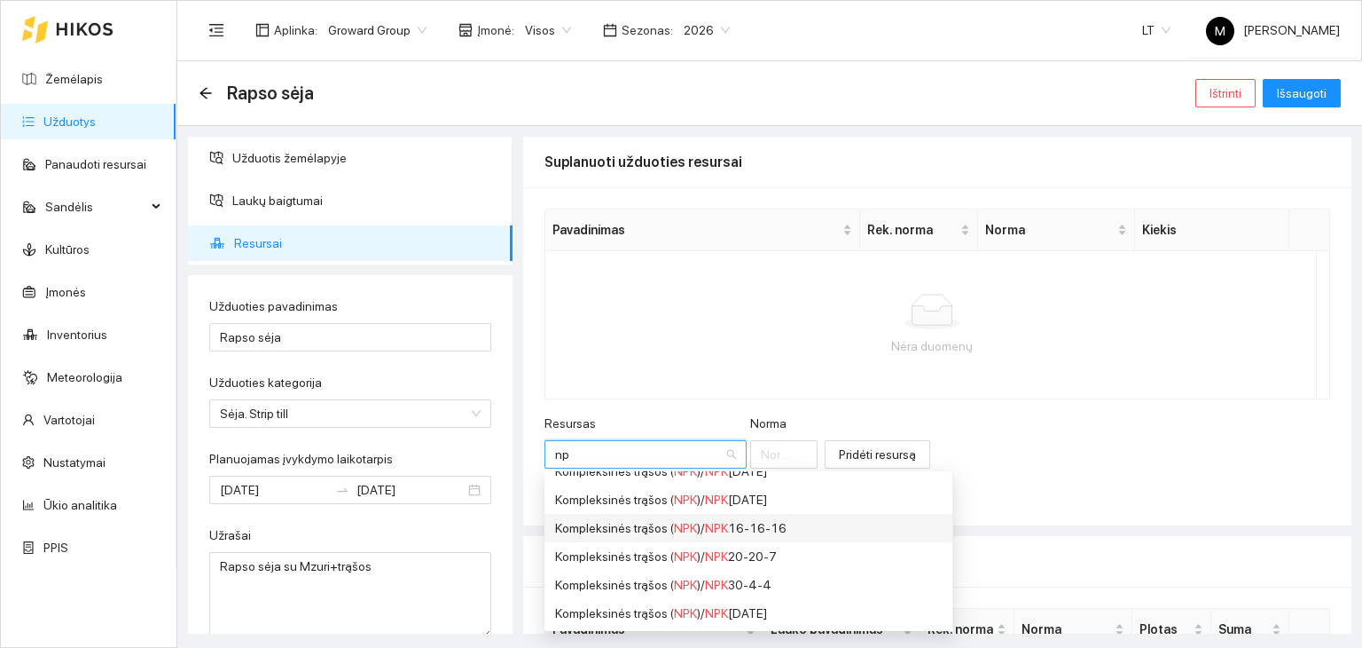
scroll to position [529, 0]
type input "n"
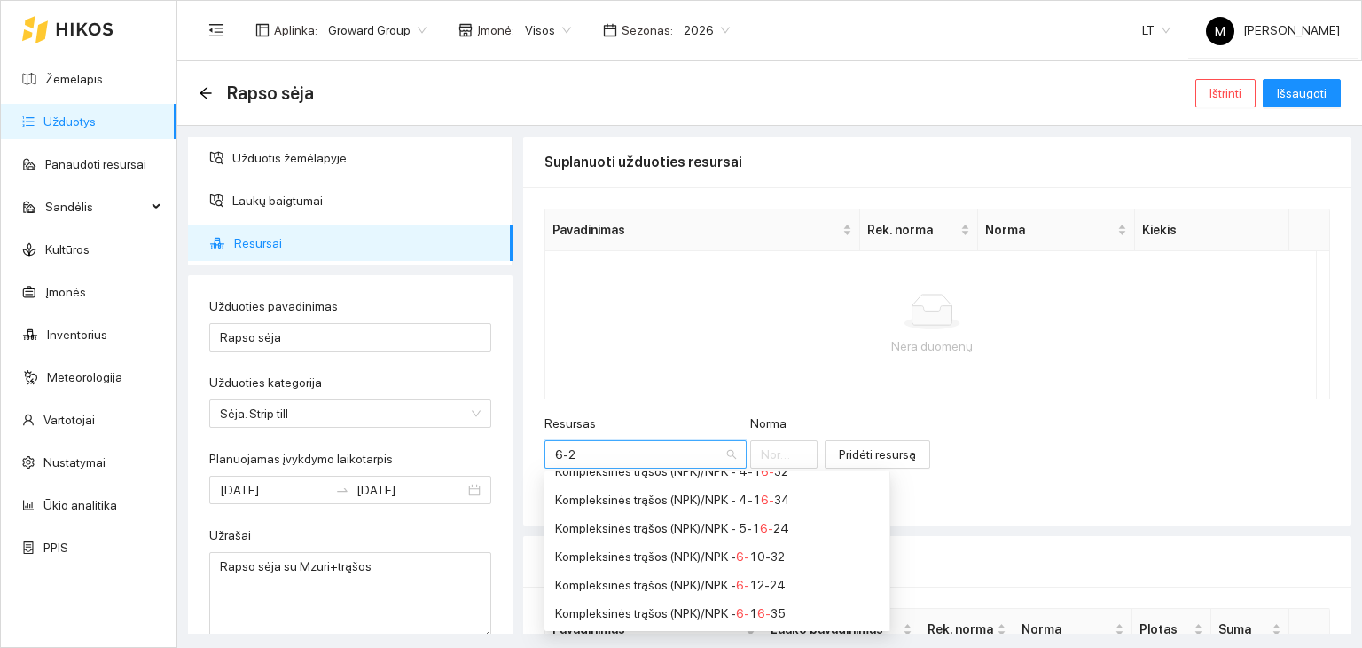
scroll to position [131, 0]
type input "6-26"
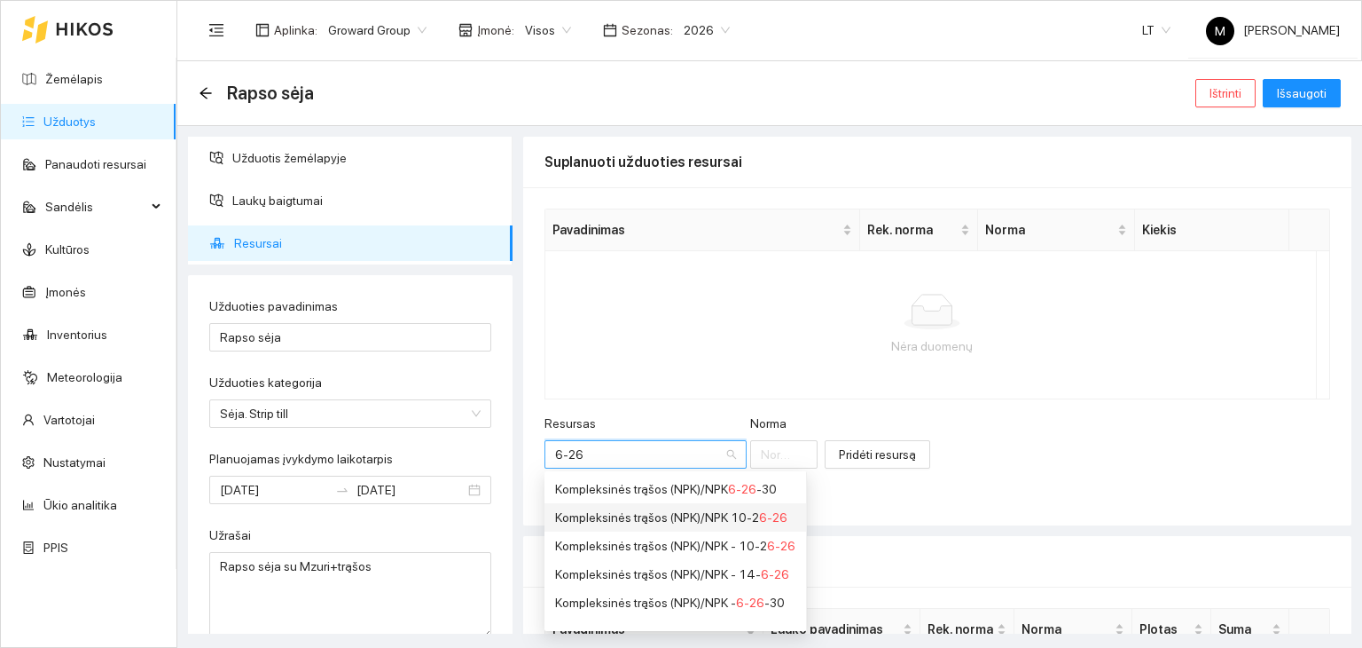
click at [656, 516] on div "Kompleksinės trąšos (NPK) / NPK 10-2 6-26" at bounding box center [675, 517] width 240 height 20
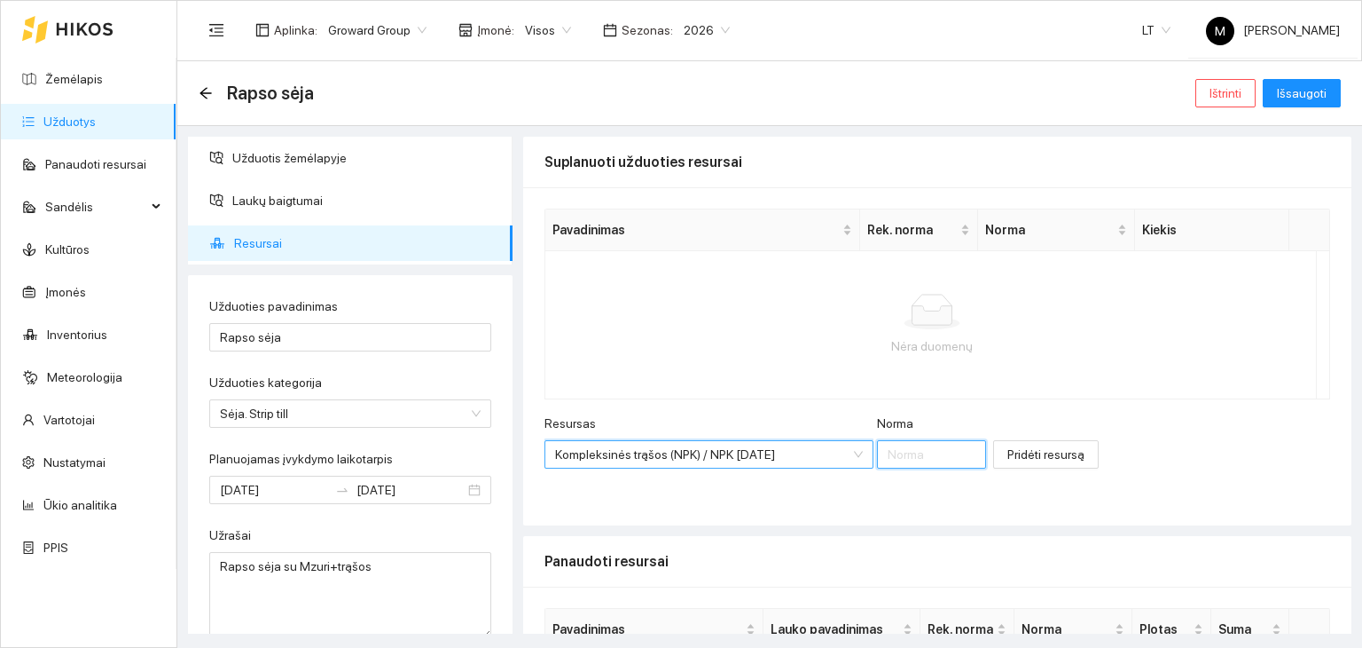
click at [880, 454] on input "Norma" at bounding box center [932, 454] width 110 height 28
type input "50"
click at [1018, 448] on span "Pridėti resursą" at bounding box center [1046, 454] width 77 height 20
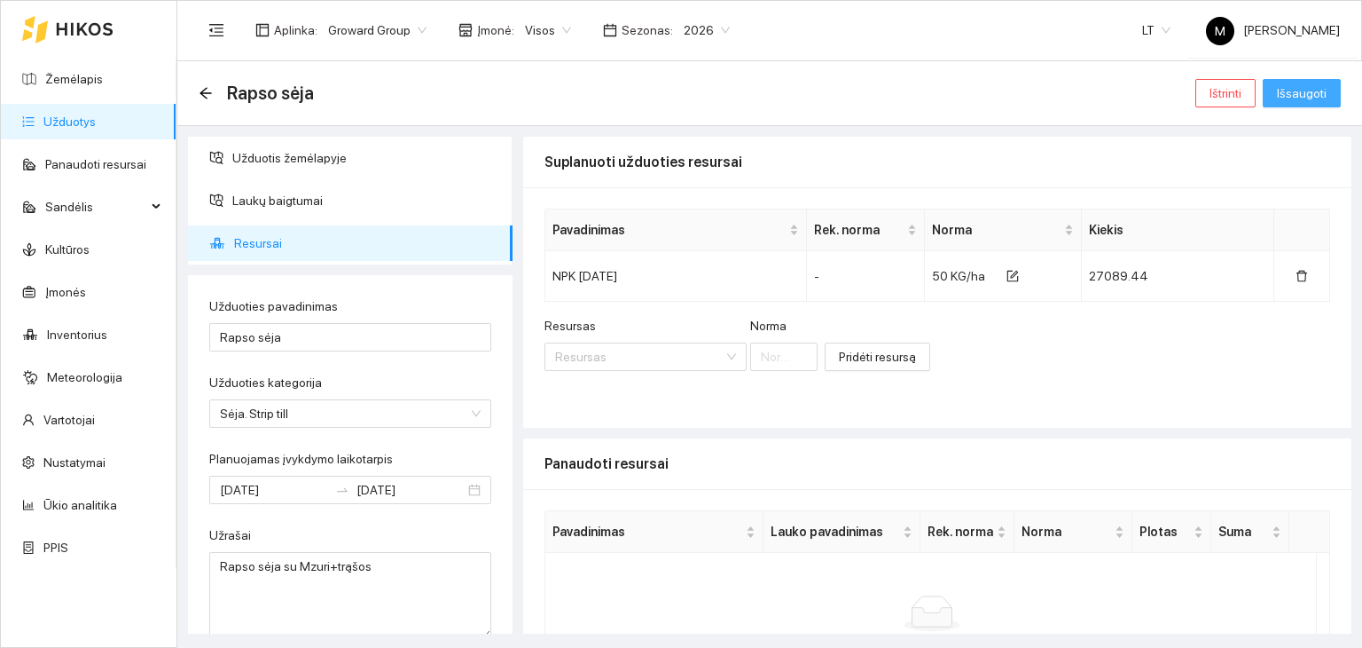
click at [1295, 90] on span "Išsaugoti" at bounding box center [1302, 93] width 50 height 20
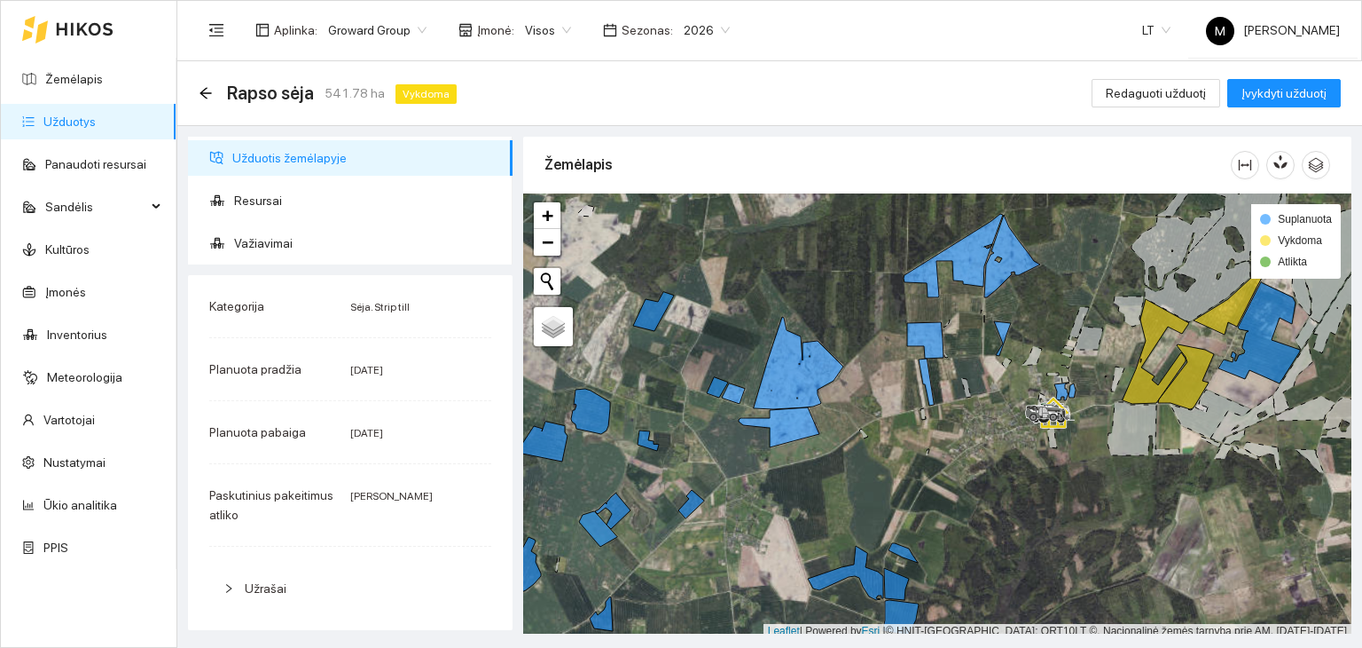
click at [86, 129] on link "Užduotys" at bounding box center [69, 121] width 52 height 14
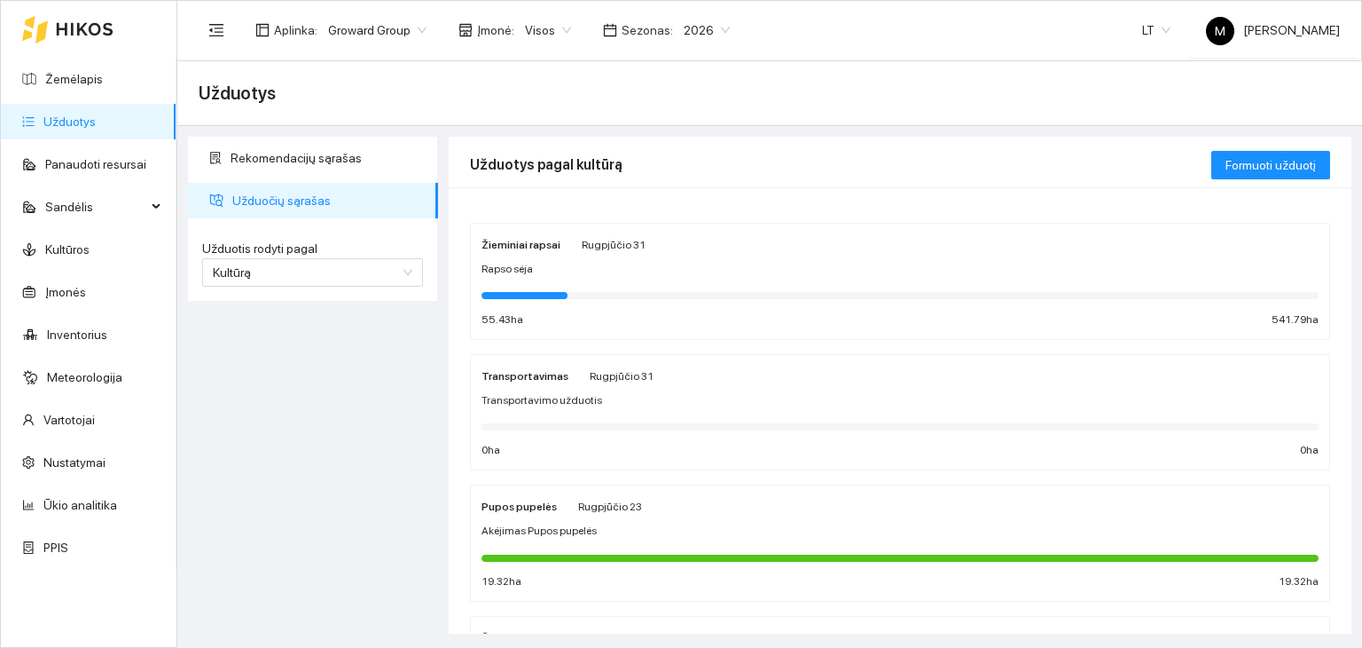
click at [642, 306] on div "Žieminiai rapsai Rugpjūčio 31 Rapso sėja 55.43 ha 541.79 ha" at bounding box center [900, 281] width 837 height 94
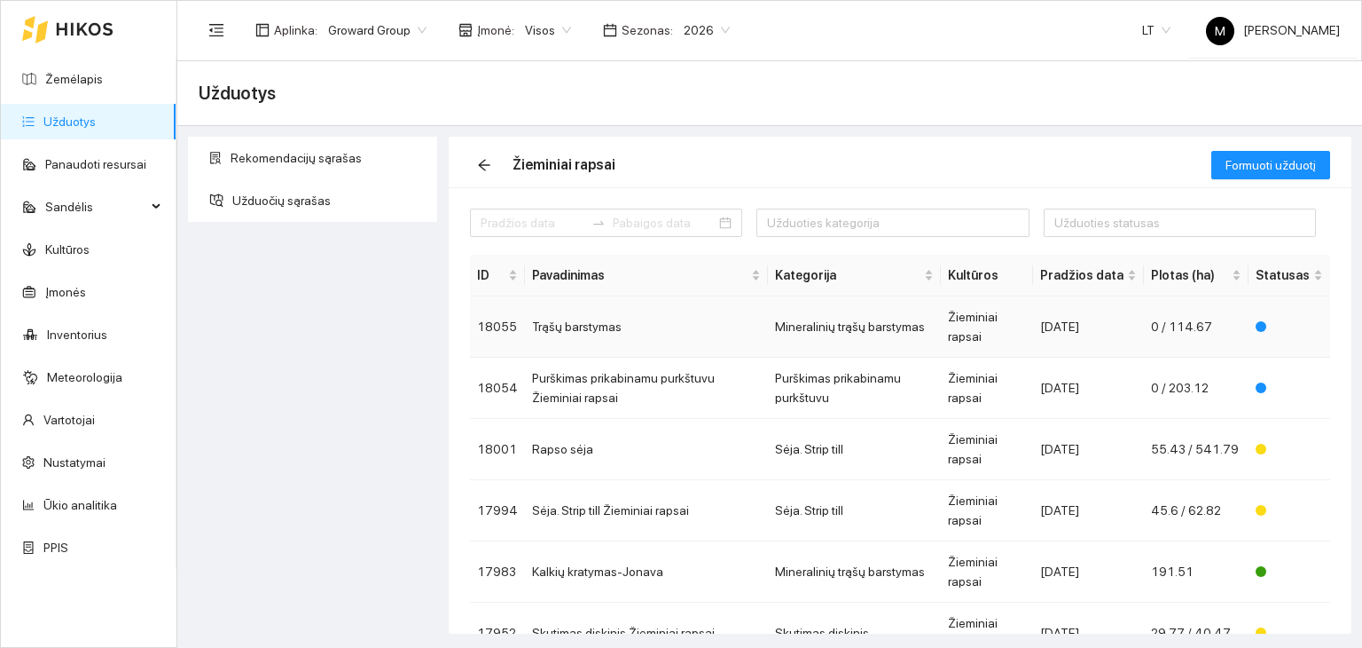
click at [591, 324] on td "Trąšų barstymas" at bounding box center [646, 326] width 243 height 61
click at [653, 396] on td "Purškimas prikabinamu purkštuvu Žieminiai rapsai" at bounding box center [646, 387] width 243 height 61
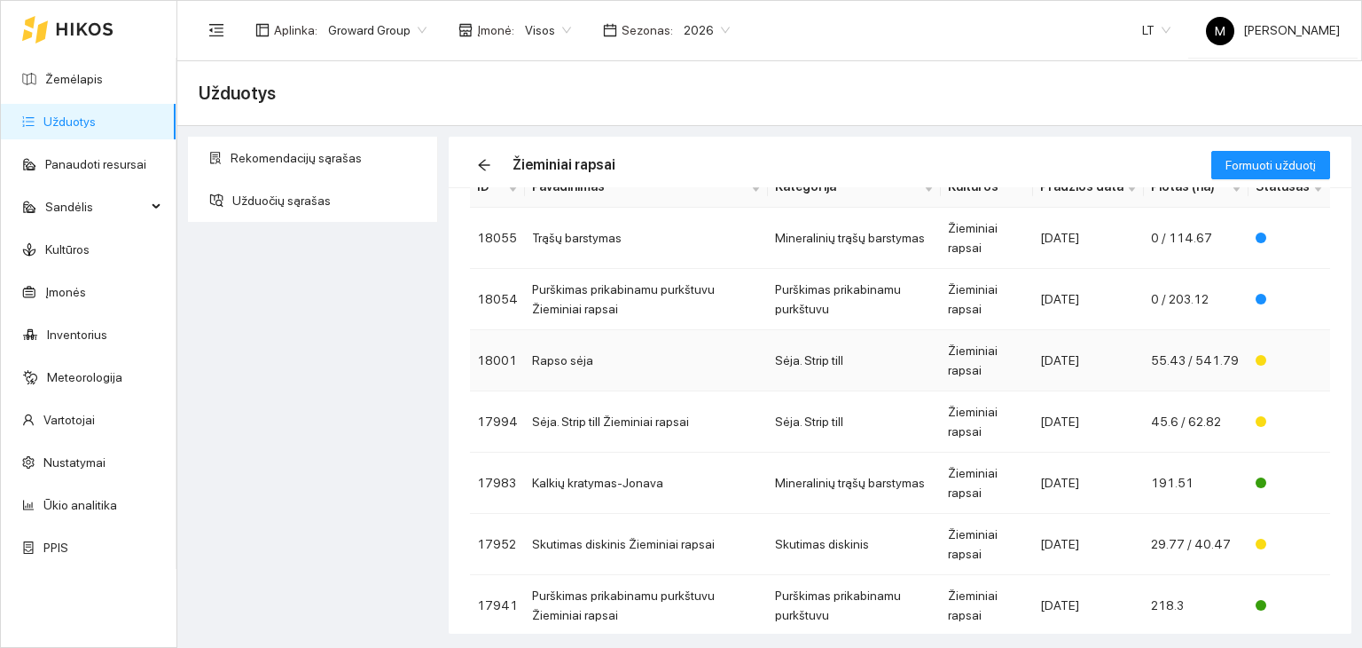
click at [730, 362] on td "Rapso sėja" at bounding box center [646, 360] width 243 height 61
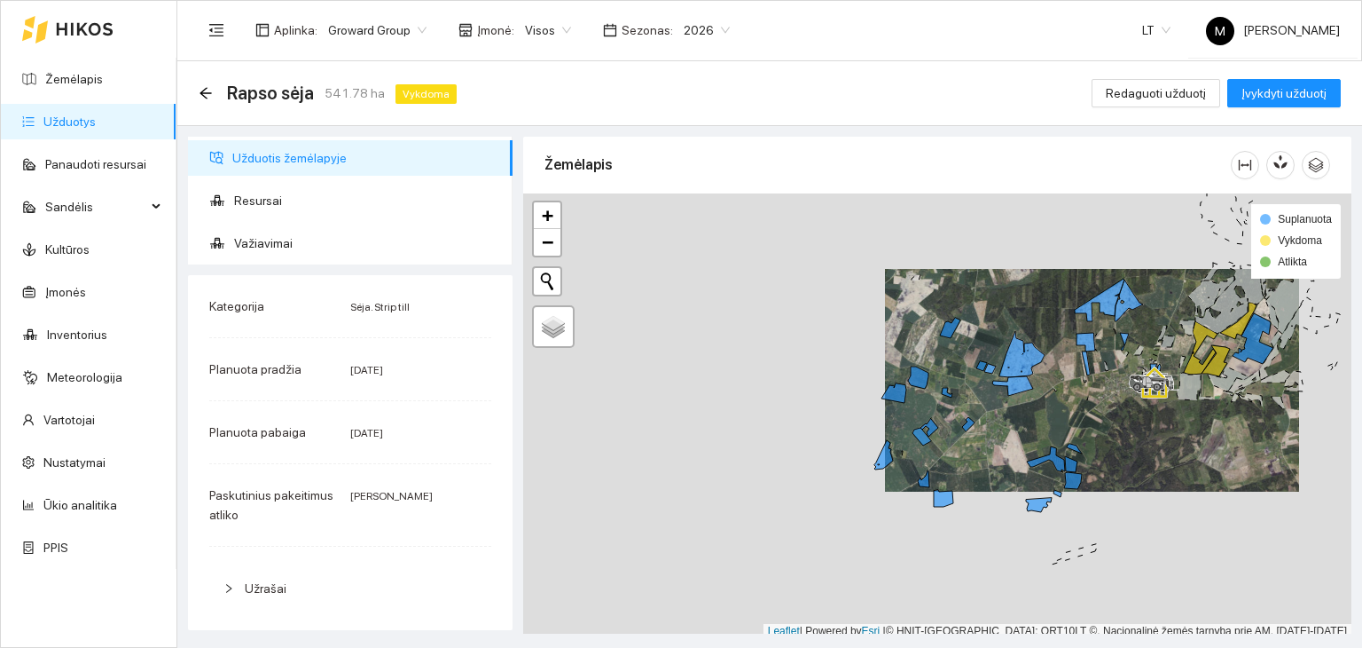
scroll to position [4, 0]
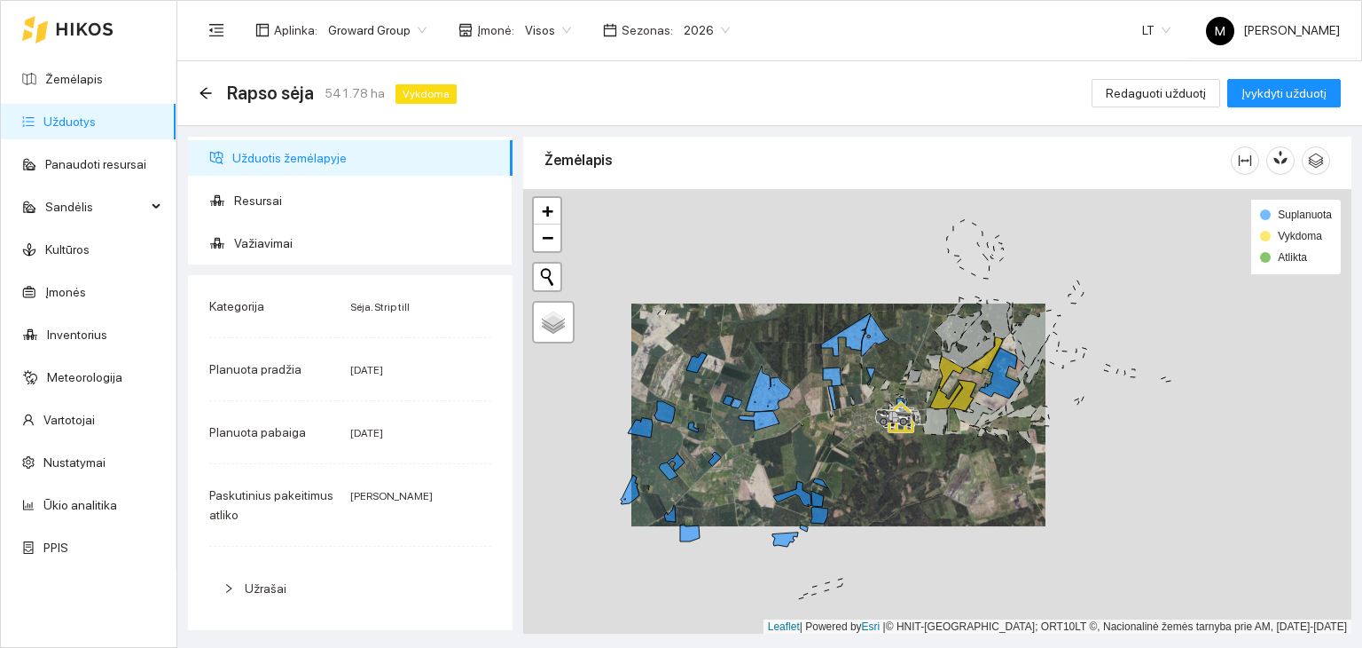
drag, startPoint x: 1250, startPoint y: 402, endPoint x: 981, endPoint y: 441, distance: 271.6
click at [982, 441] on div at bounding box center [937, 411] width 828 height 445
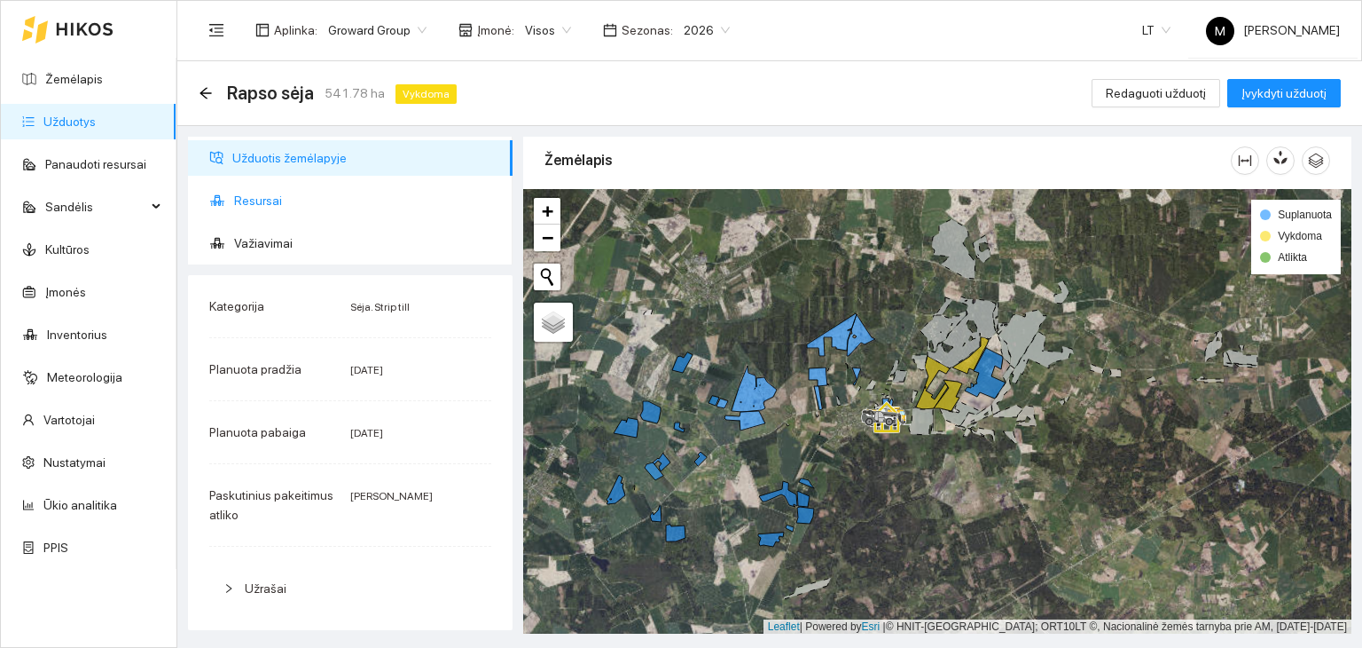
click at [263, 195] on span "Resursai" at bounding box center [366, 200] width 264 height 35
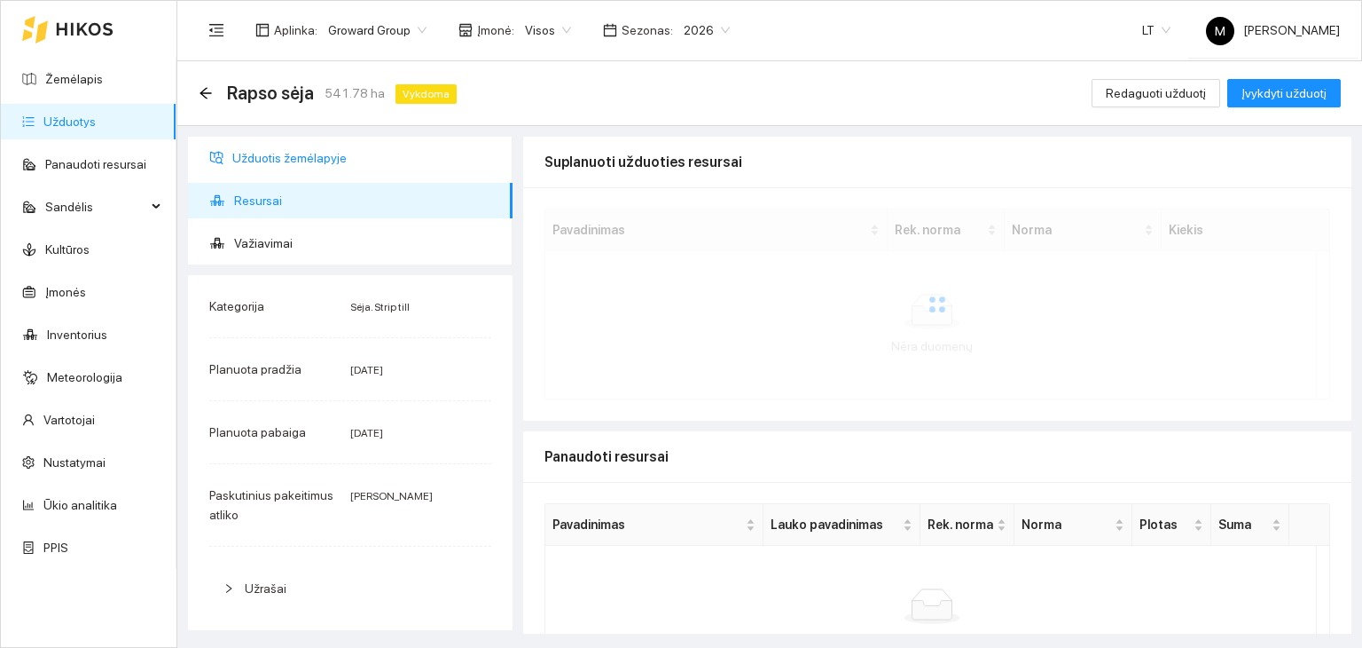
click at [299, 153] on span "Užduotis žemėlapyje" at bounding box center [365, 157] width 266 height 35
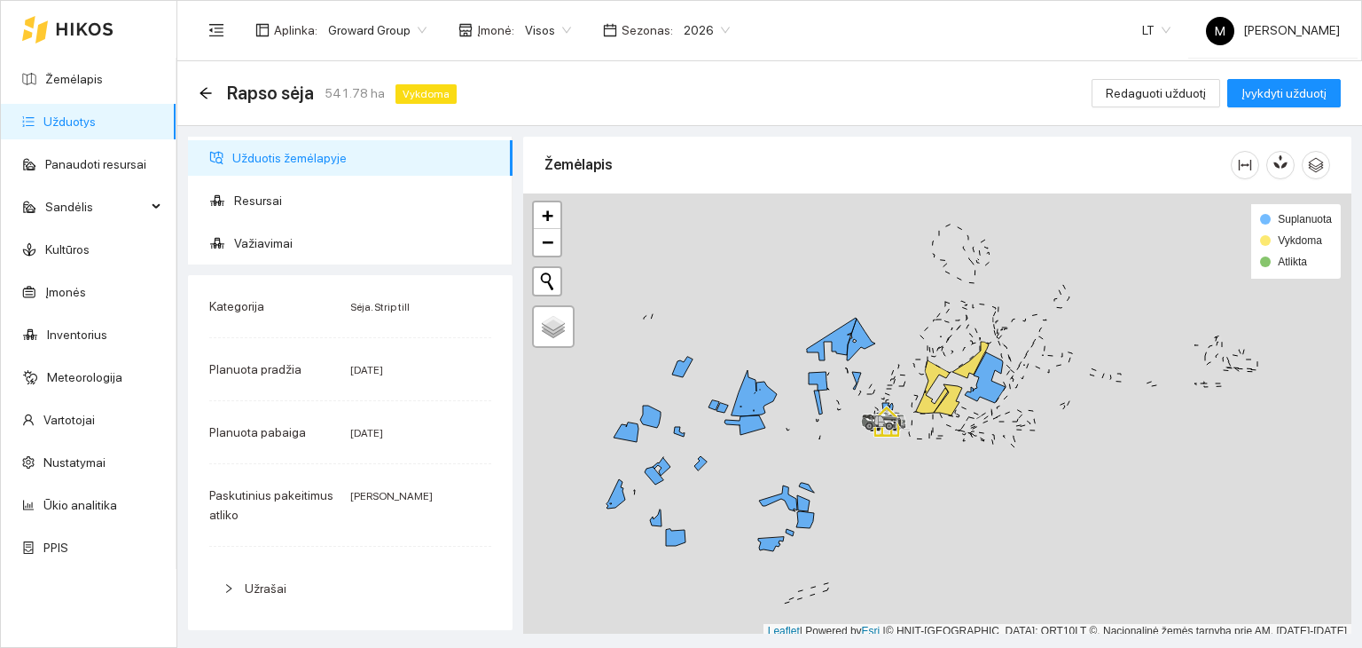
click at [96, 114] on link "Užduotys" at bounding box center [69, 121] width 52 height 14
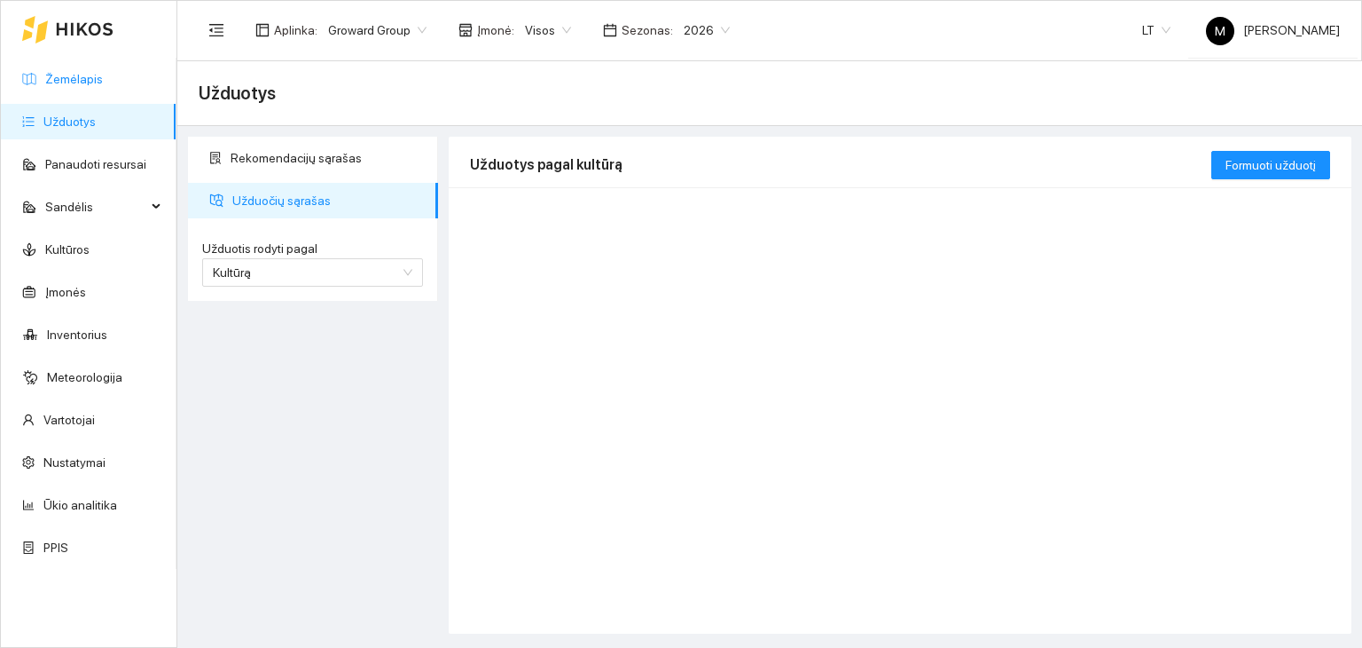
click at [79, 81] on link "Žemėlapis" at bounding box center [74, 79] width 58 height 14
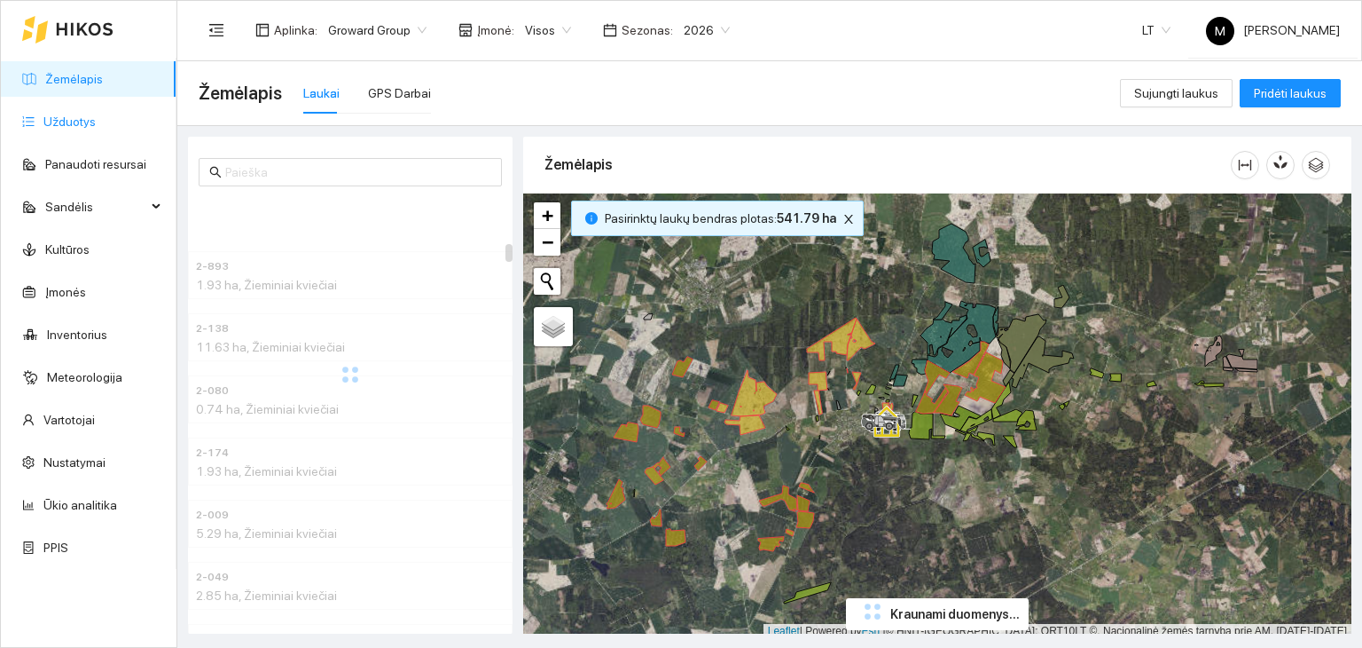
click at [91, 124] on link "Užduotys" at bounding box center [69, 121] width 52 height 14
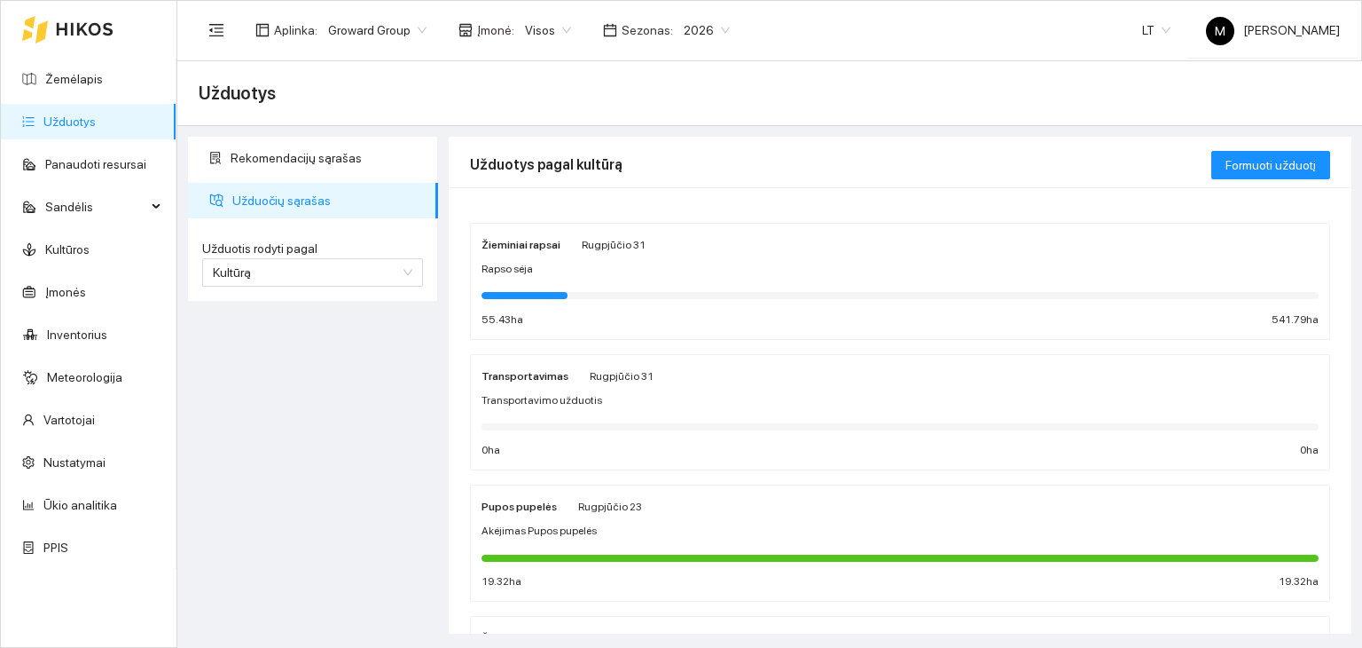
scroll to position [35, 0]
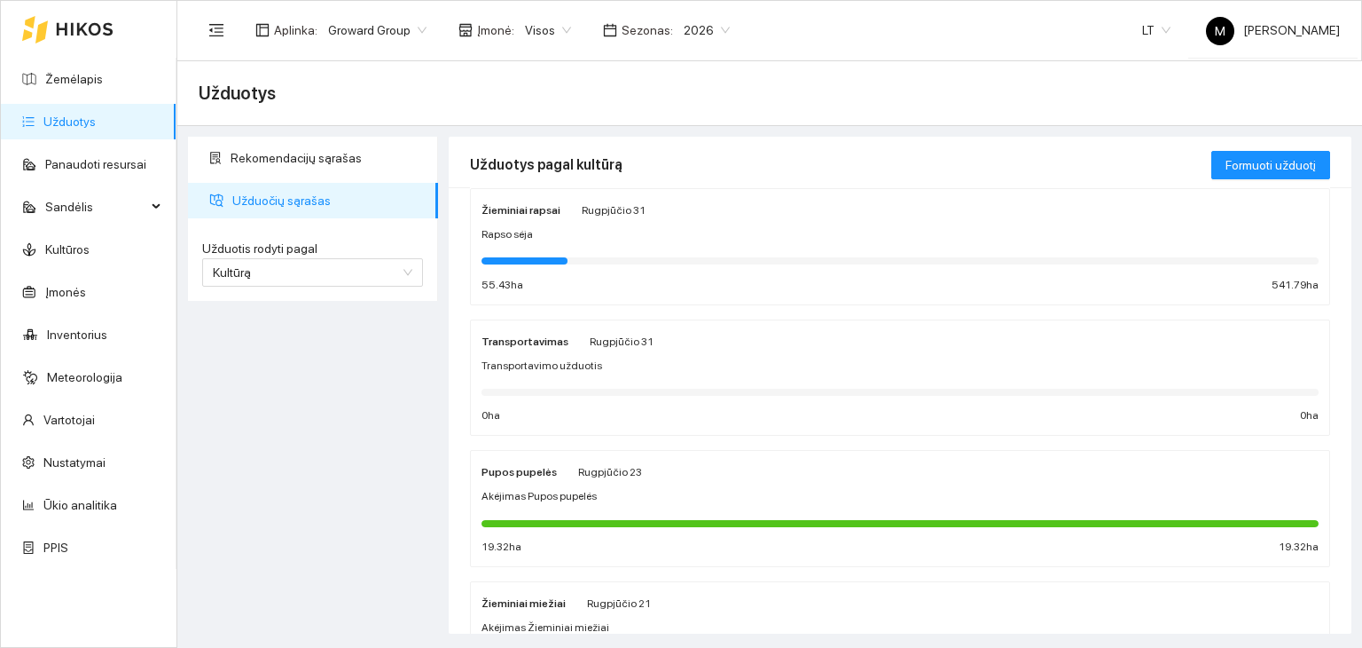
click at [754, 262] on div at bounding box center [900, 260] width 837 height 7
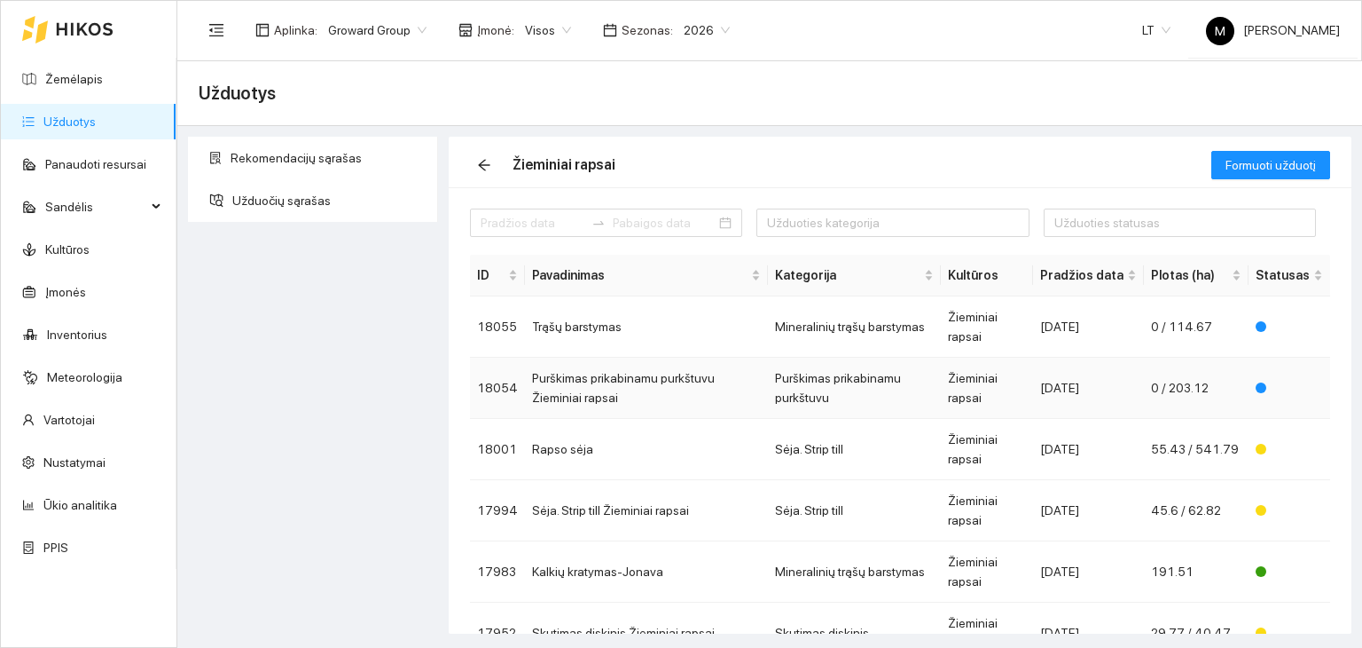
scroll to position [89, 0]
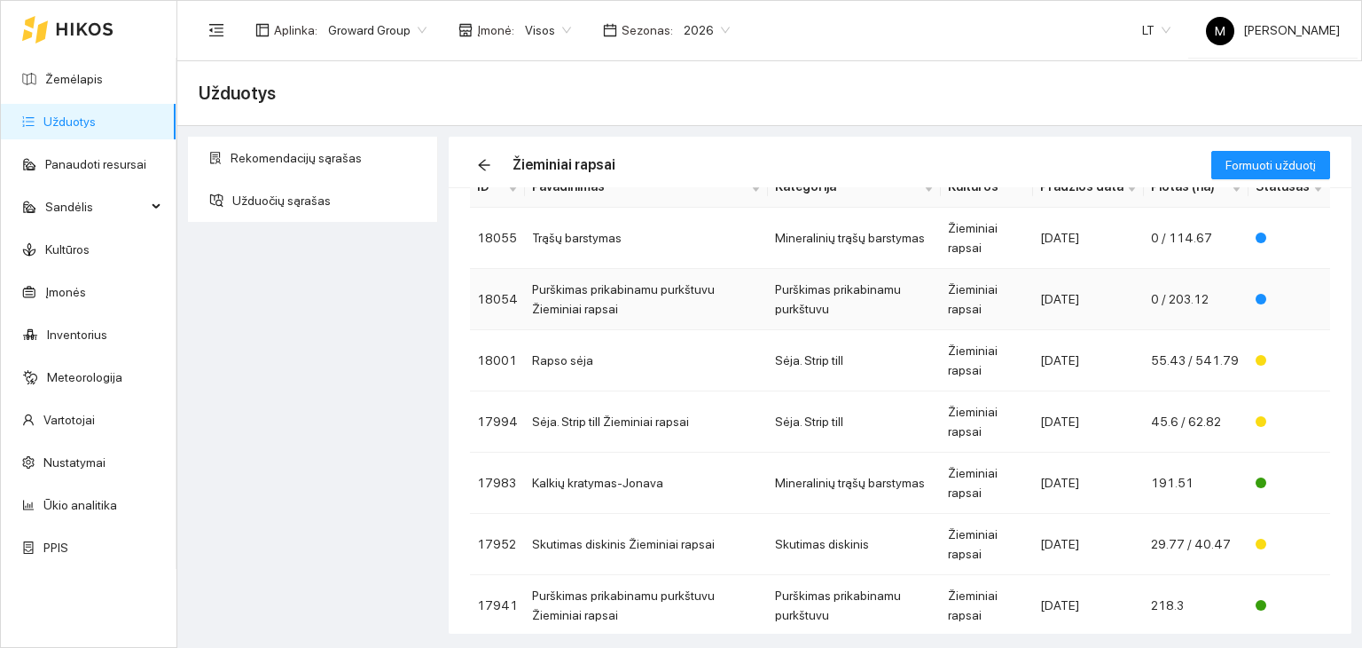
click at [645, 300] on td "Purškimas prikabinamu purkštuvu Žieminiai rapsai" at bounding box center [646, 299] width 243 height 61
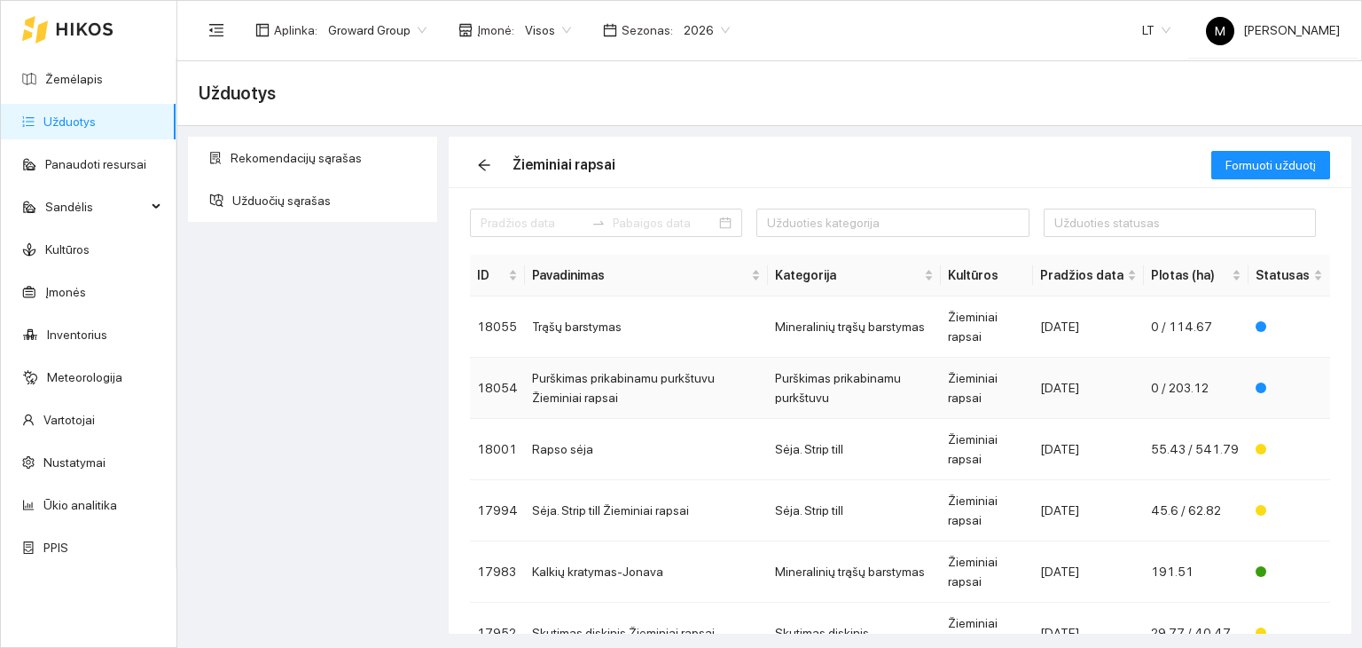
scroll to position [89, 0]
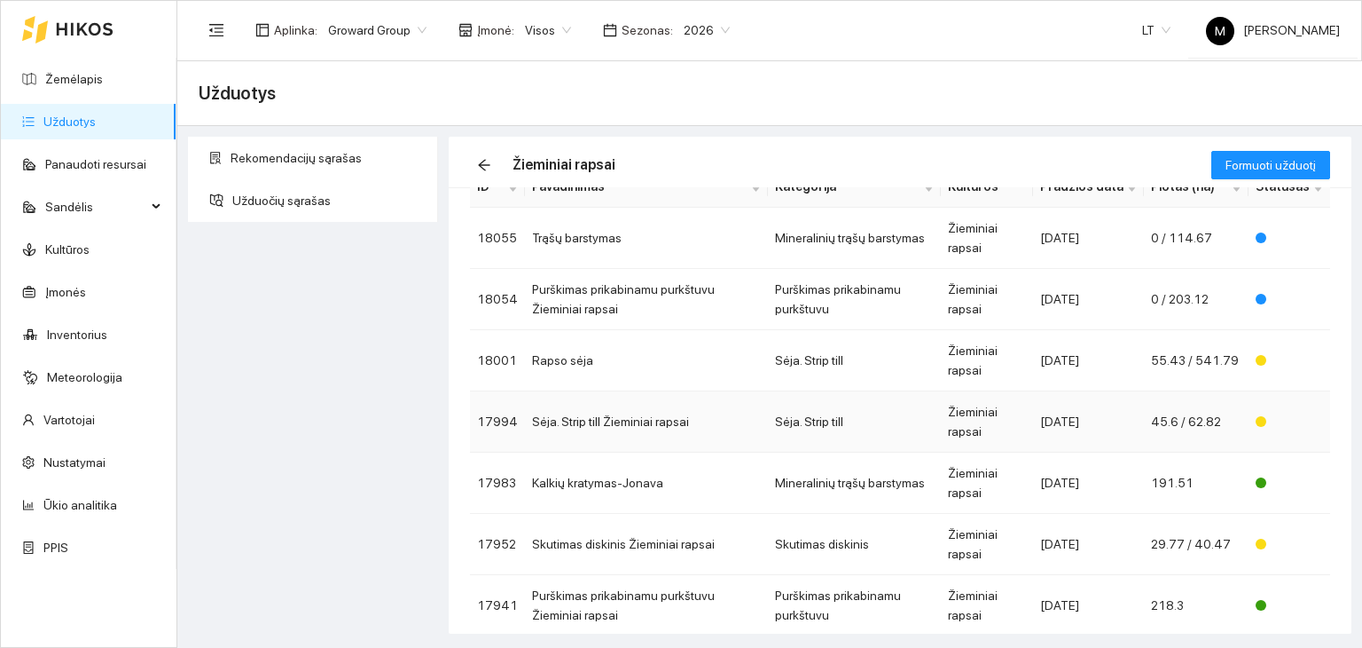
click at [782, 420] on td "Sėja. Strip till" at bounding box center [854, 421] width 172 height 61
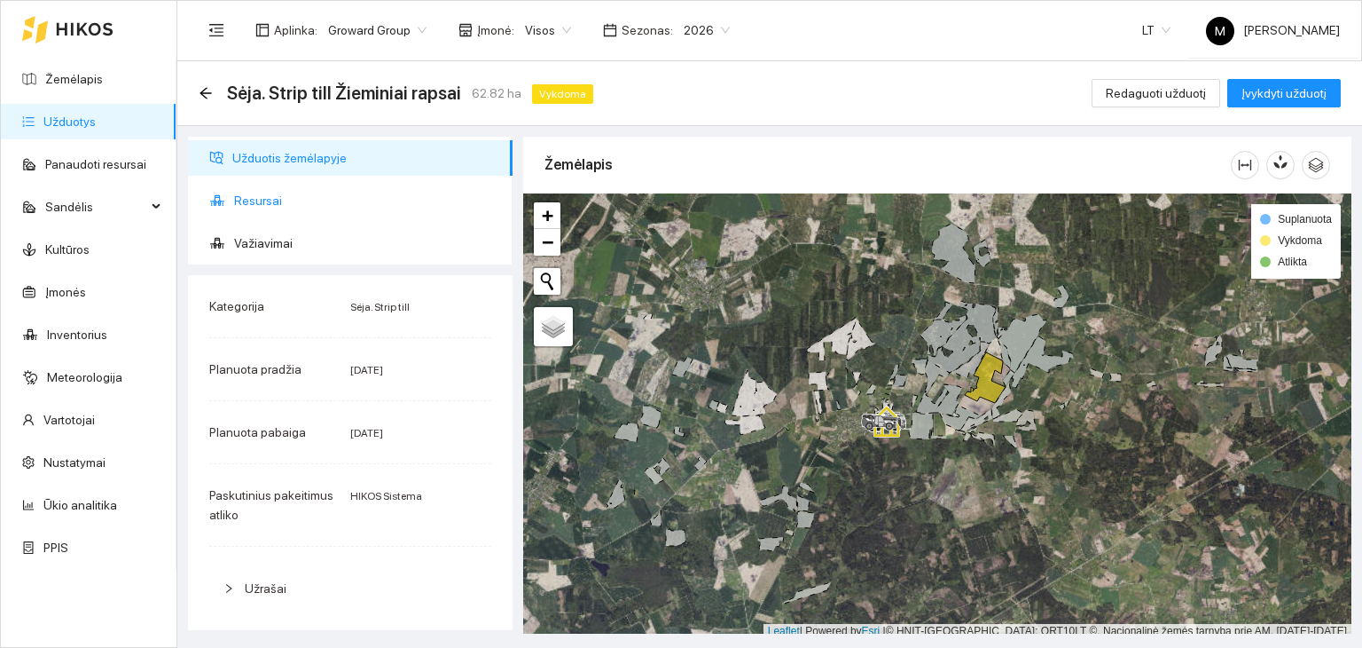
click at [278, 203] on span "Resursai" at bounding box center [366, 200] width 264 height 35
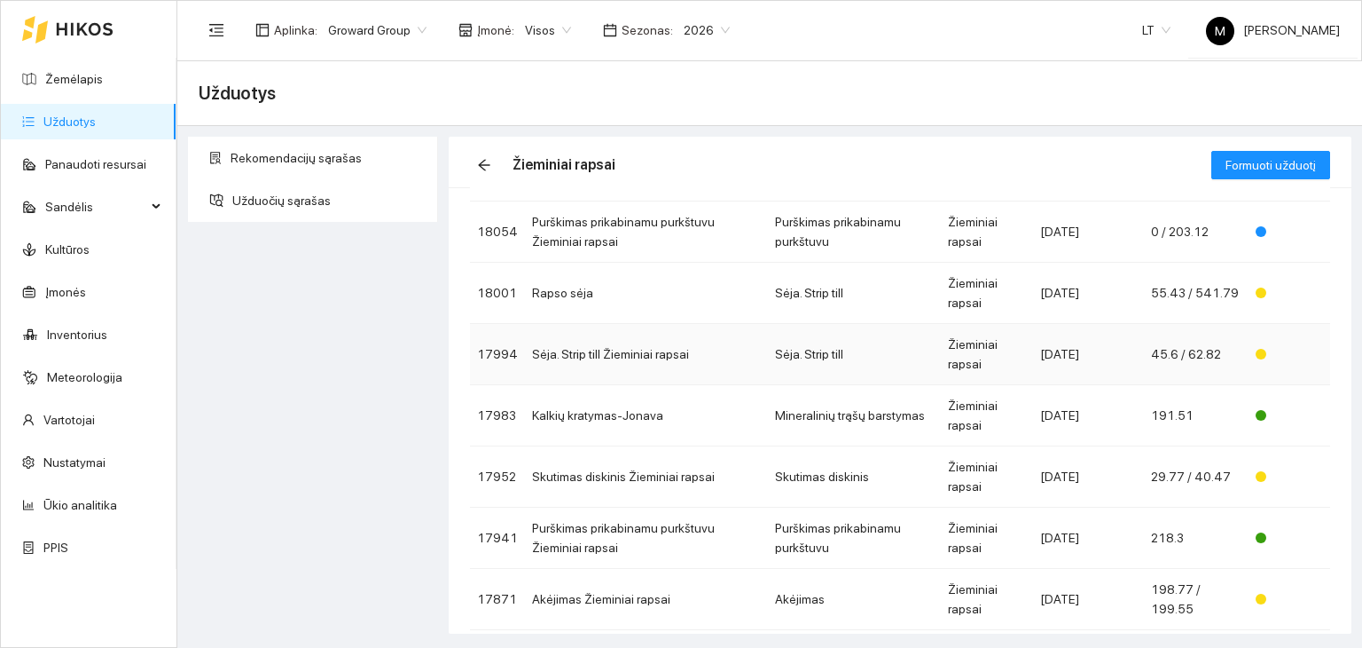
scroll to position [177, 0]
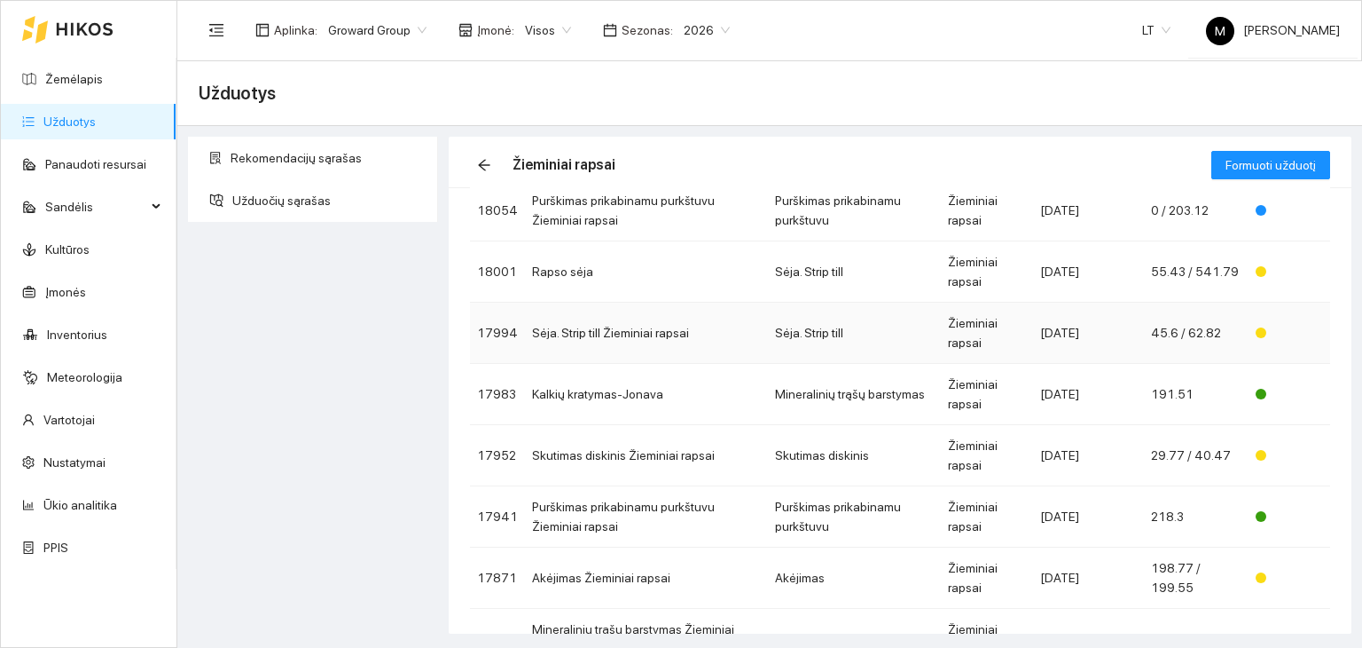
click at [1177, 339] on td "45.6 / 62.82" at bounding box center [1196, 332] width 105 height 61
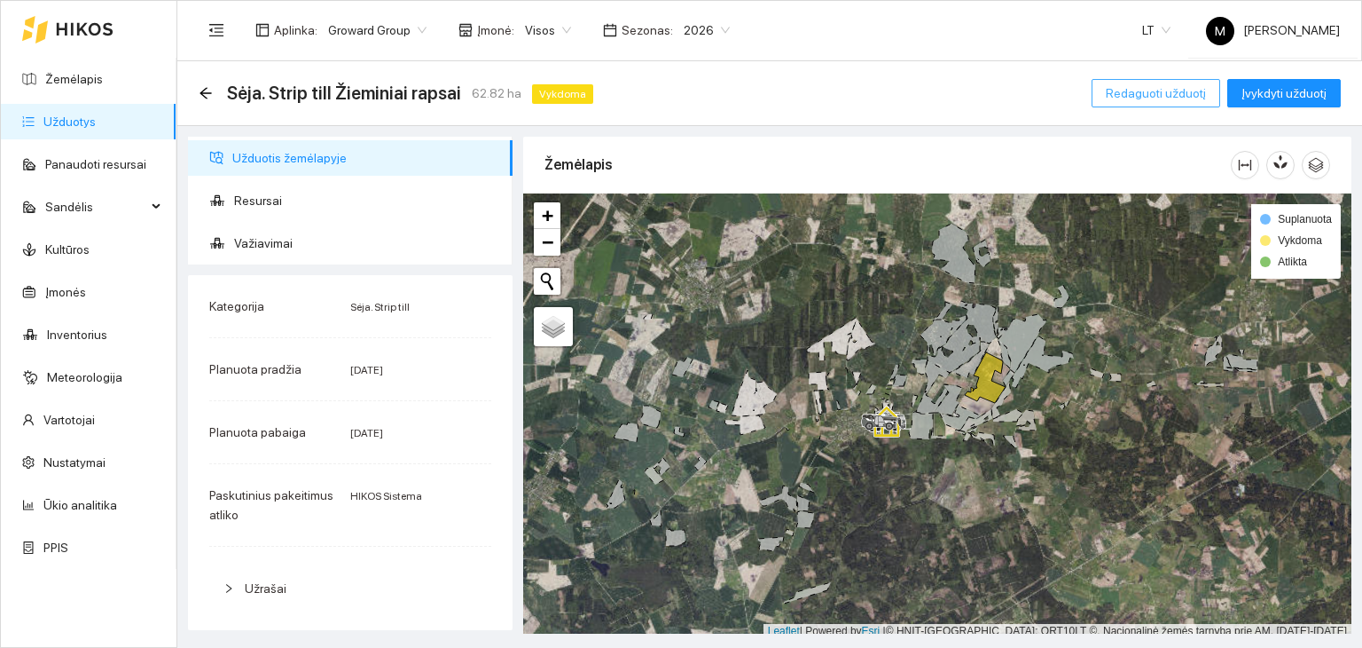
click at [1188, 97] on span "Redaguoti užduotį" at bounding box center [1156, 93] width 100 height 20
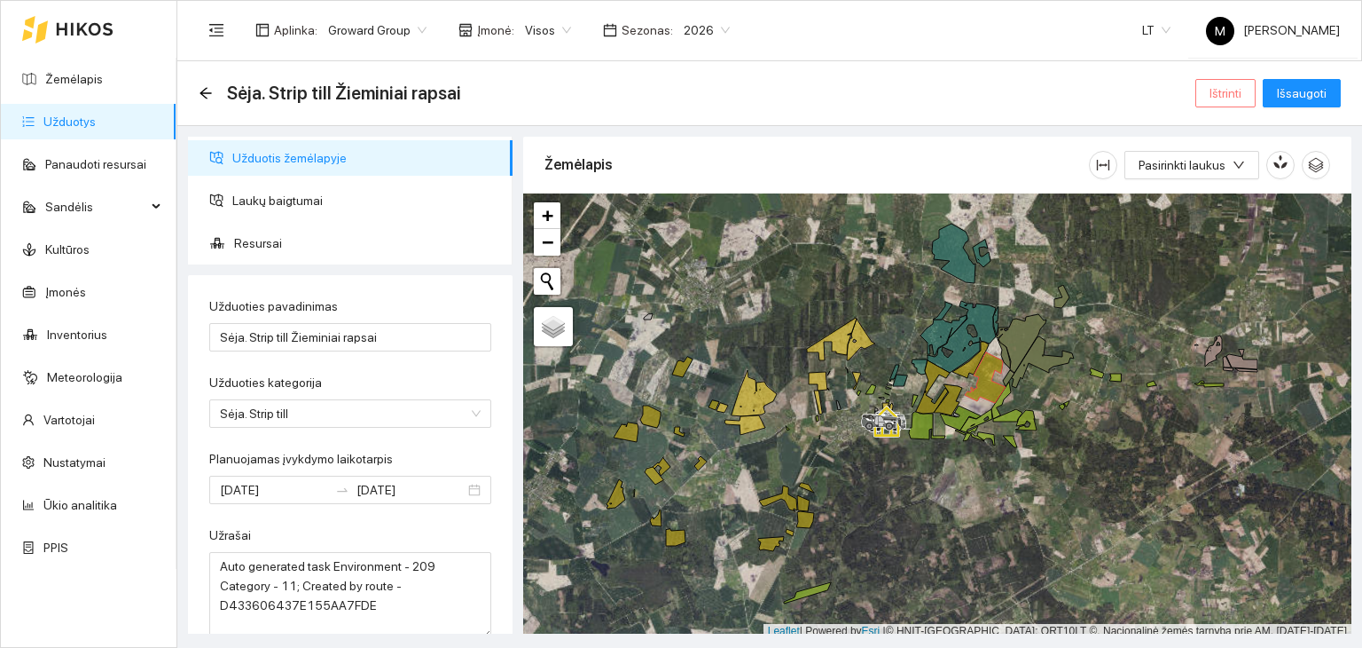
click at [1242, 90] on span "Ištrinti" at bounding box center [1226, 93] width 32 height 20
click at [1222, 177] on span "Taip" at bounding box center [1232, 179] width 23 height 20
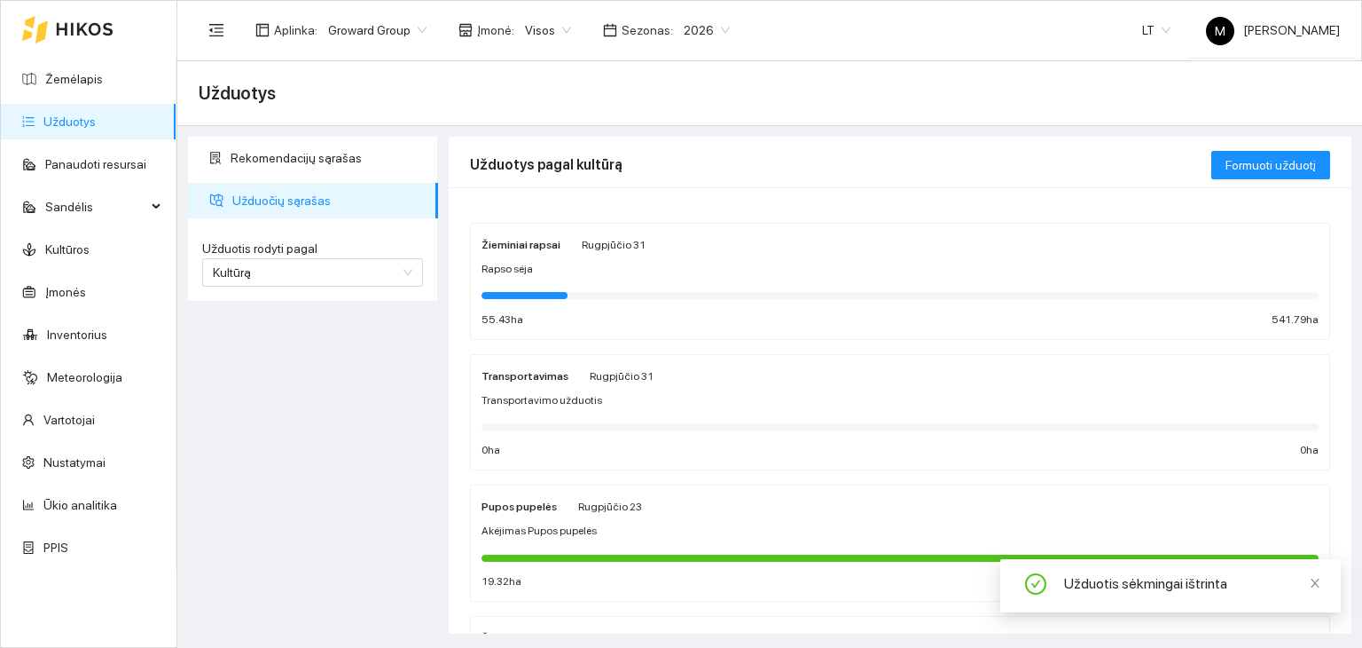
click at [626, 288] on div at bounding box center [900, 295] width 837 height 20
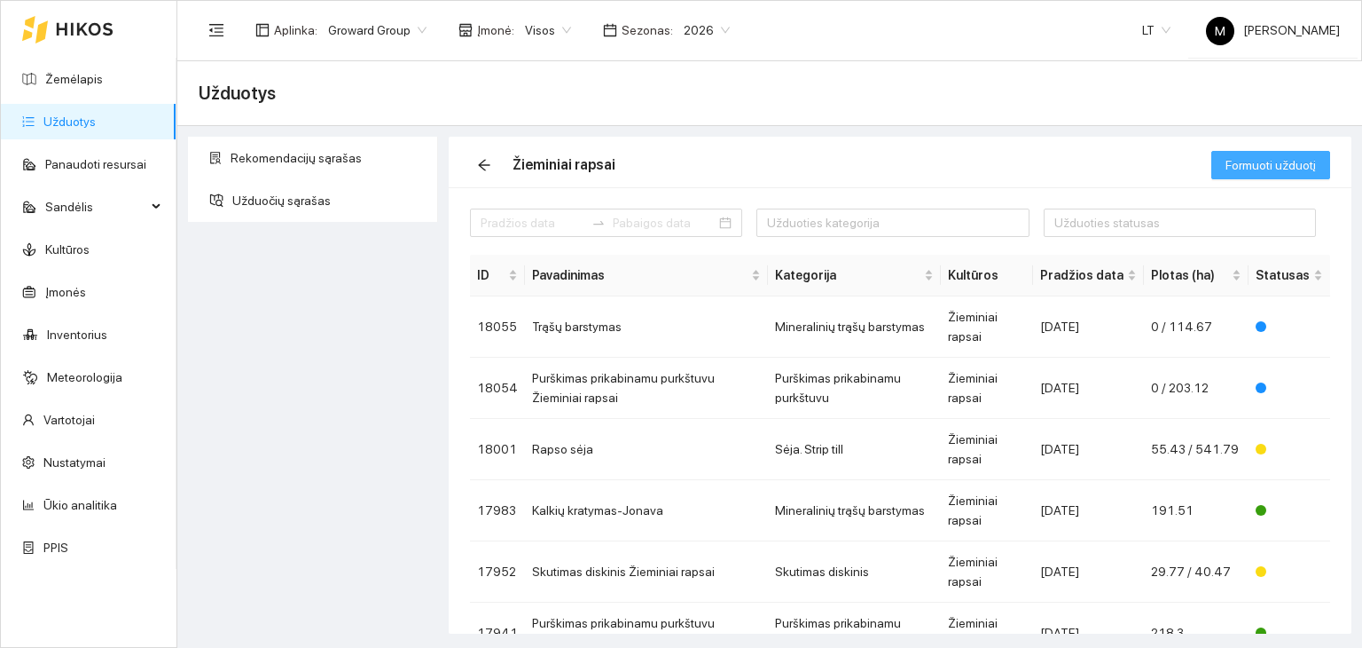
click at [1260, 161] on span "Formuoti užduotį" at bounding box center [1271, 165] width 90 height 20
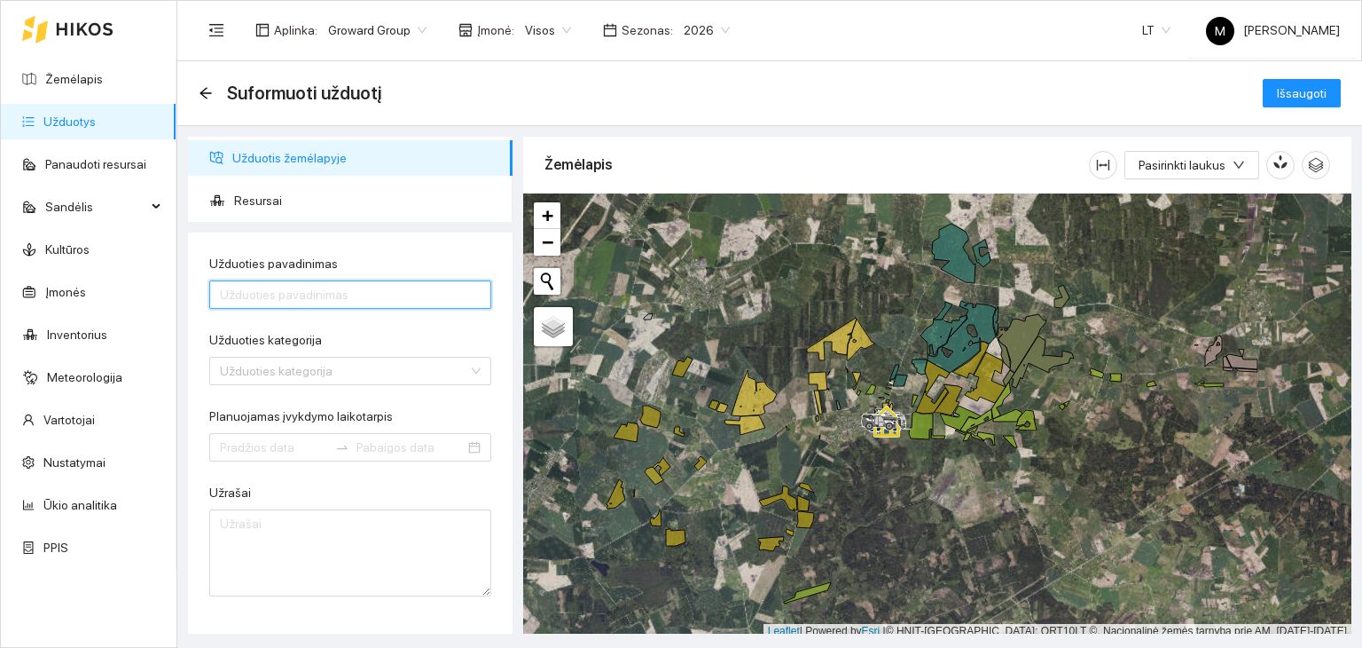
click at [293, 295] on input "Užduoties pavadinimas" at bounding box center [350, 294] width 282 height 28
type input "Kalkių kratymas-Jonava"
click at [324, 368] on input "Užduoties kategorija" at bounding box center [344, 370] width 248 height 27
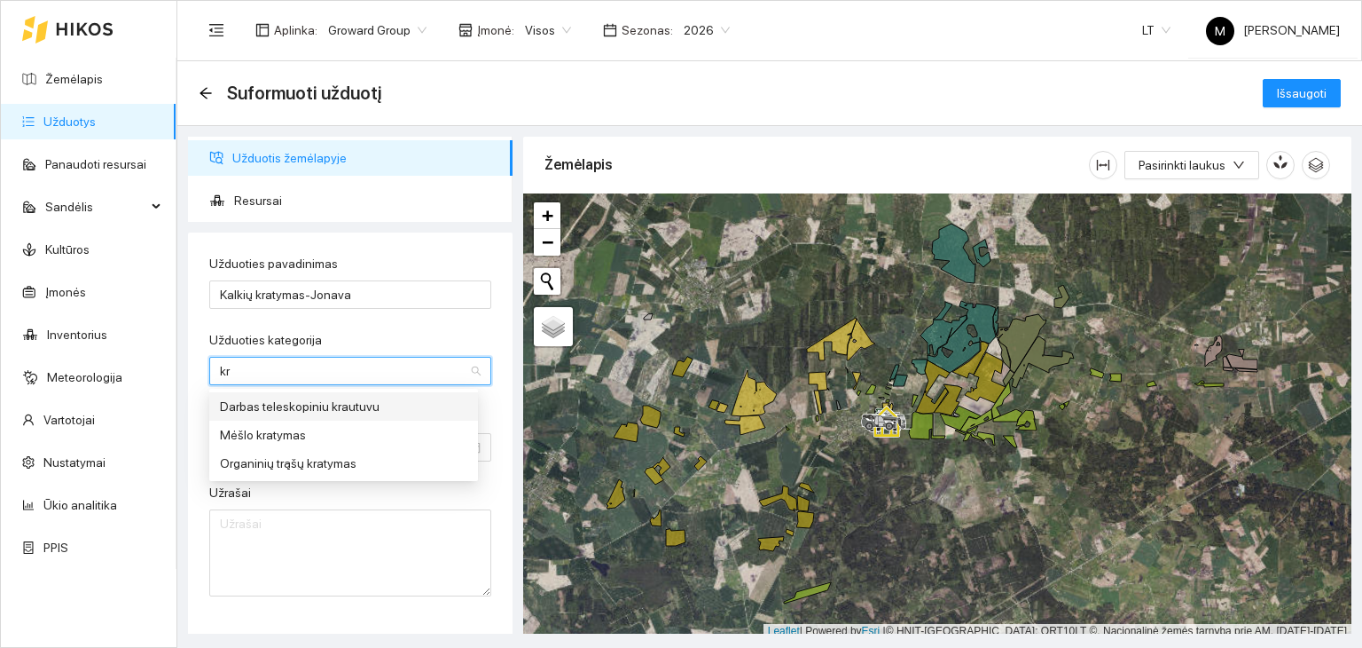
type input "k"
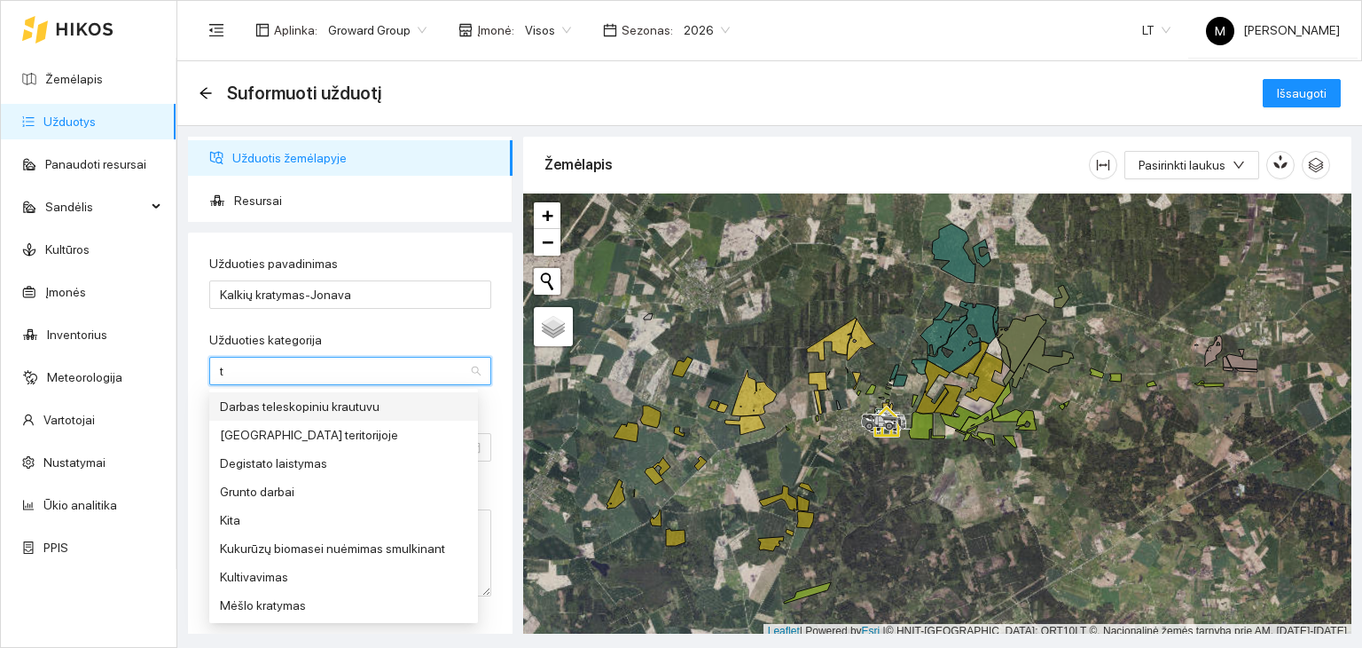
type input "tr"
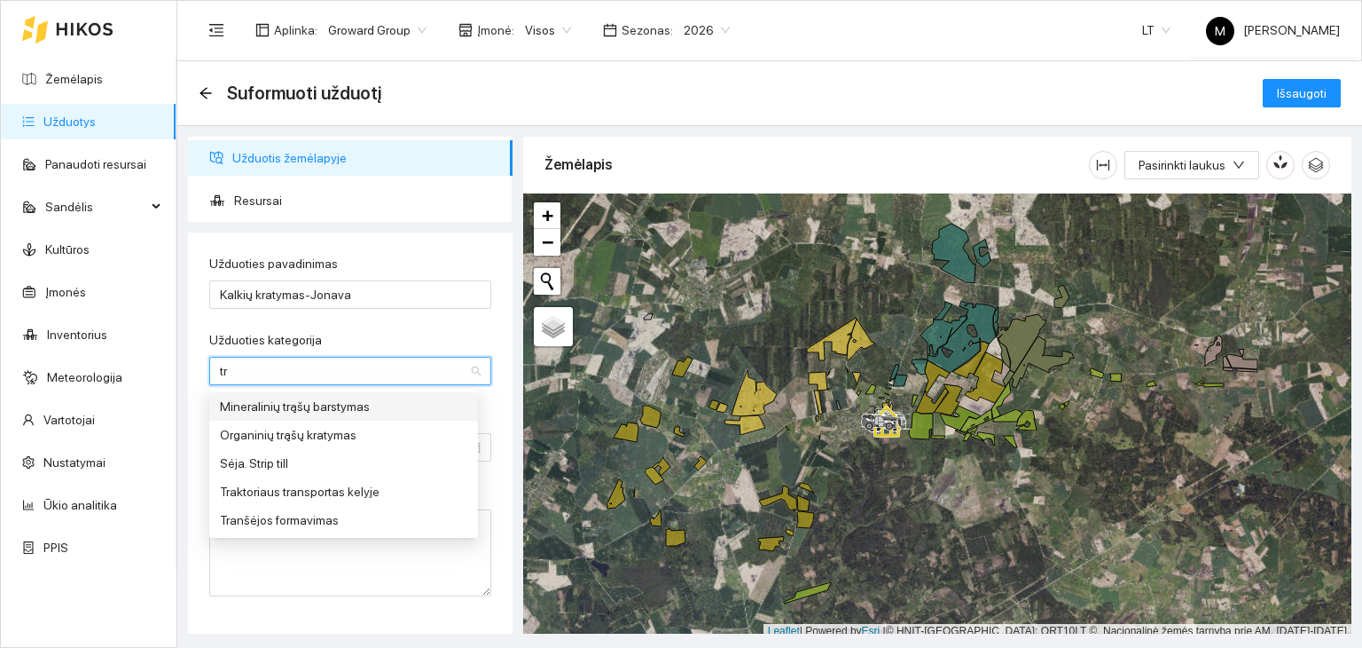
click at [269, 400] on div "Mineralinių trąšų barstymas" at bounding box center [343, 406] width 247 height 20
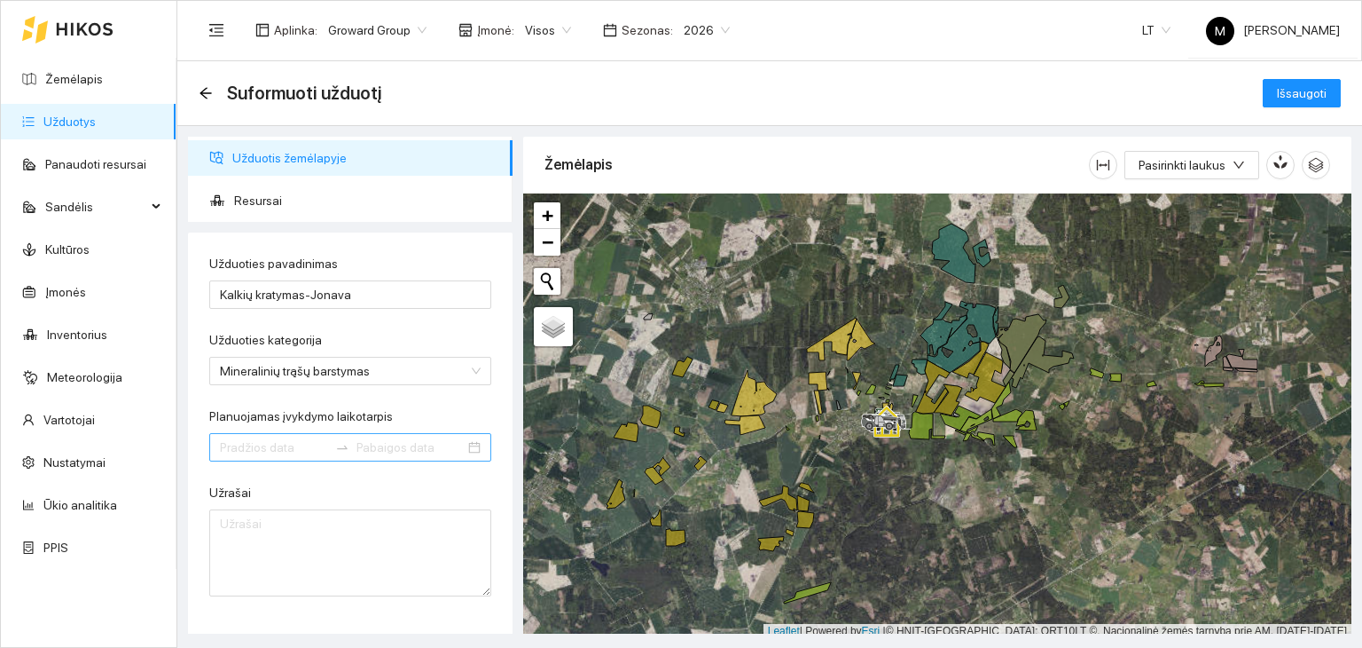
click at [264, 436] on div at bounding box center [350, 447] width 282 height 28
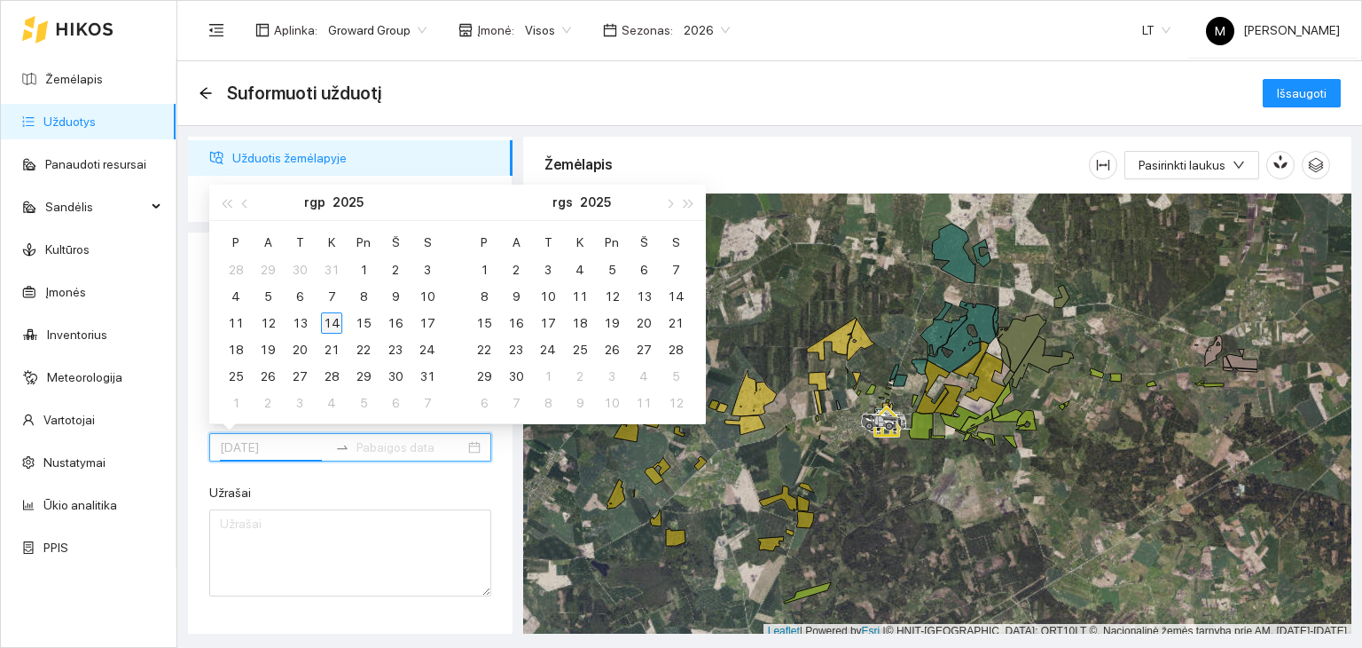
type input "[DATE]"
click at [334, 320] on div "14" at bounding box center [331, 322] width 21 height 21
type input "[DATE]"
click at [436, 375] on div "31" at bounding box center [427, 375] width 21 height 21
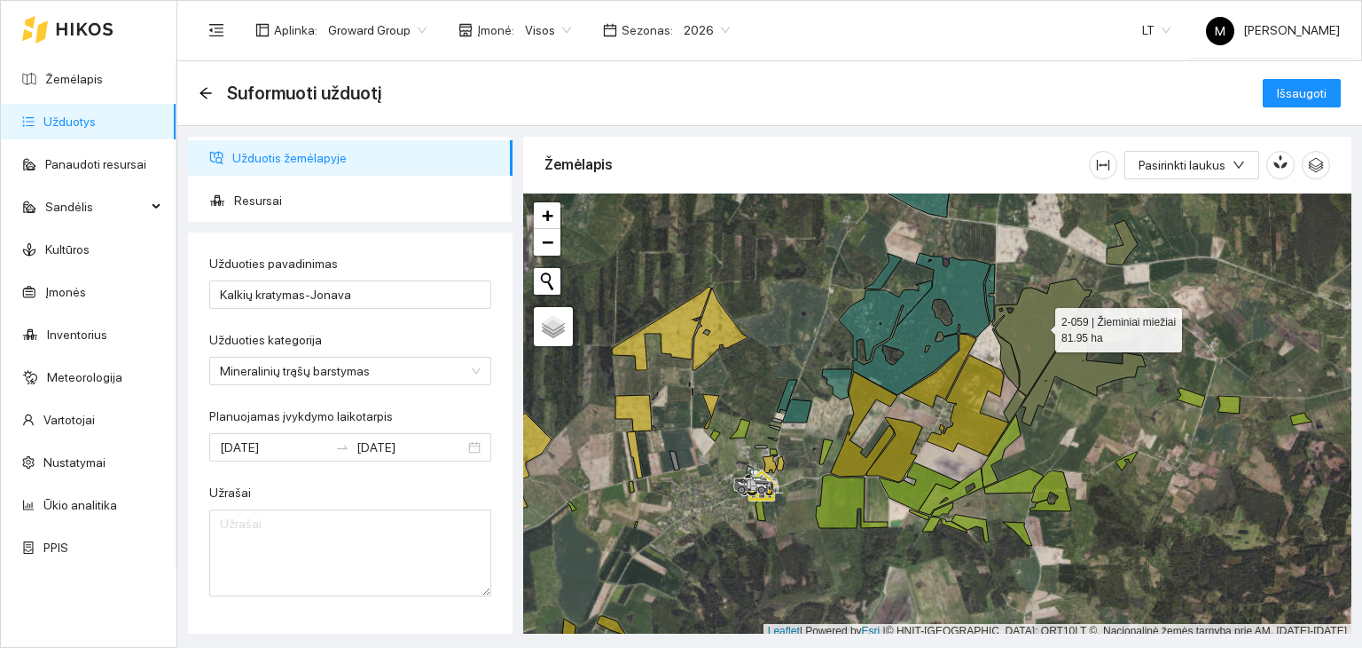
scroll to position [4, 0]
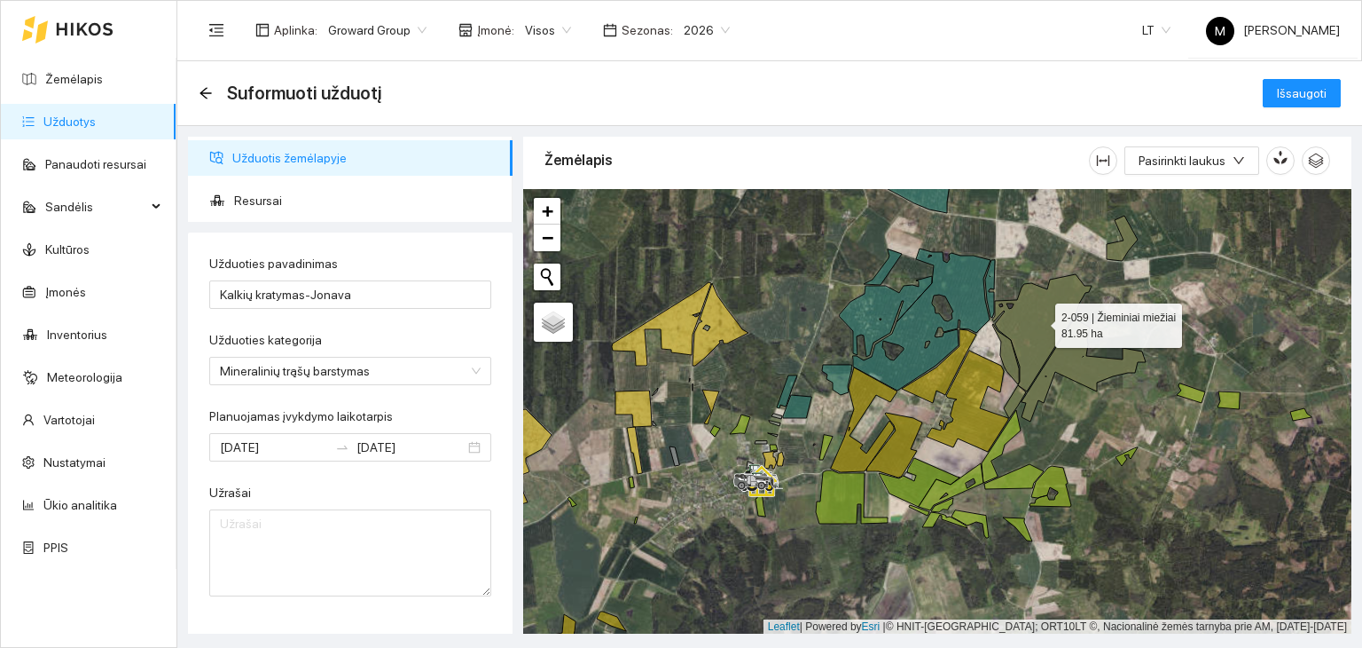
click at [1035, 347] on icon at bounding box center [1042, 332] width 99 height 117
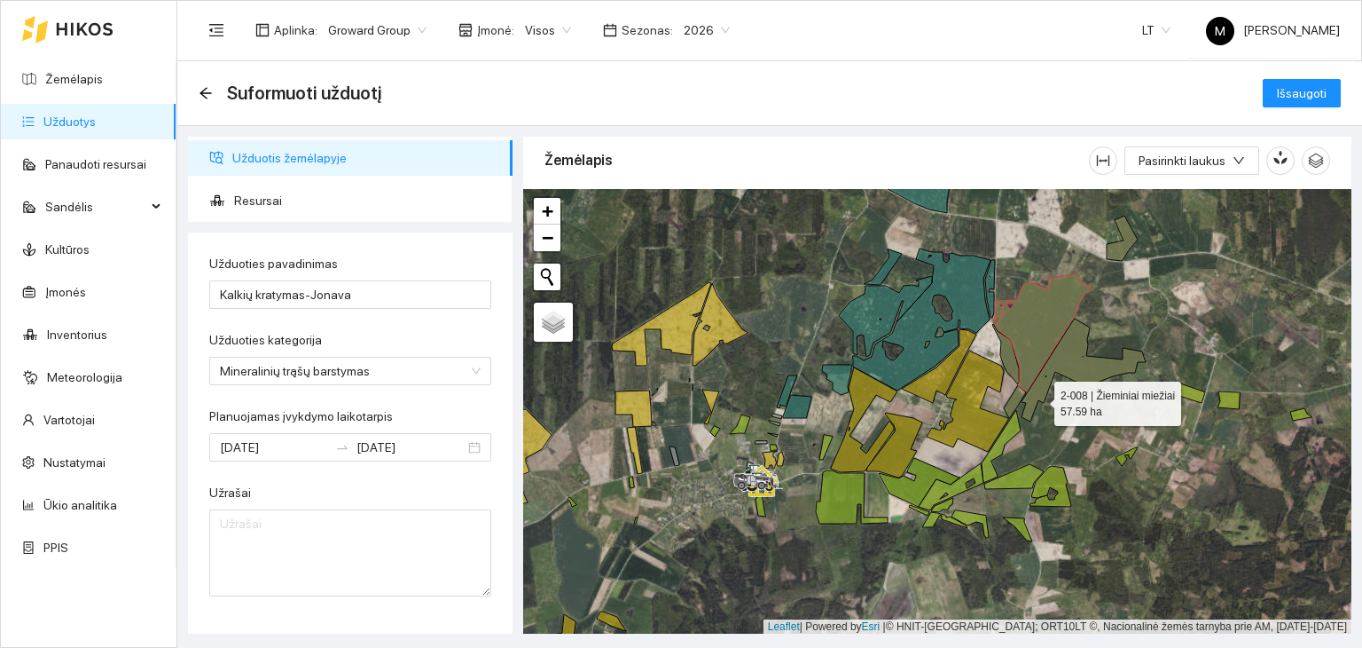
click at [1040, 399] on icon at bounding box center [1084, 369] width 124 height 103
click at [1018, 398] on icon at bounding box center [1015, 401] width 22 height 33
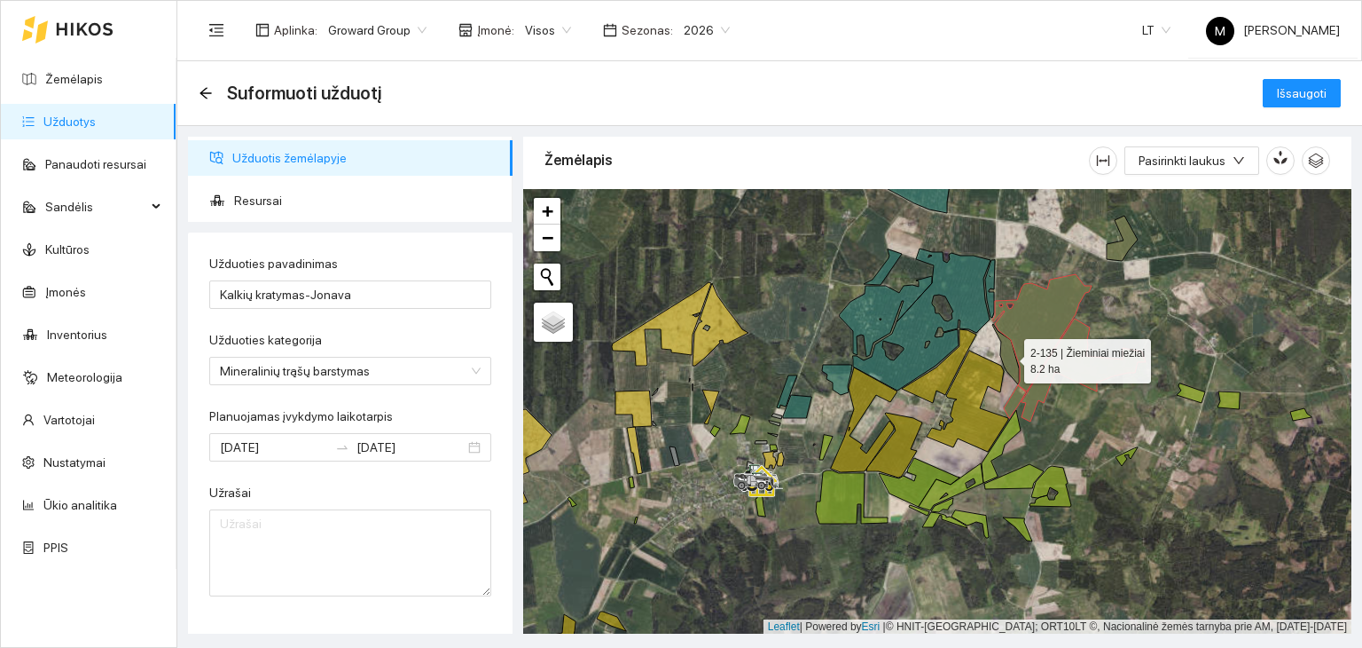
click at [1009, 364] on icon at bounding box center [1006, 354] width 27 height 60
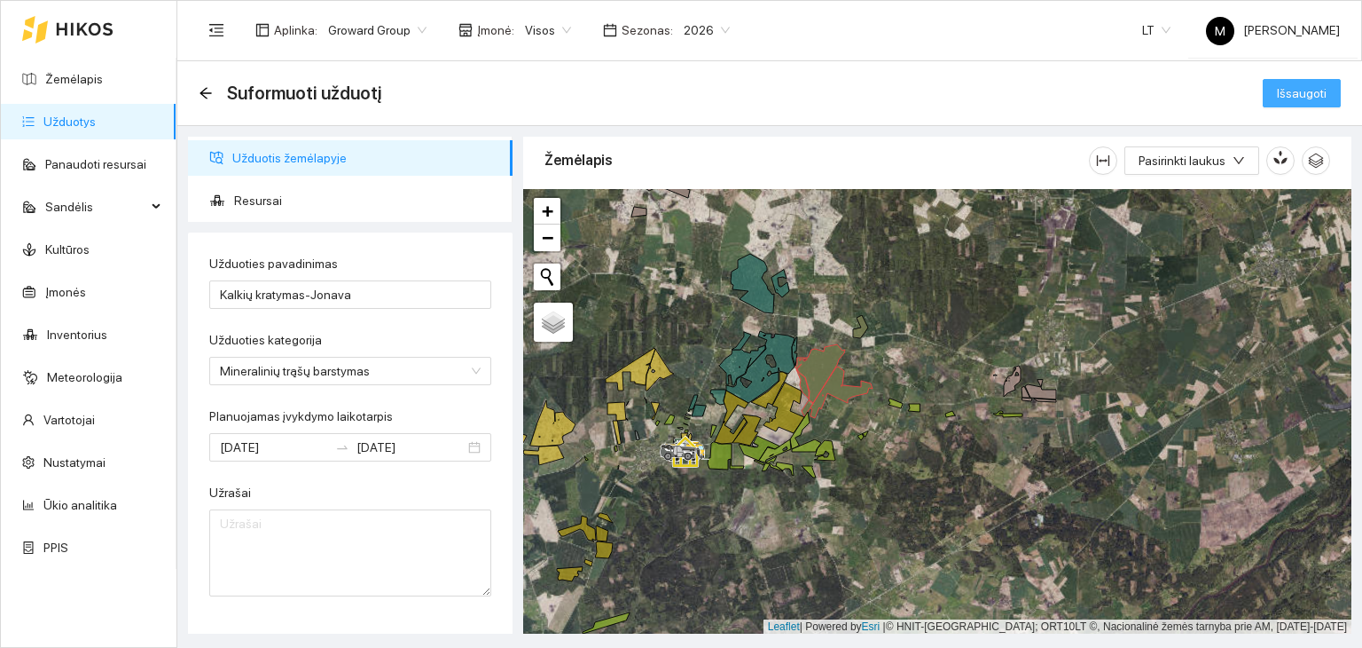
click at [1304, 93] on span "Išsaugoti" at bounding box center [1302, 93] width 50 height 20
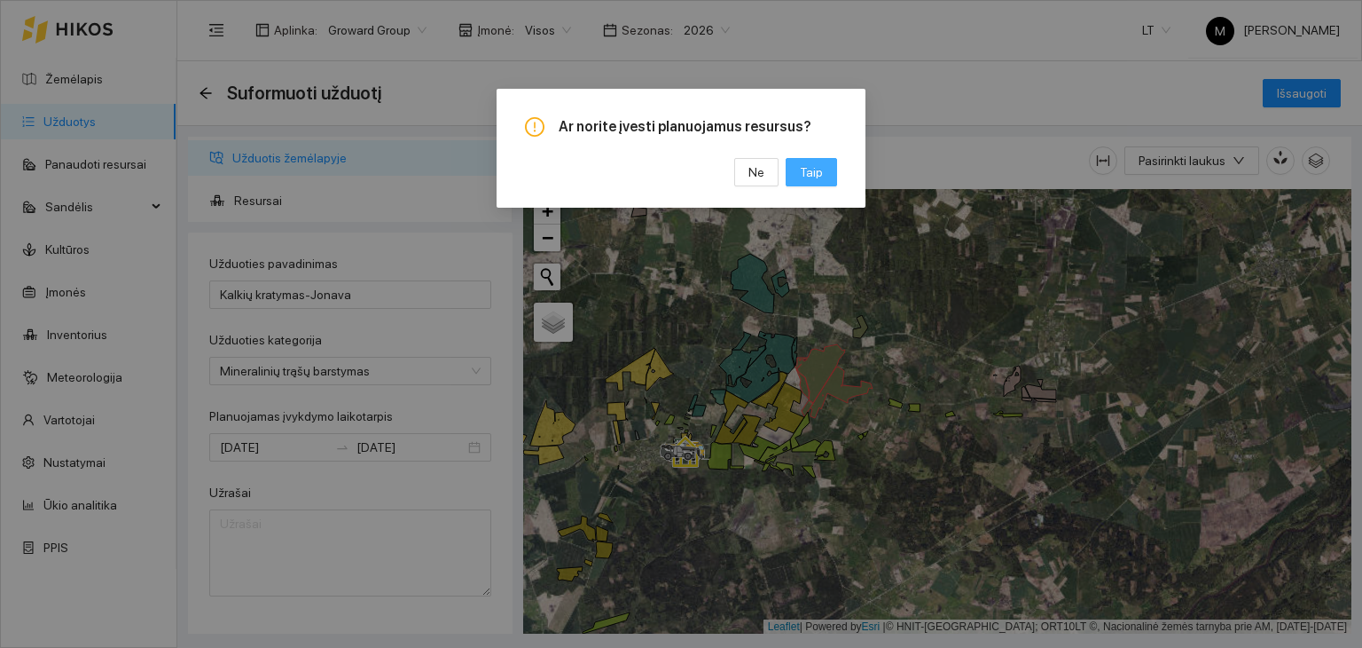
click at [803, 173] on span "Taip" at bounding box center [811, 172] width 23 height 20
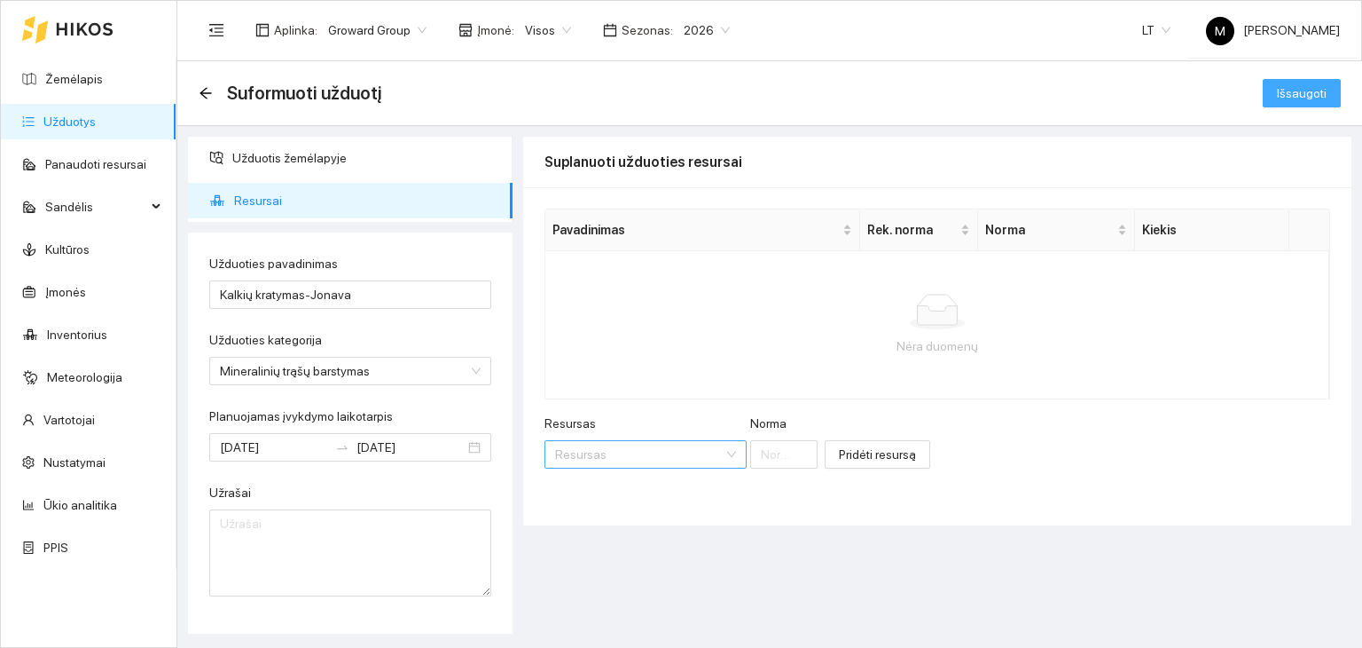
click at [622, 467] on div "Resursas" at bounding box center [646, 454] width 202 height 28
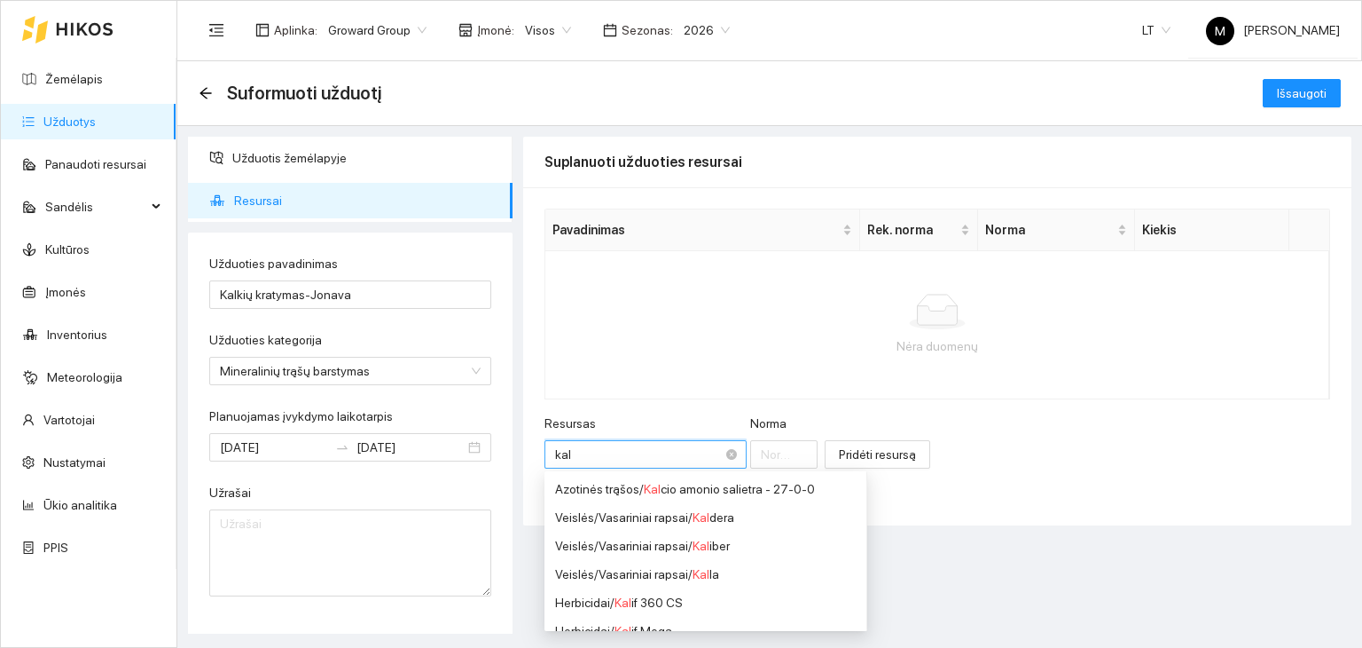
type input "kalk"
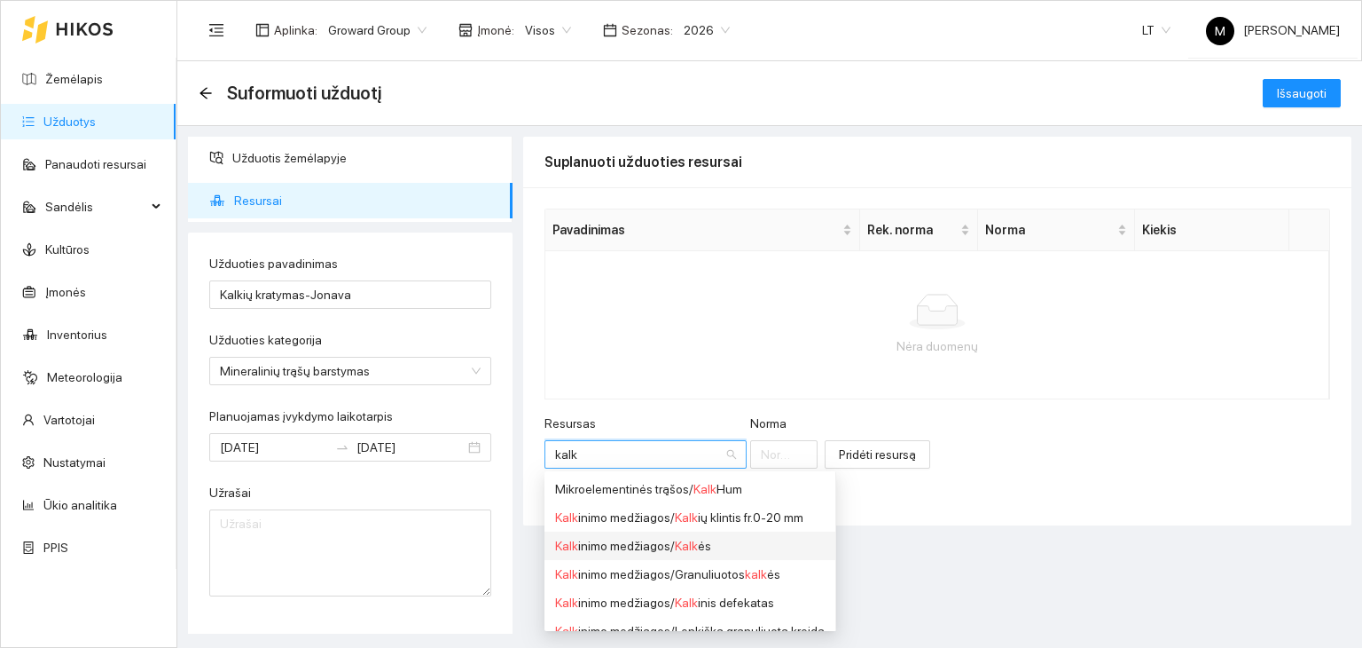
click at [675, 539] on span "Kalk" at bounding box center [686, 545] width 23 height 14
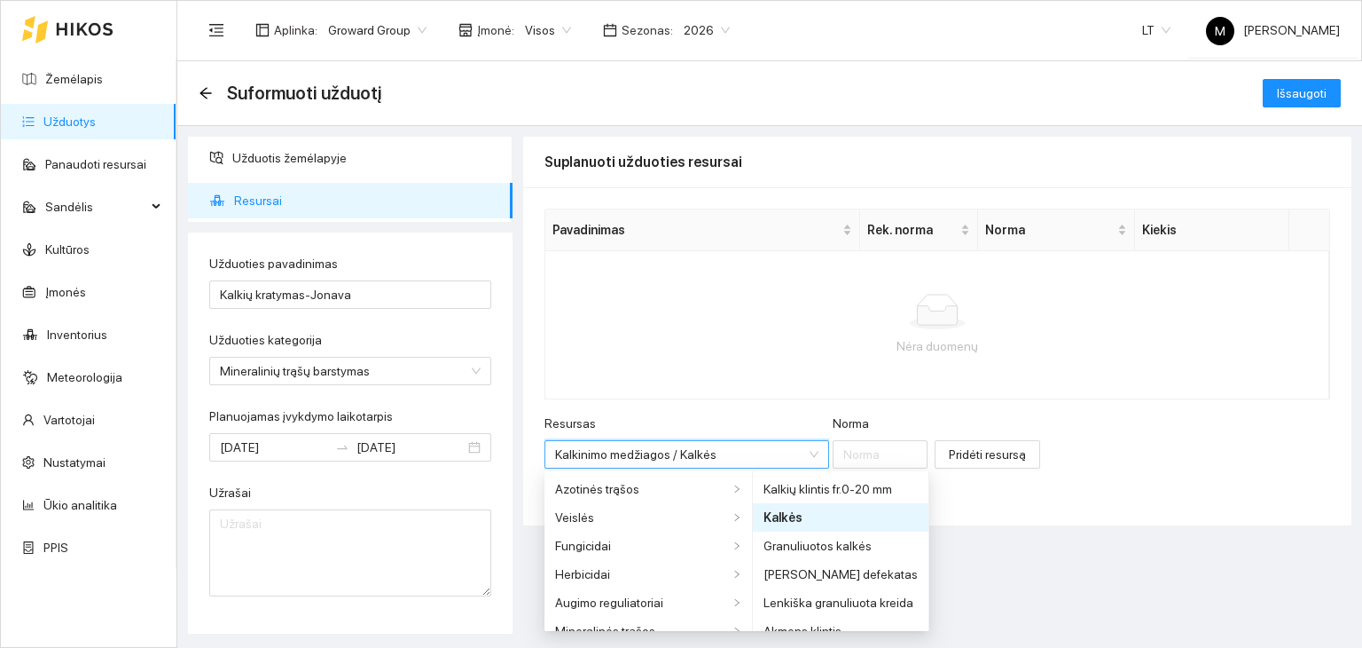
scroll to position [383, 0]
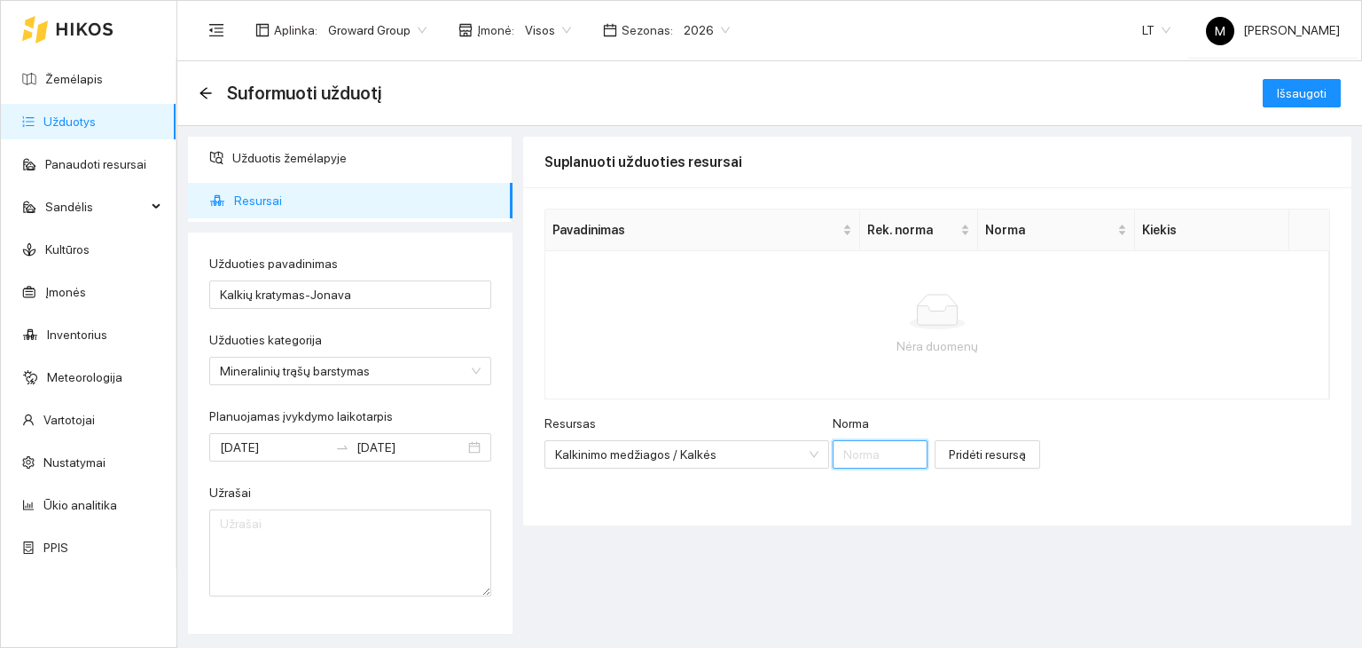
click at [834, 455] on input "Norma" at bounding box center [880, 454] width 95 height 28
type input "5"
type input "2000"
click at [949, 451] on span "Pridėti resursą" at bounding box center [987, 454] width 77 height 20
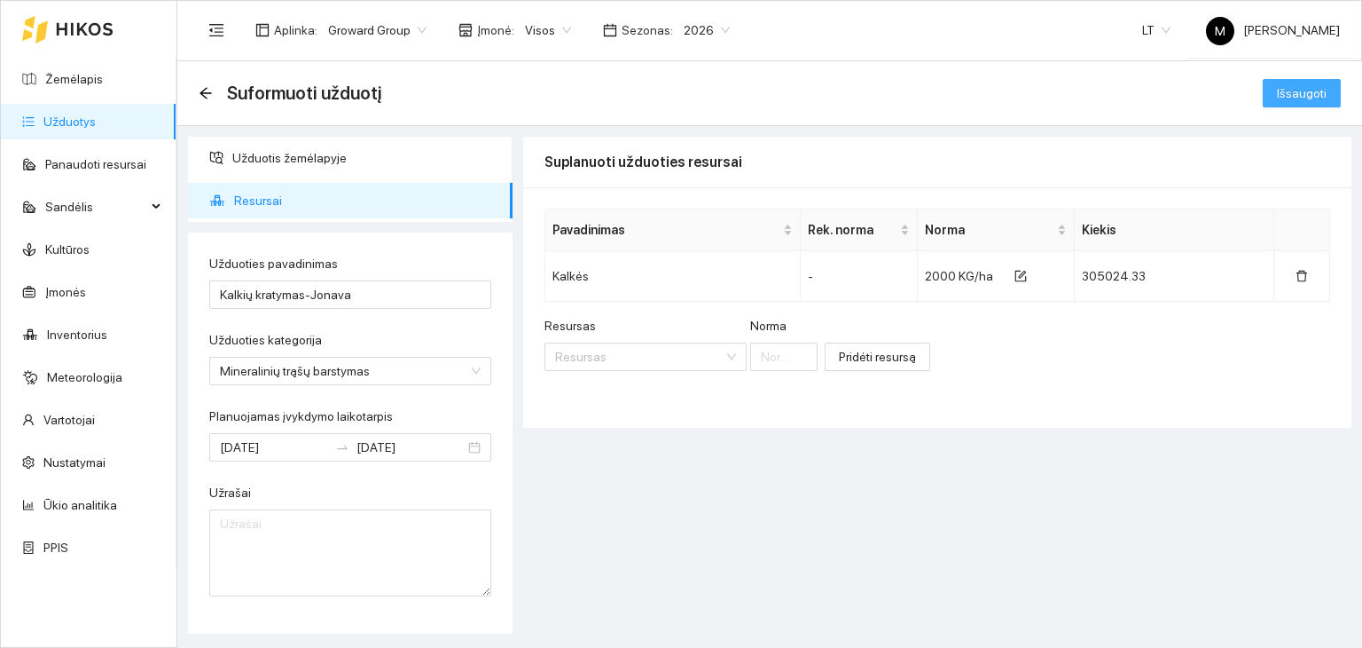
click at [1292, 90] on span "Išsaugoti" at bounding box center [1302, 93] width 50 height 20
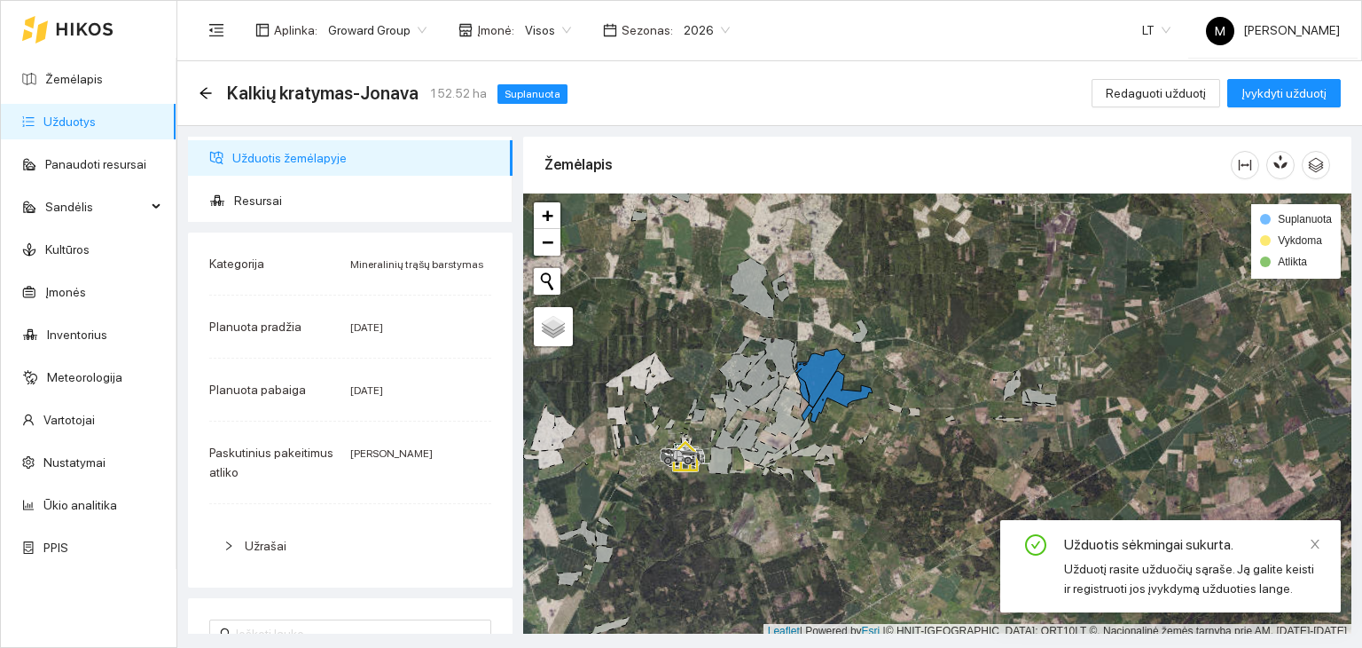
click at [67, 120] on link "Užduotys" at bounding box center [69, 121] width 52 height 14
